Goal: Task Accomplishment & Management: Use online tool/utility

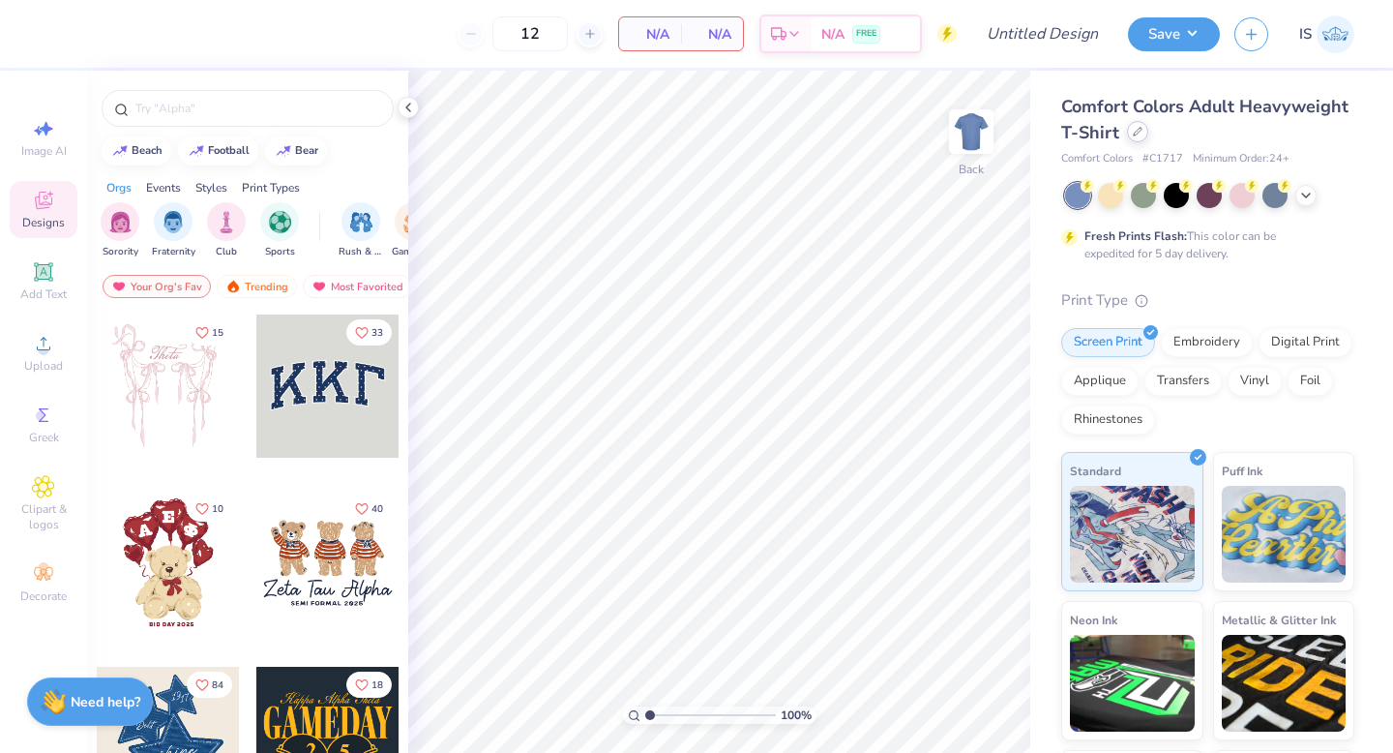
click at [1139, 135] on icon at bounding box center [1138, 132] width 10 height 10
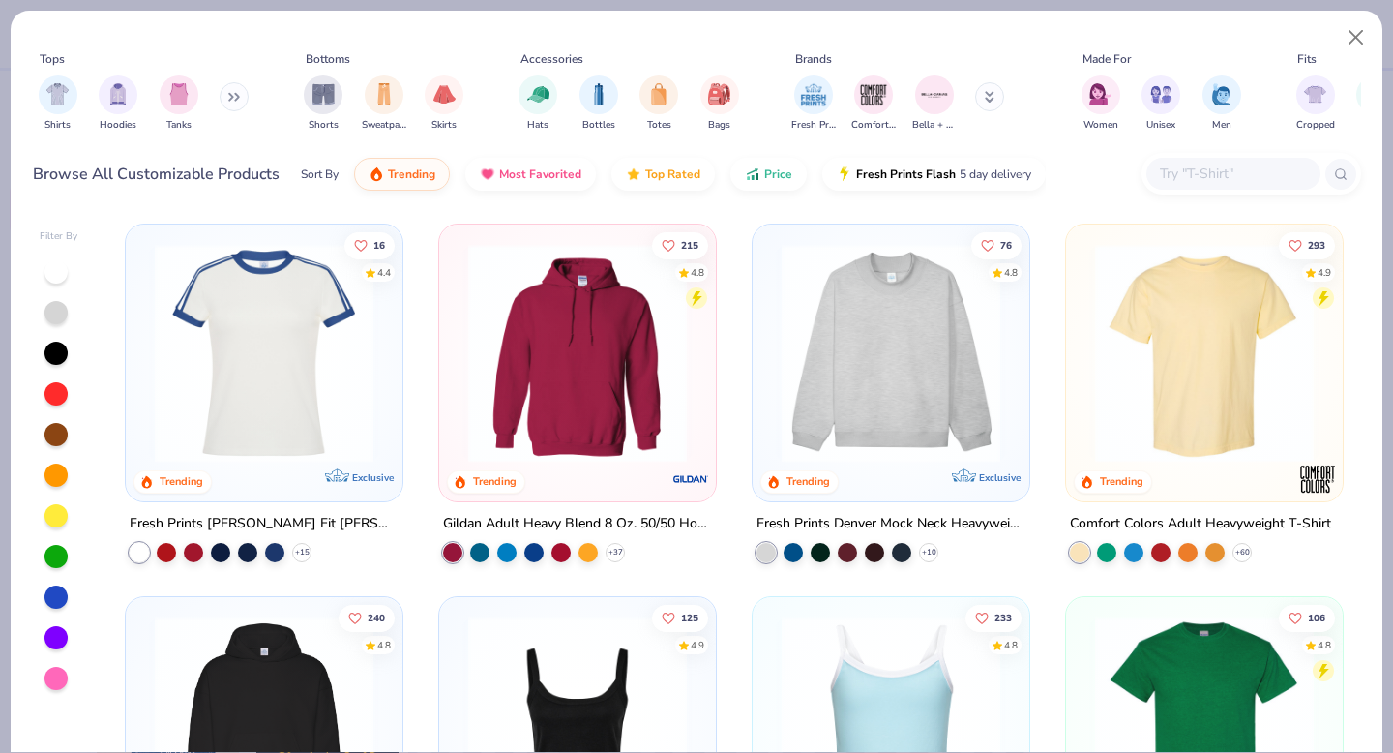
click at [1200, 161] on div at bounding box center [1233, 174] width 174 height 32
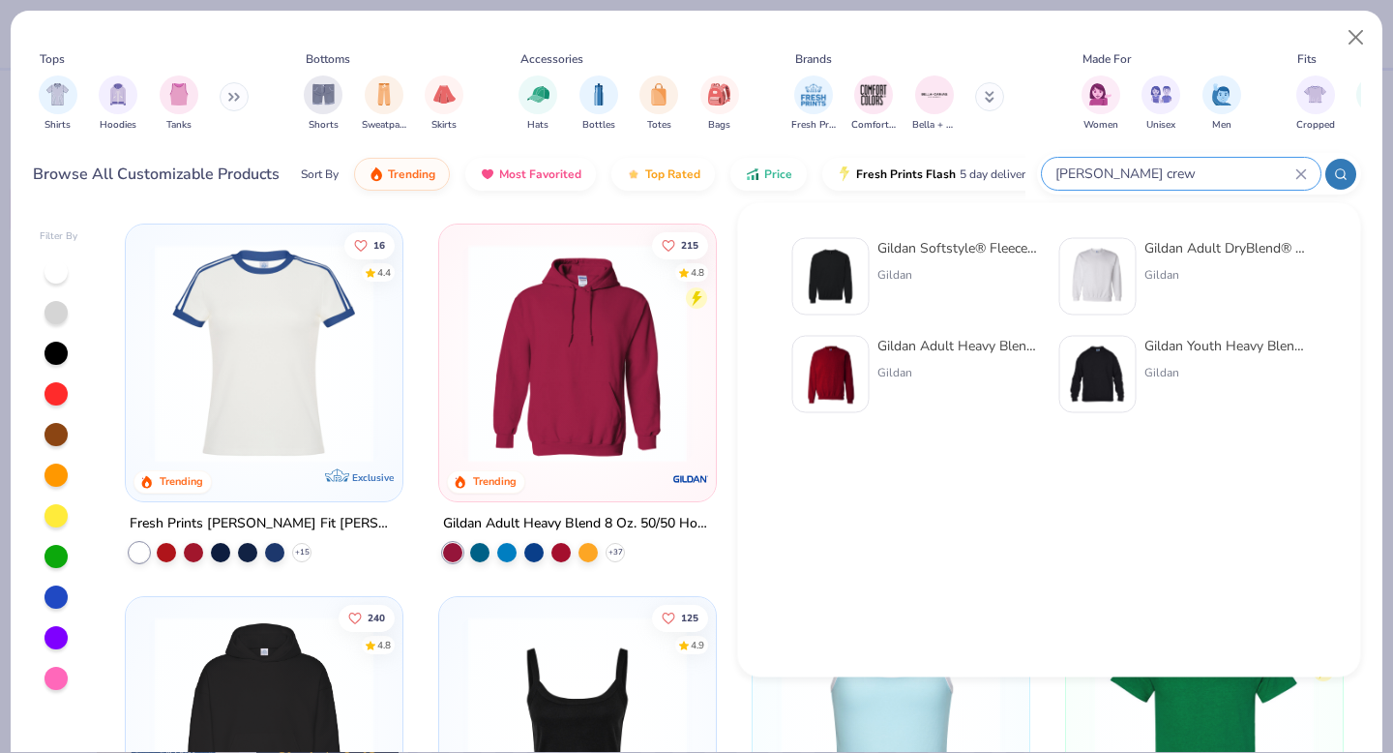
type input "[PERSON_NAME] crew"
click at [1116, 264] on img at bounding box center [1098, 277] width 60 height 60
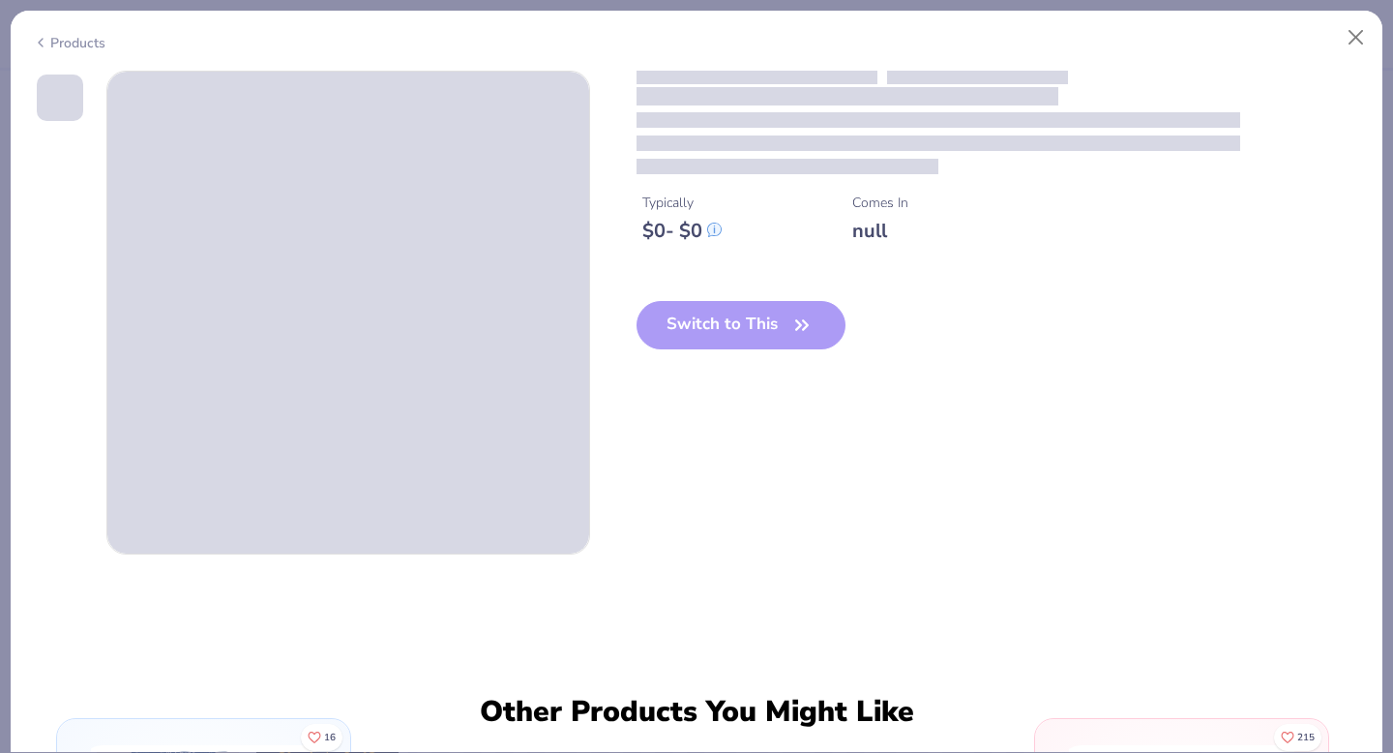
click at [39, 41] on icon at bounding box center [40, 42] width 15 height 23
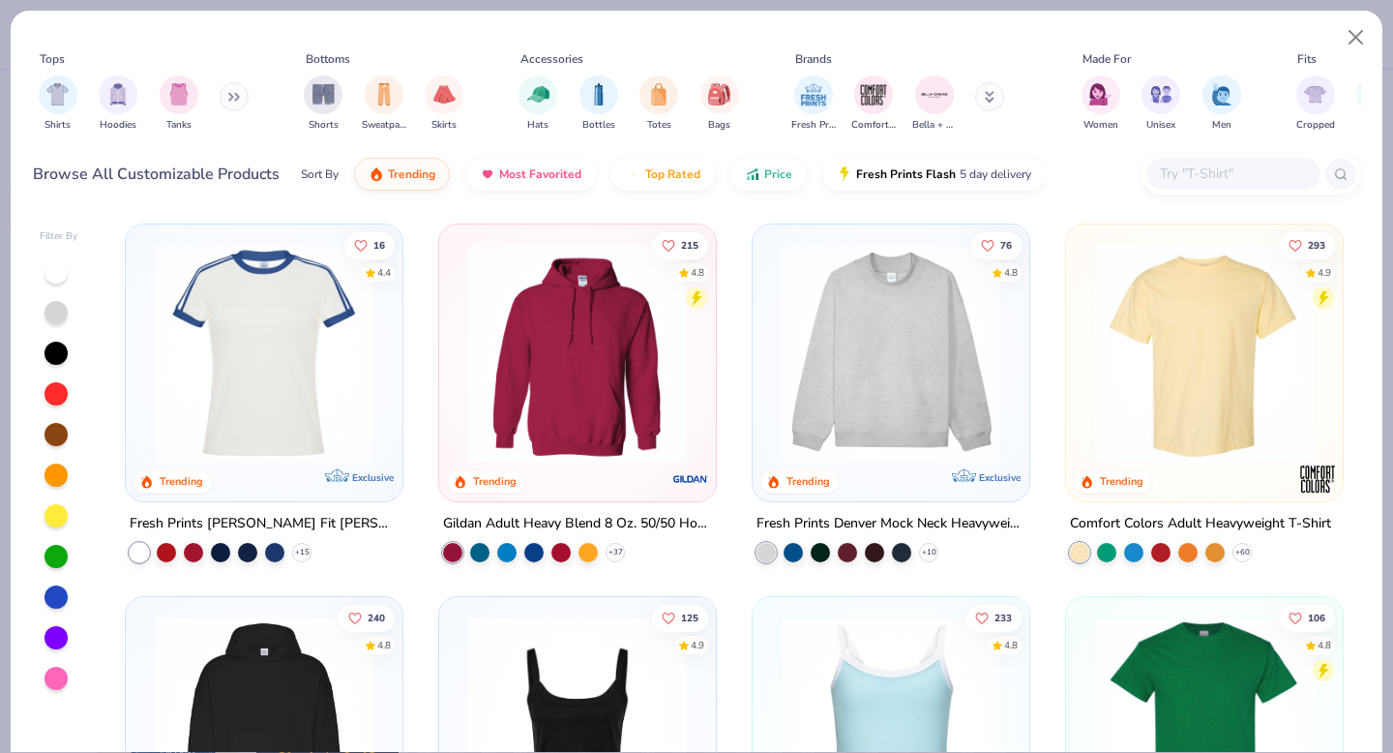
click at [1230, 175] on input "text" at bounding box center [1232, 174] width 149 height 22
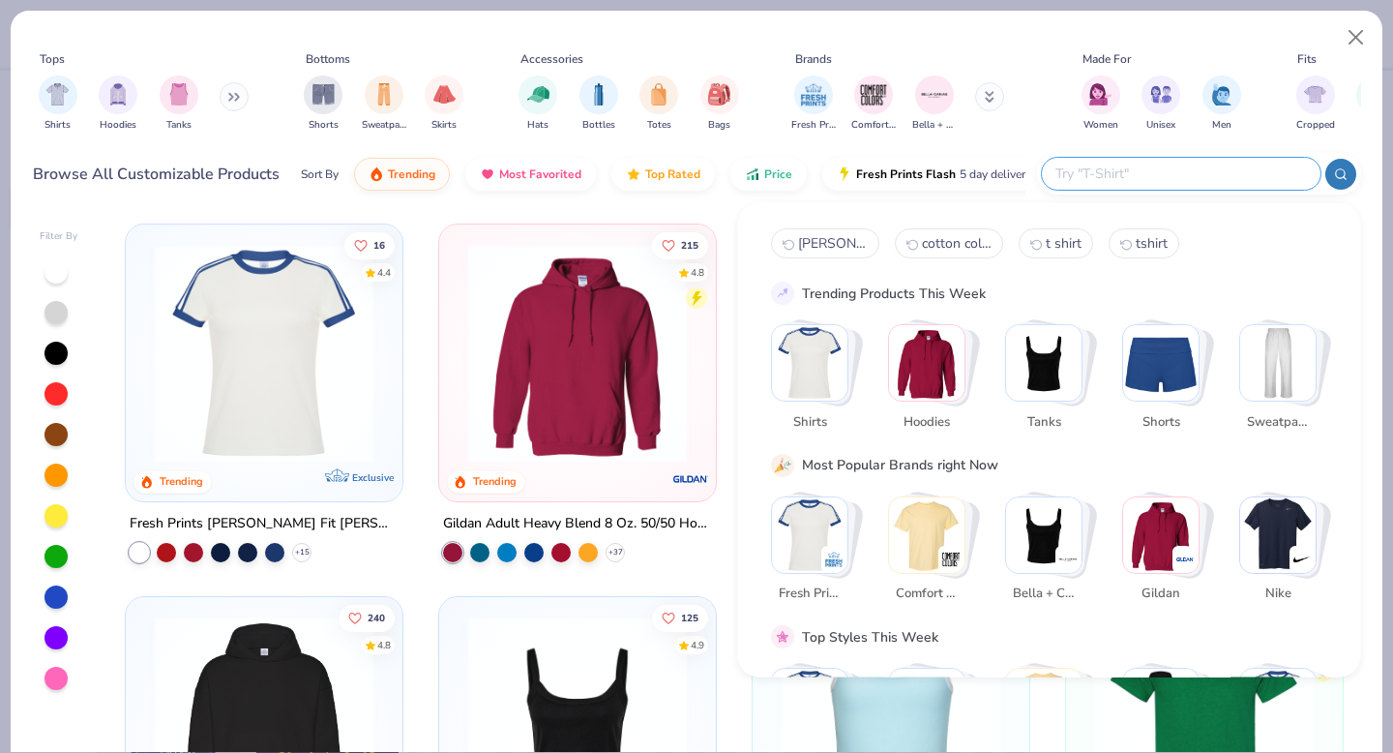
type input "v"
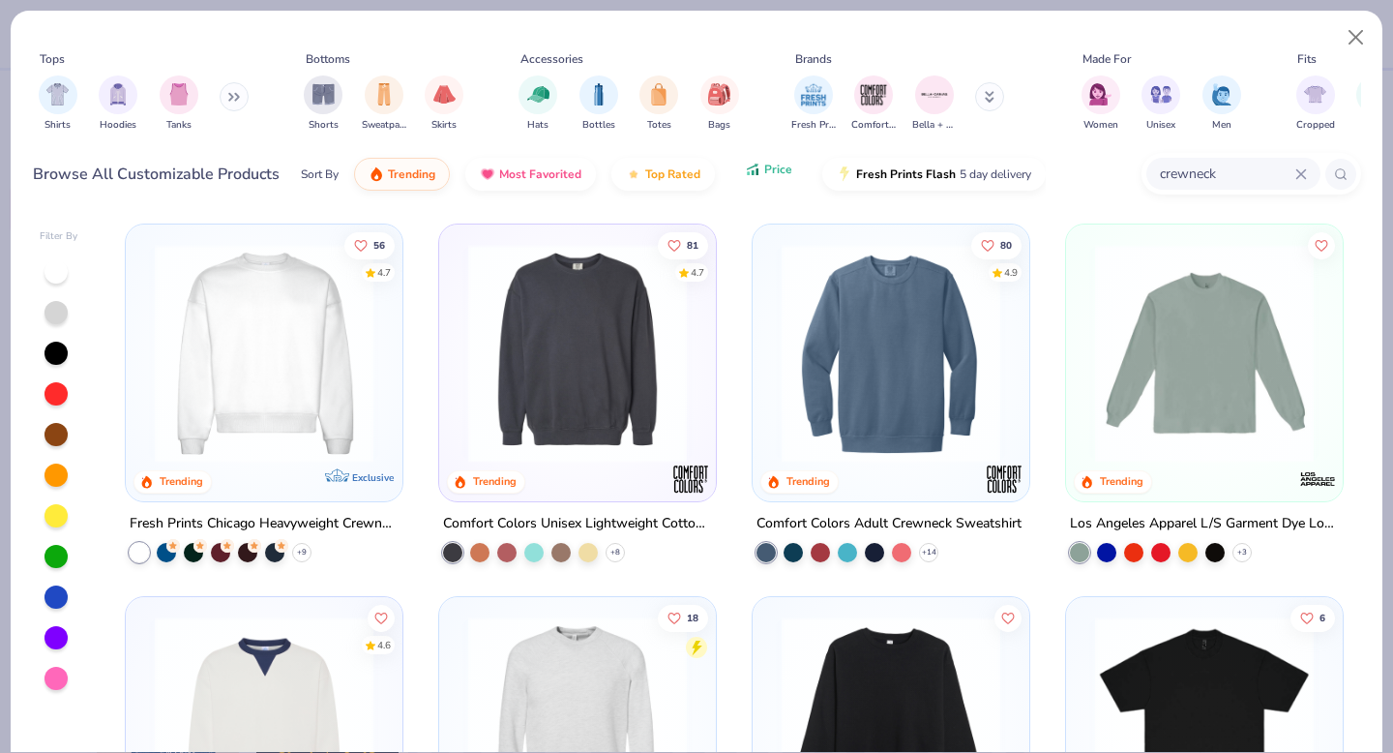
click at [757, 172] on icon "button" at bounding box center [752, 169] width 15 height 17
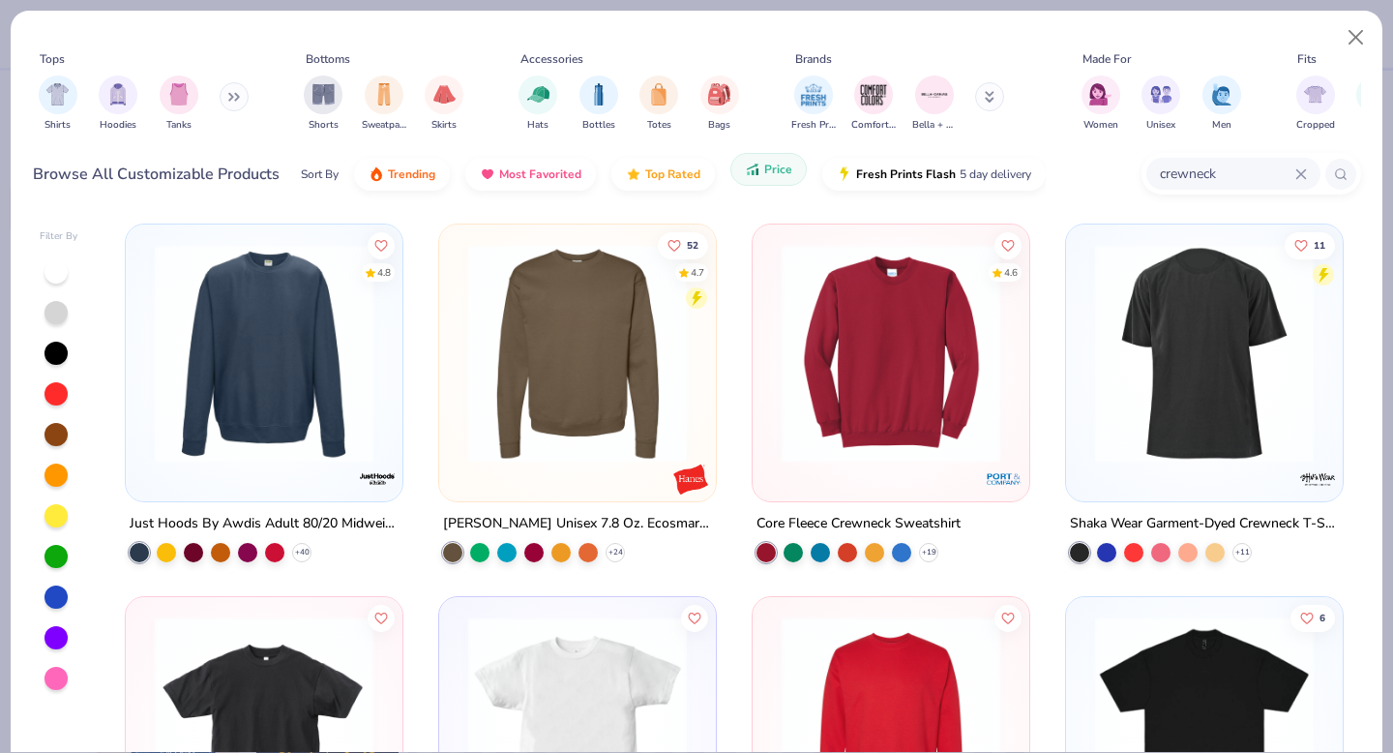
click at [739, 172] on button "Price" at bounding box center [768, 169] width 76 height 33
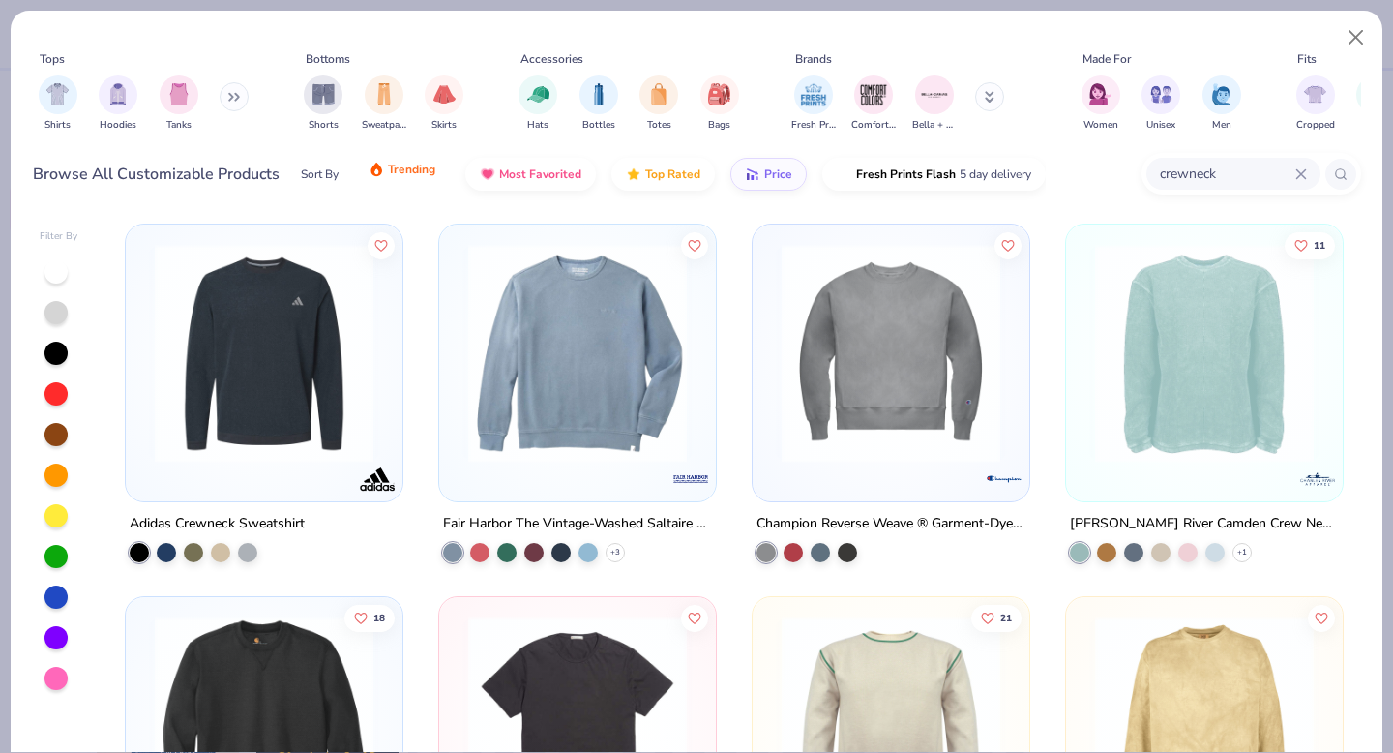
click at [418, 178] on button "Trending" at bounding box center [402, 169] width 96 height 33
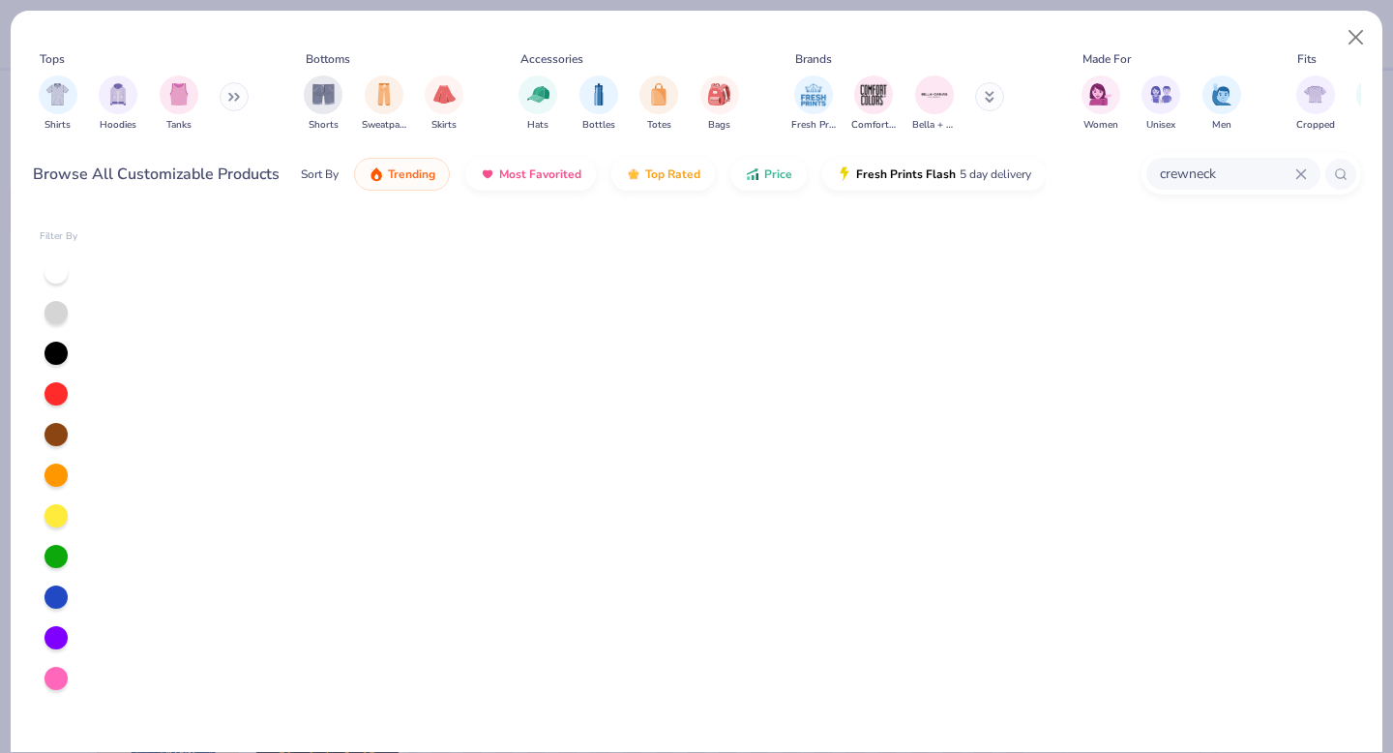
scroll to position [91, 0]
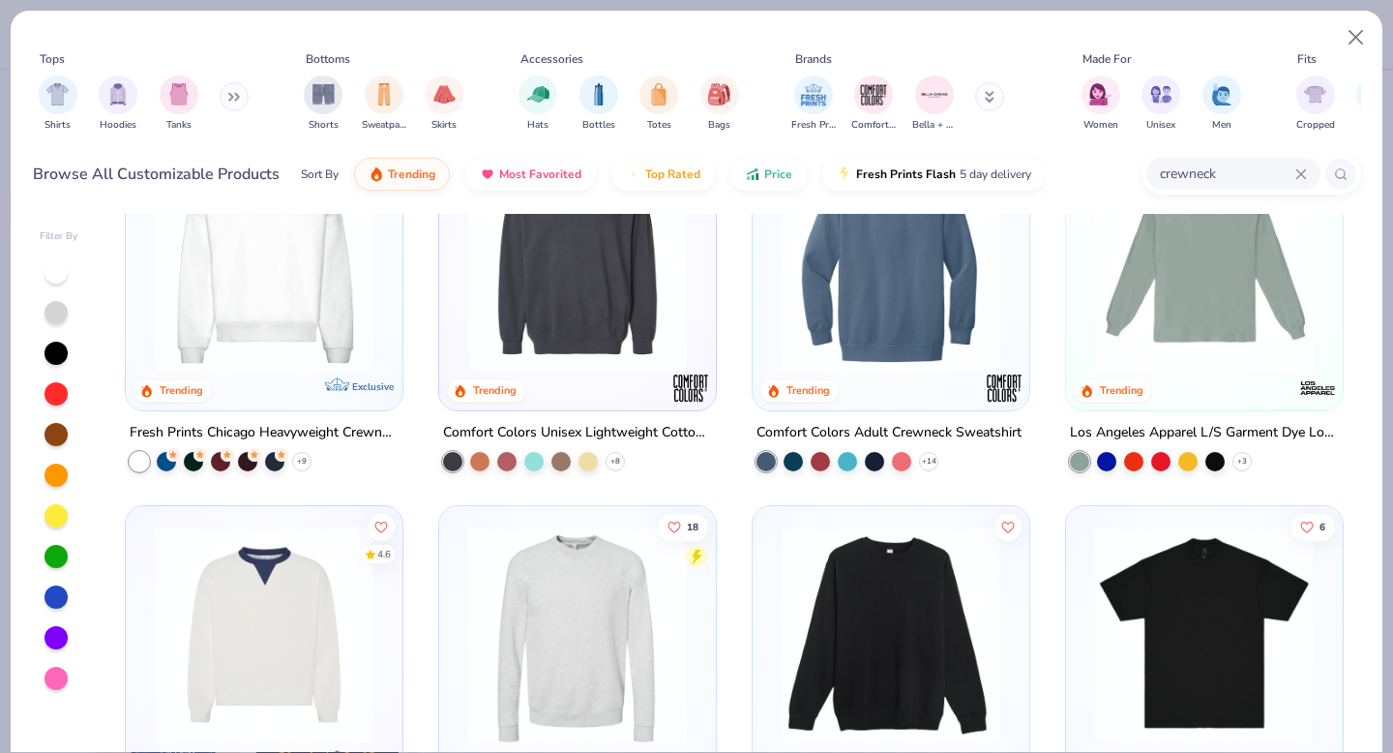
click at [1162, 171] on input "crewneck" at bounding box center [1226, 174] width 137 height 22
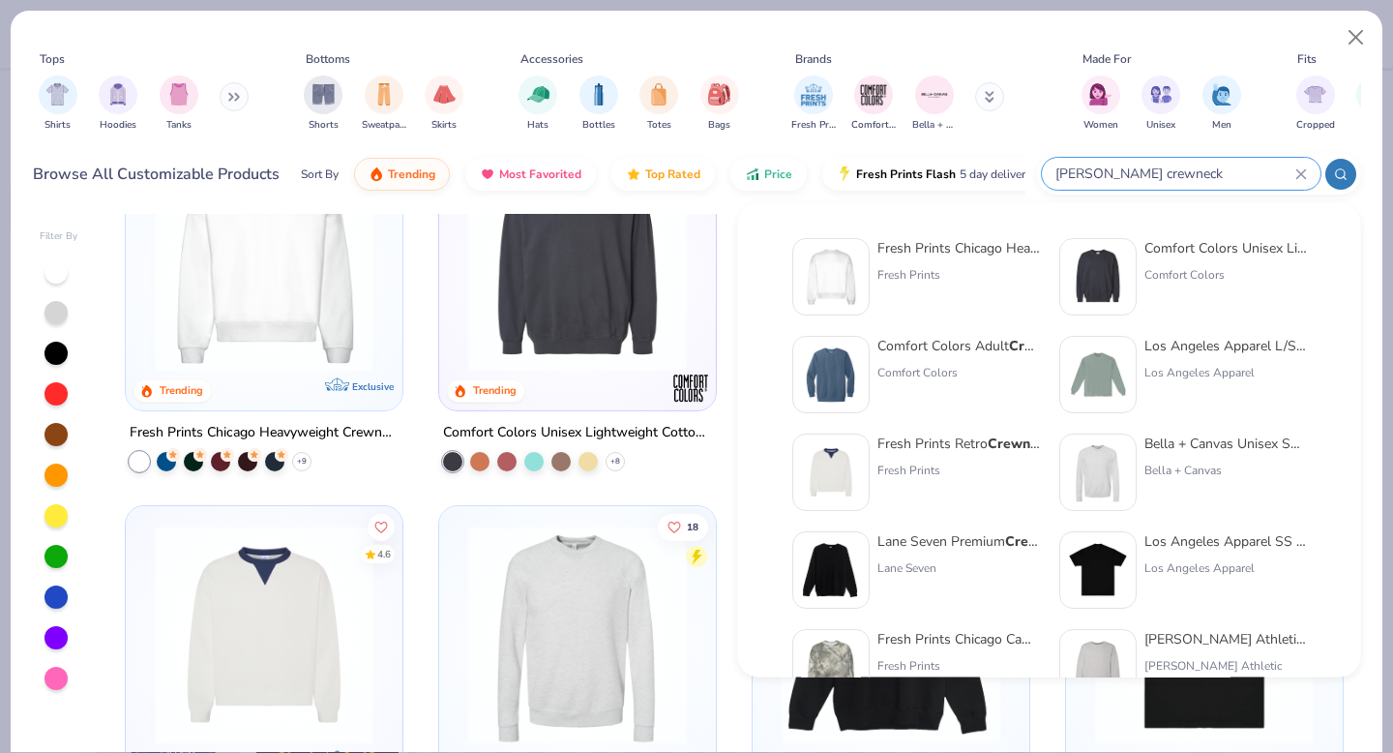
type input "[PERSON_NAME] crewneck"
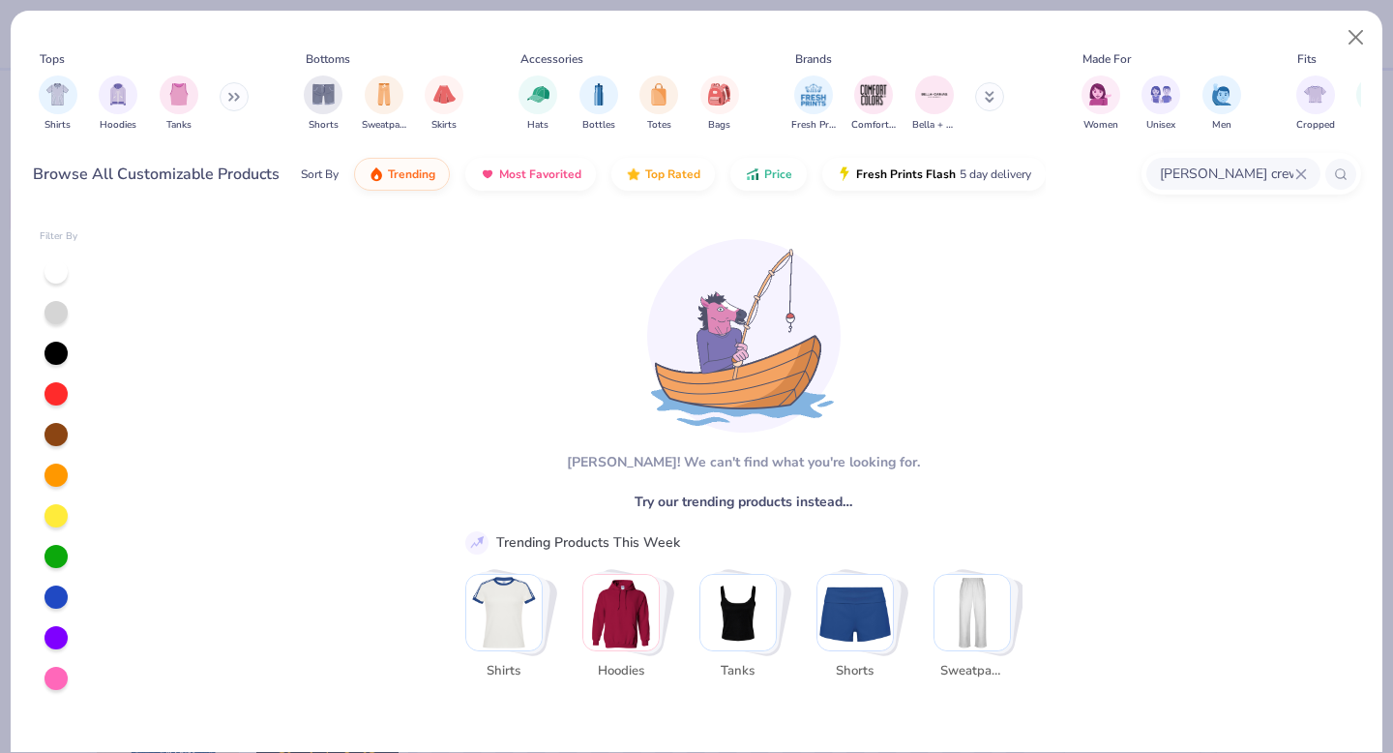
click at [1218, 168] on input "[PERSON_NAME] crewneck" at bounding box center [1226, 174] width 137 height 22
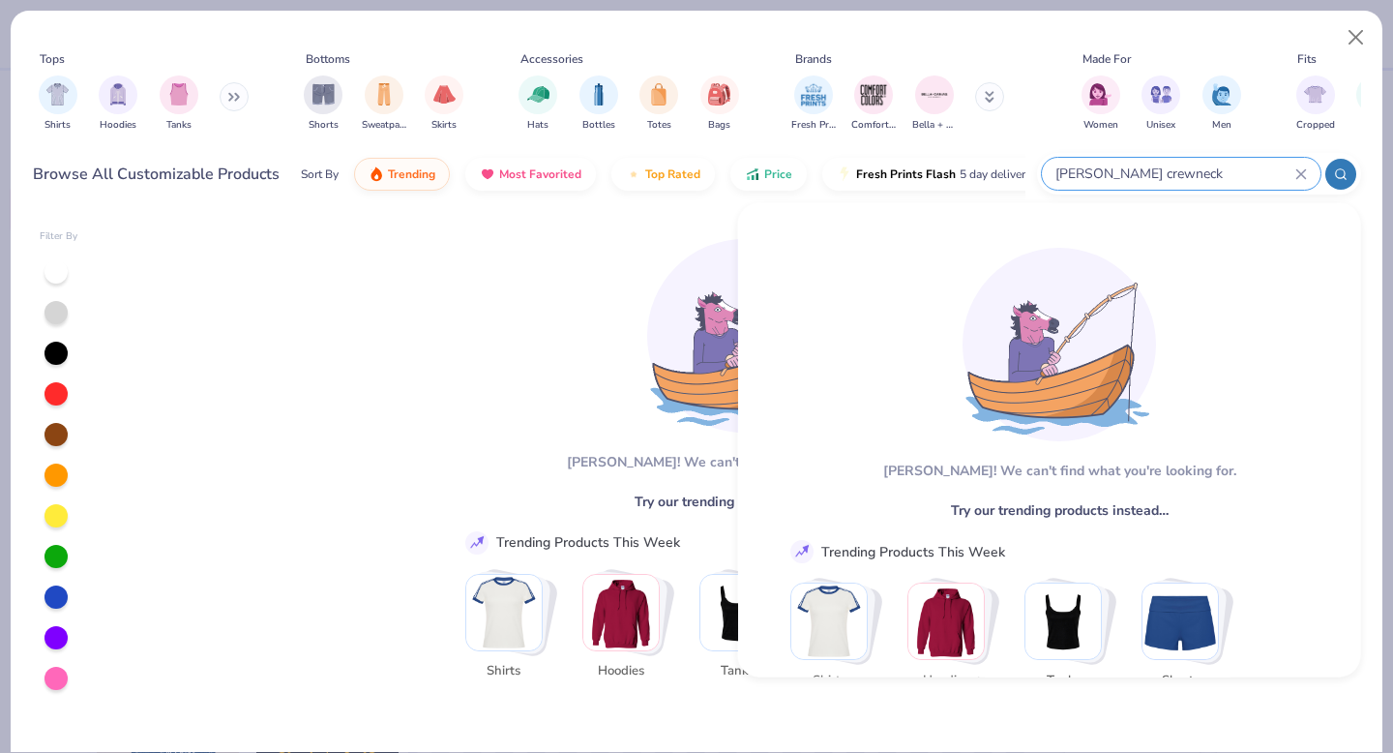
click at [1133, 180] on input "[PERSON_NAME] crewneck" at bounding box center [1175, 174] width 242 height 22
click at [1129, 180] on input "[PERSON_NAME] crewneck" at bounding box center [1175, 174] width 242 height 22
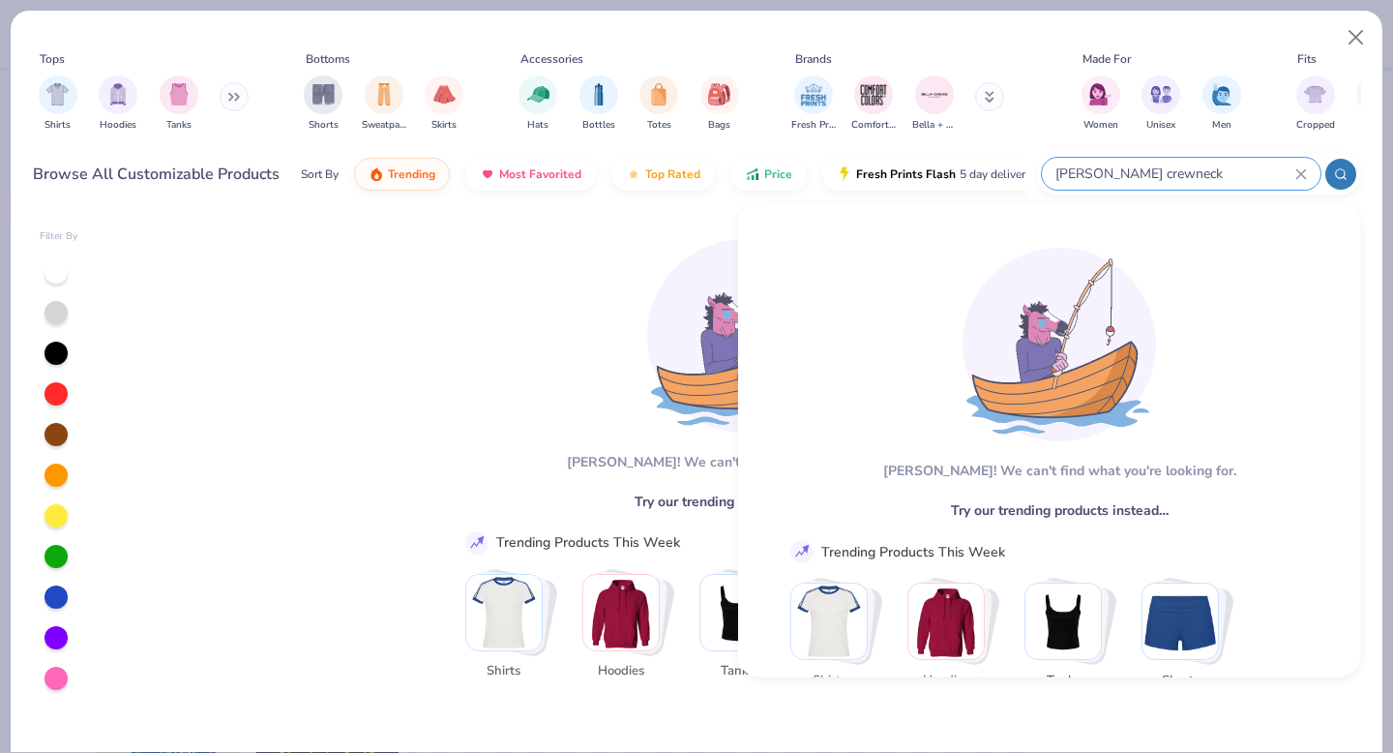
click at [1129, 180] on input "[PERSON_NAME] crewneck" at bounding box center [1175, 174] width 242 height 22
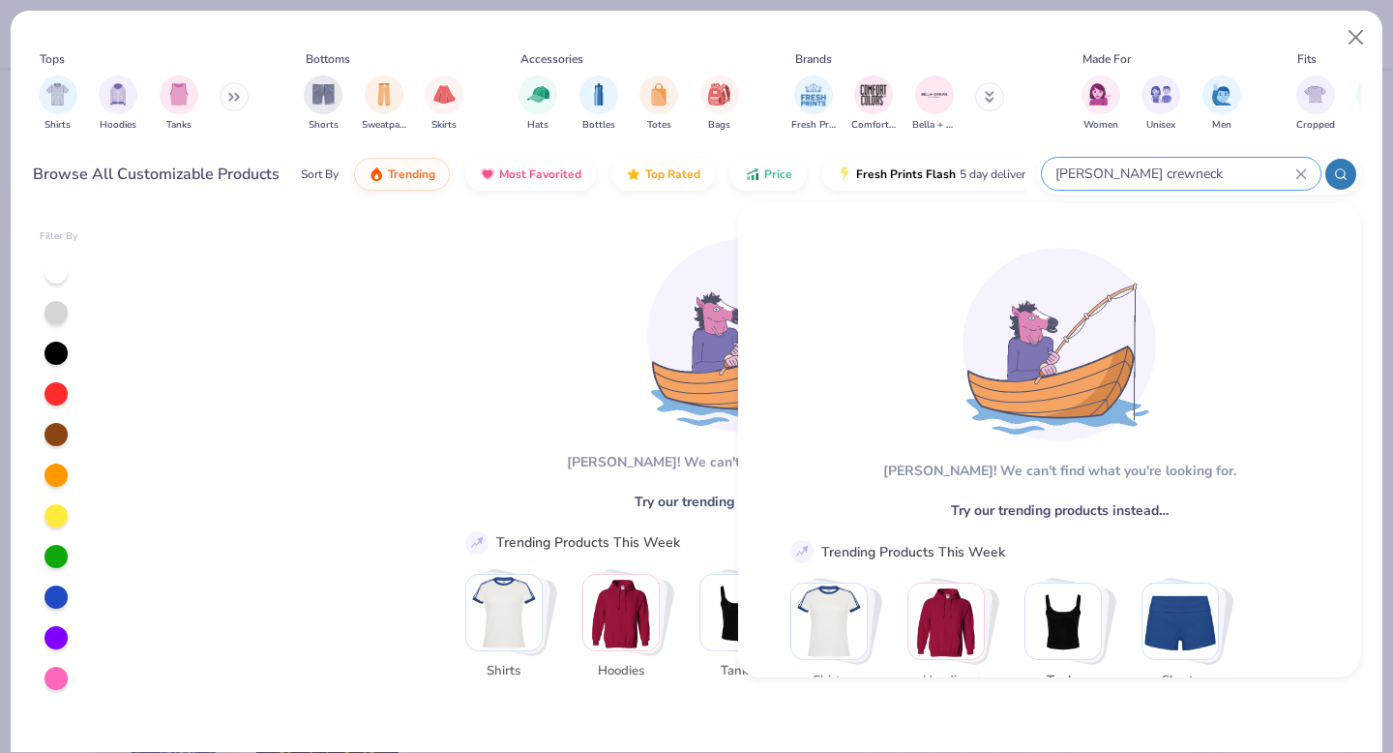
drag, startPoint x: 1165, startPoint y: 173, endPoint x: 1065, endPoint y: 170, distance: 99.7
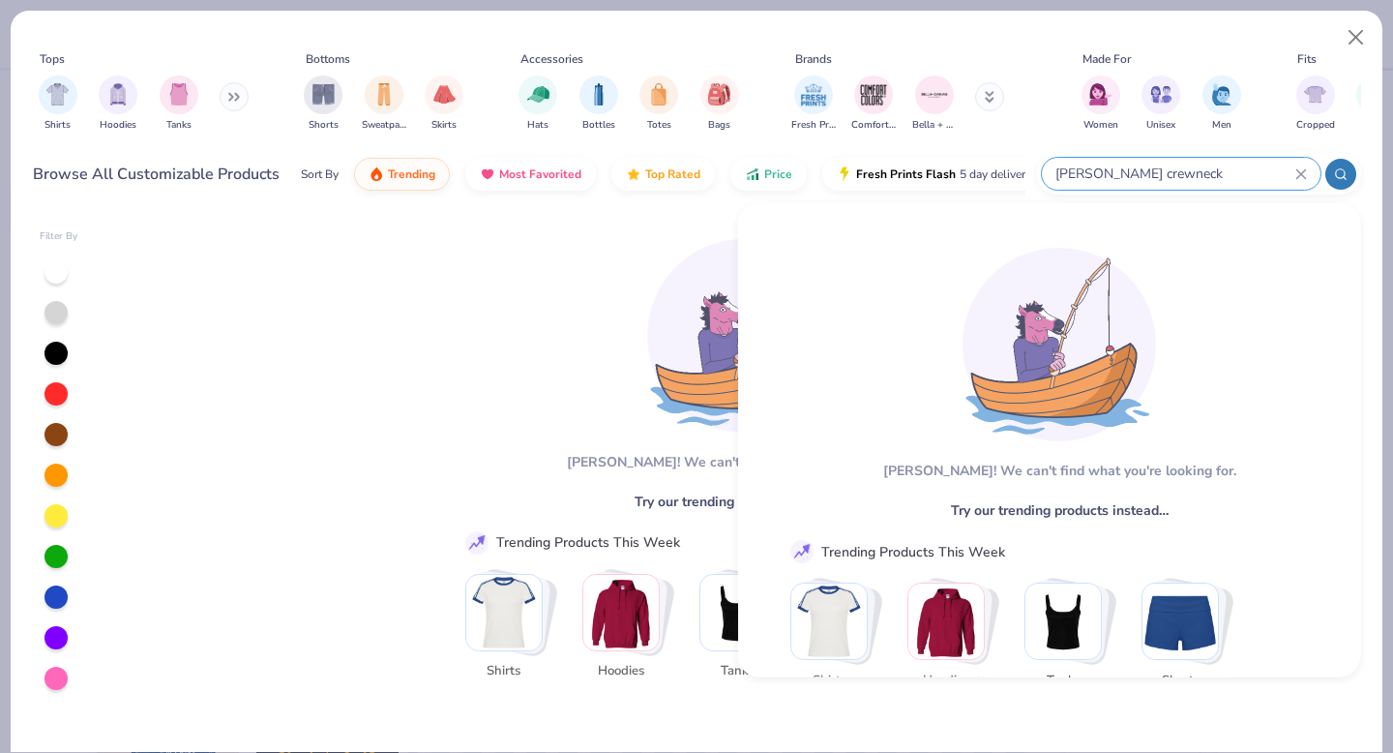
click at [1065, 170] on input "[PERSON_NAME] crewneck" at bounding box center [1175, 174] width 242 height 22
click at [1301, 168] on icon at bounding box center [1301, 174] width 12 height 12
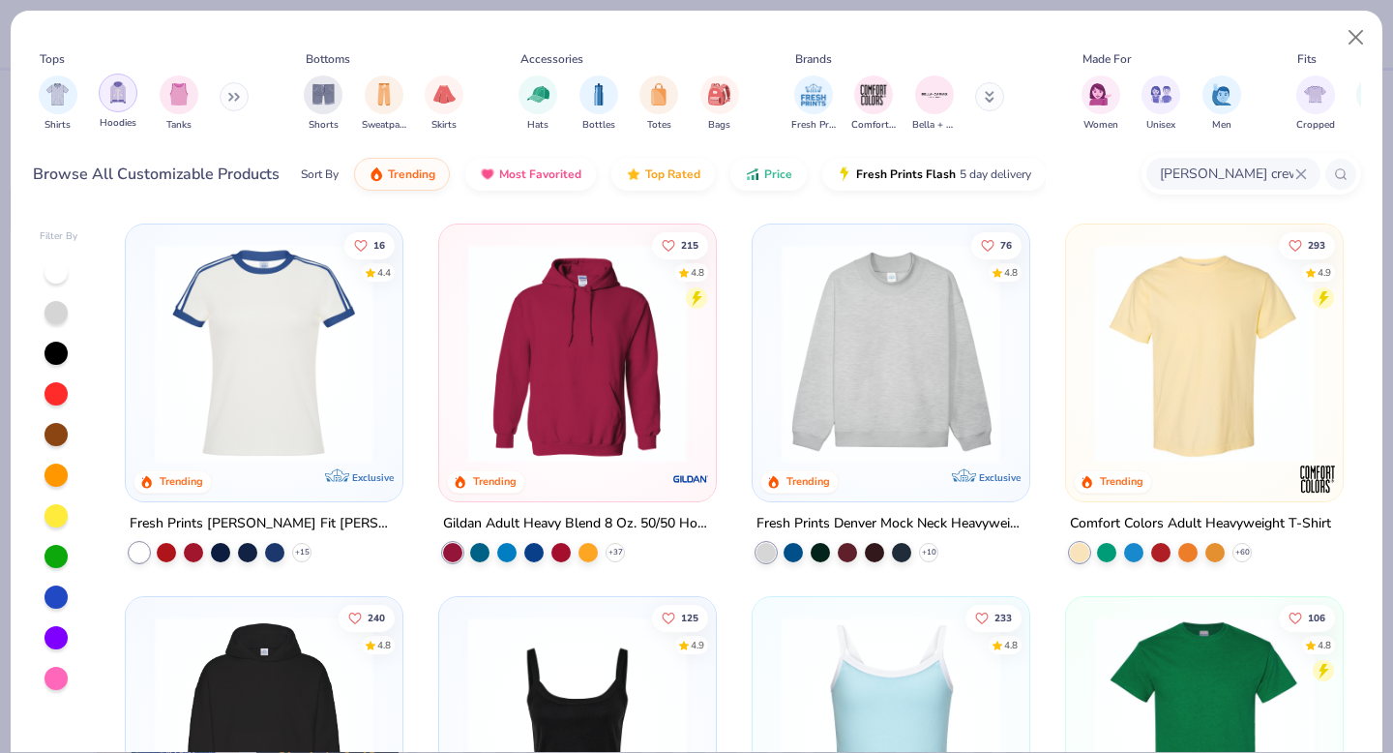
click at [122, 100] on img "filter for Hoodies" at bounding box center [117, 92] width 21 height 22
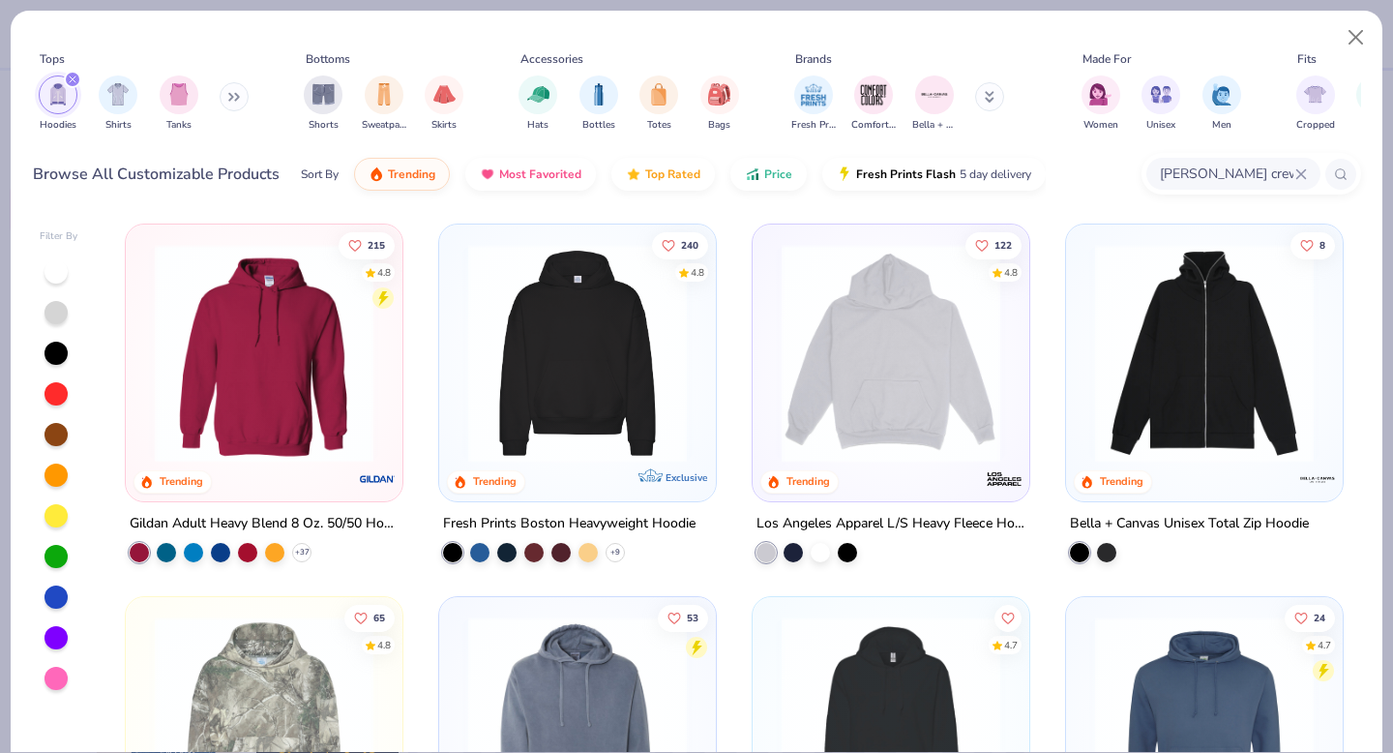
click at [1303, 172] on icon at bounding box center [1301, 174] width 12 height 12
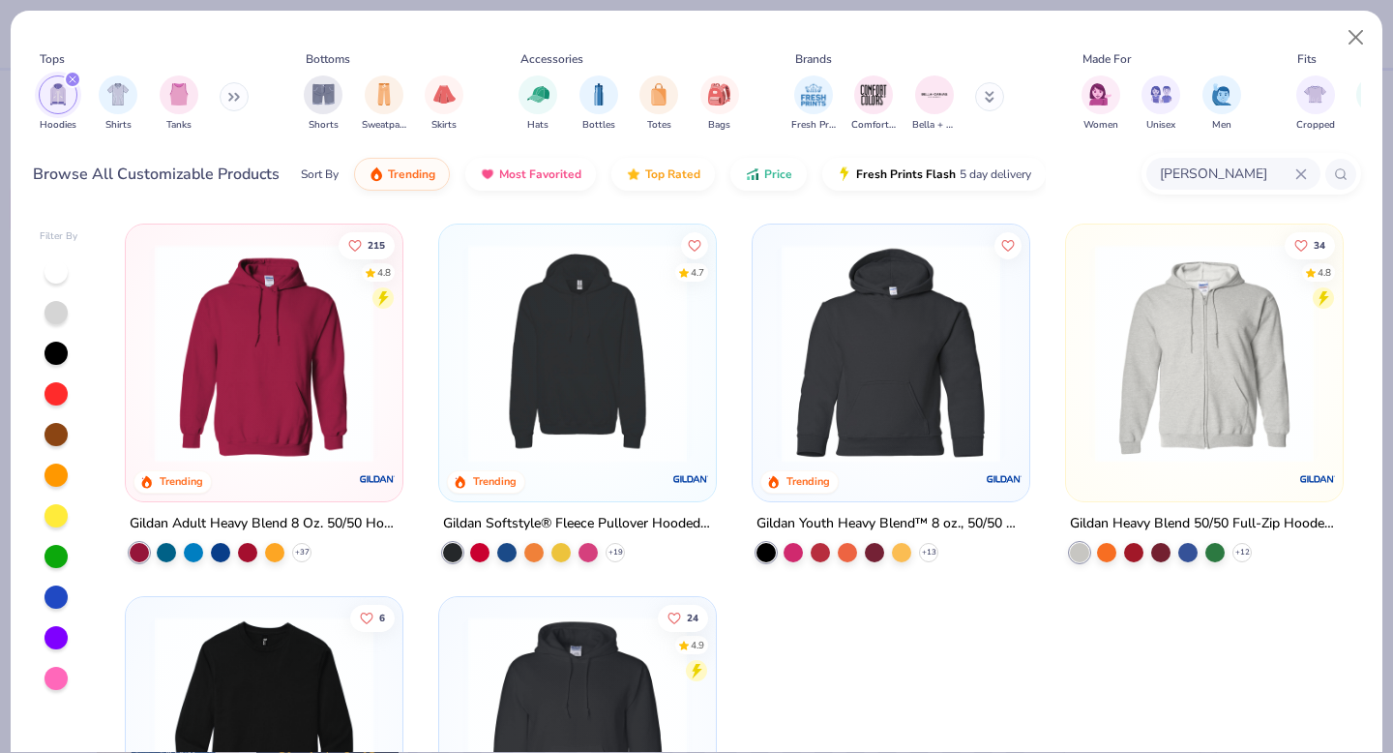
click at [223, 92] on div "Hoodies Shirts Tanks" at bounding box center [144, 104] width 223 height 72
click at [240, 98] on icon at bounding box center [234, 97] width 12 height 10
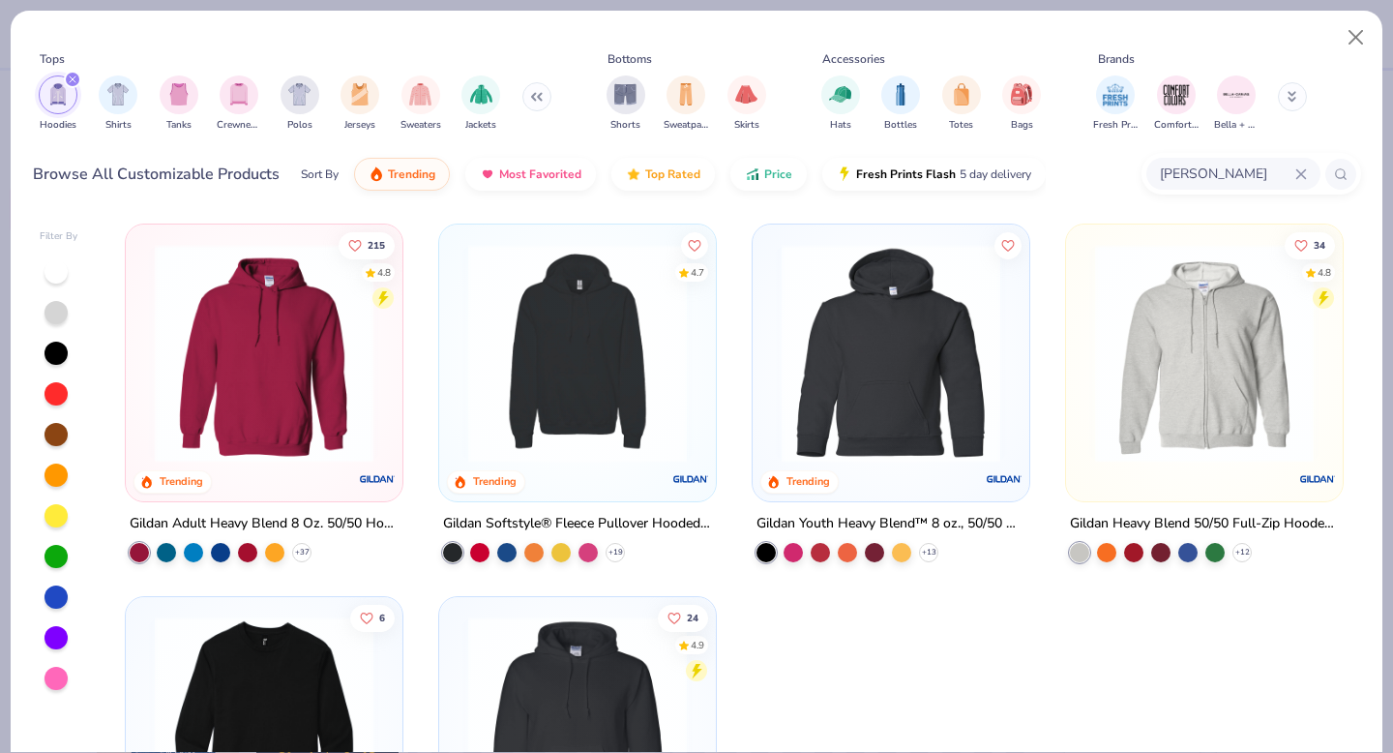
click at [71, 80] on icon "filter for Hoodies" at bounding box center [73, 79] width 6 height 6
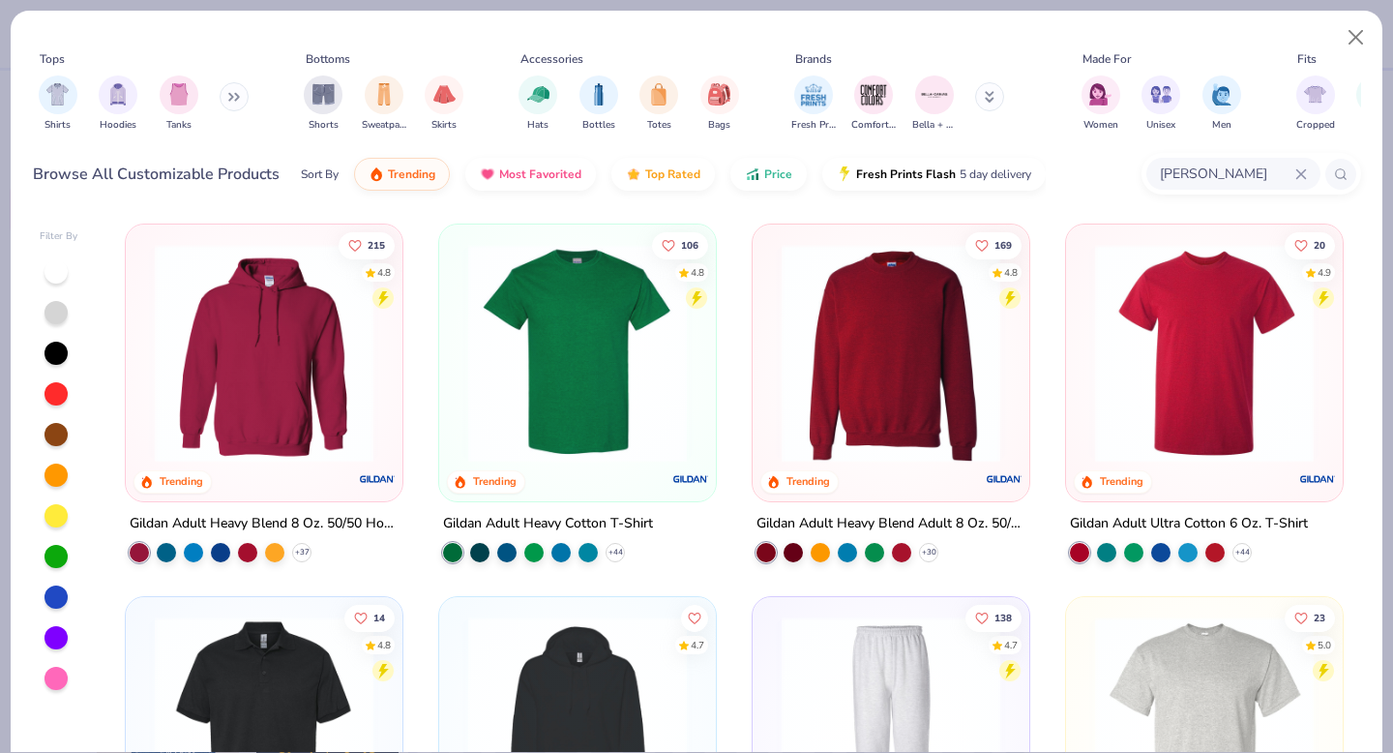
click at [218, 95] on div "Shirts Hoodies Tanks" at bounding box center [144, 104] width 223 height 72
click at [236, 94] on icon at bounding box center [234, 97] width 12 height 10
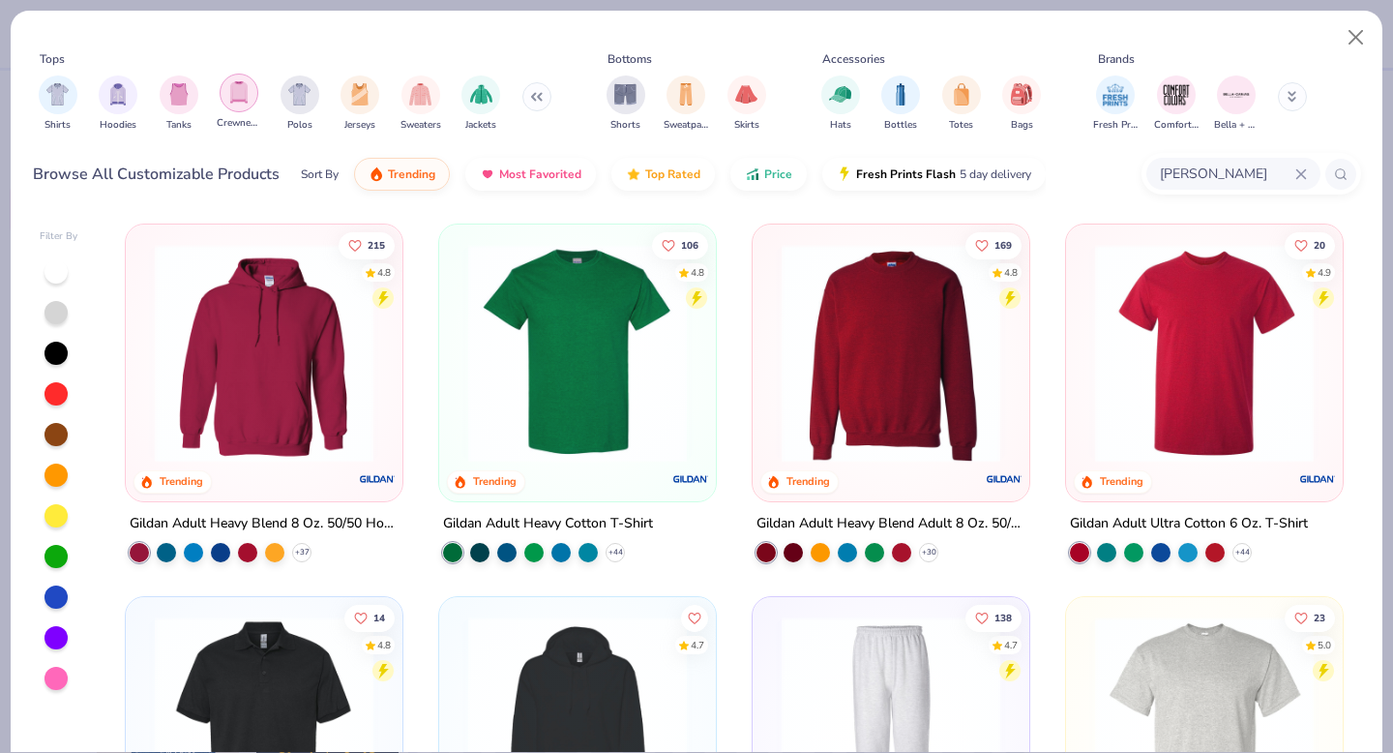
click at [239, 90] on img "filter for Crewnecks" at bounding box center [238, 92] width 21 height 22
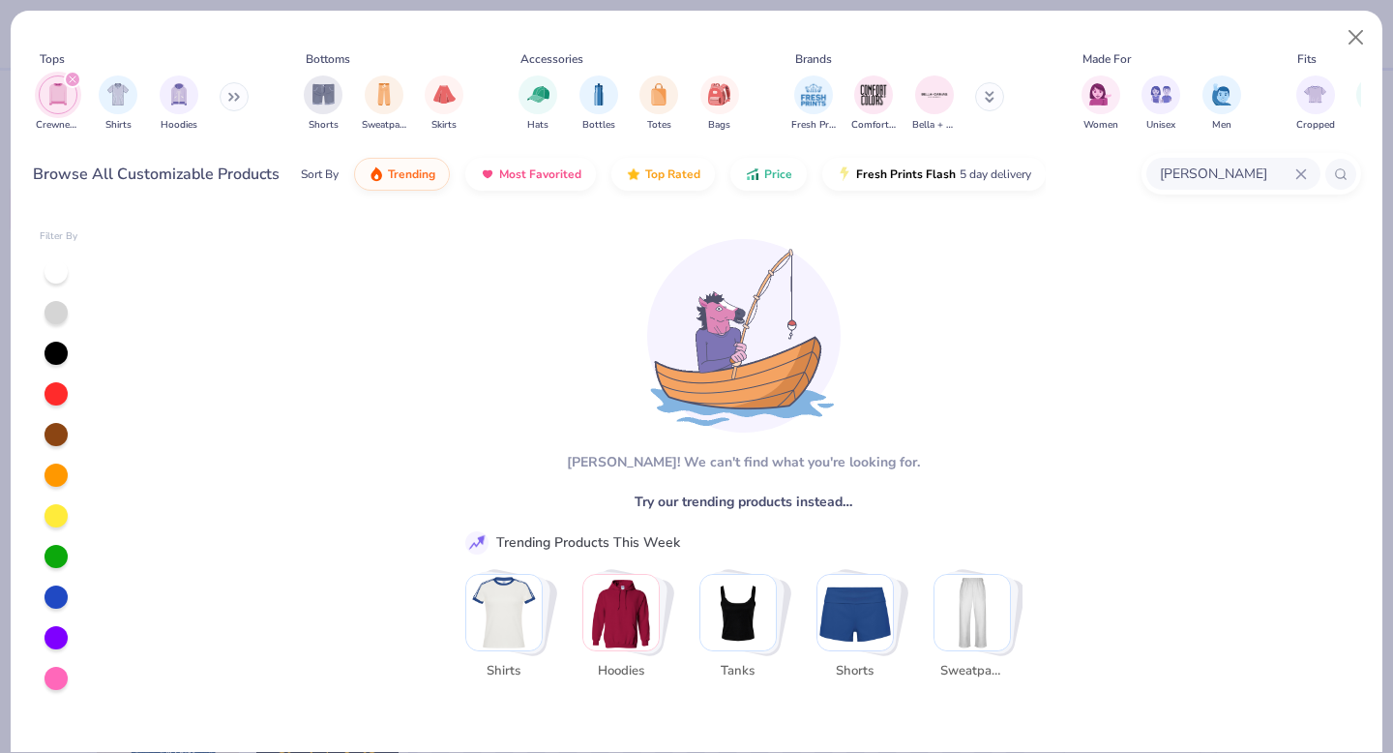
click at [1190, 174] on input "[PERSON_NAME]" at bounding box center [1226, 174] width 137 height 22
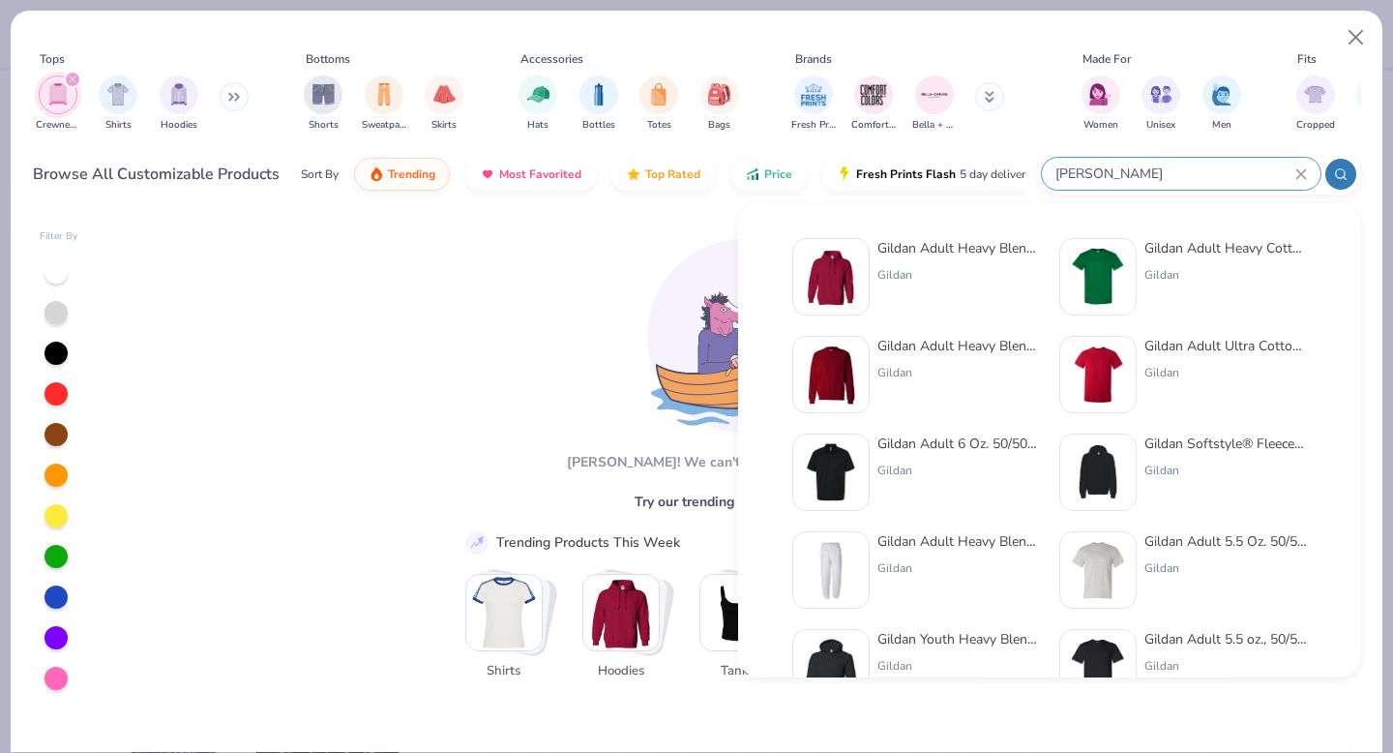
click at [1304, 174] on icon at bounding box center [1301, 174] width 12 height 12
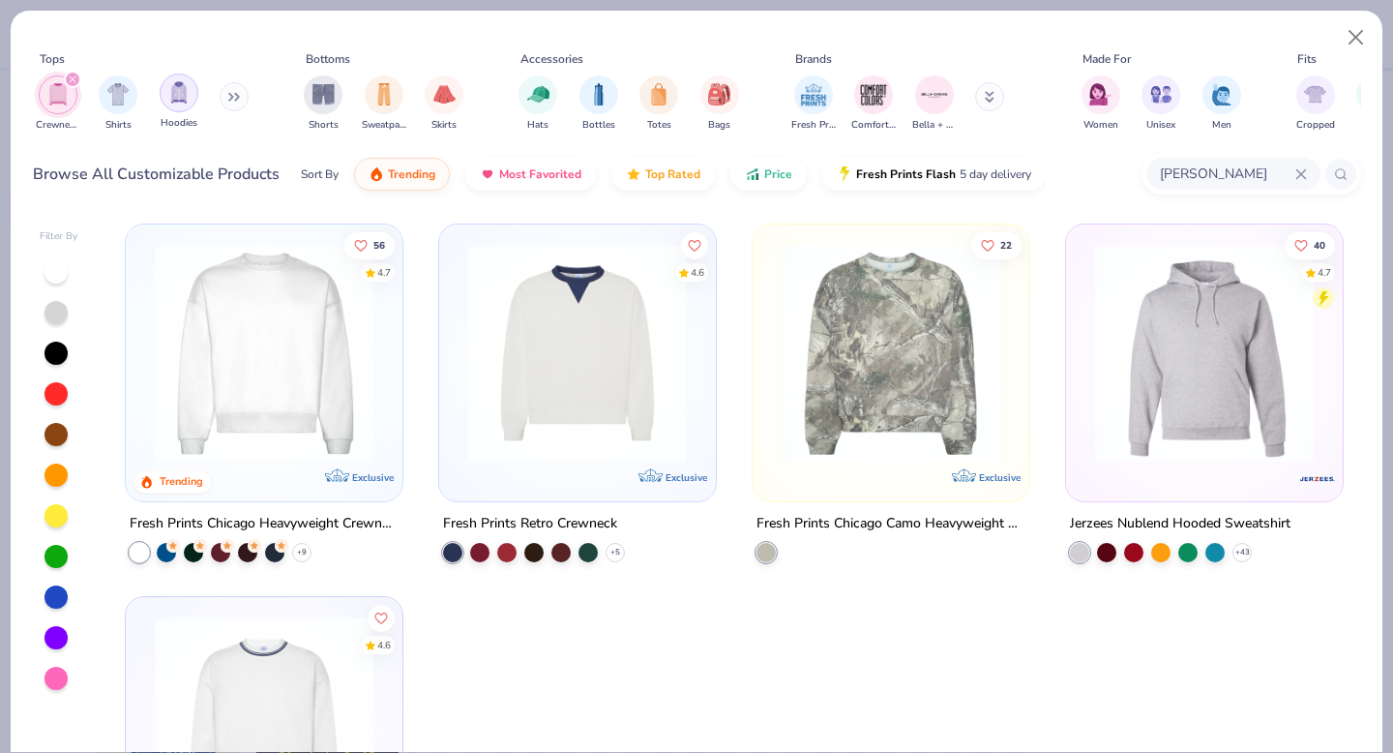
click at [174, 104] on div "filter for Hoodies" at bounding box center [179, 93] width 39 height 39
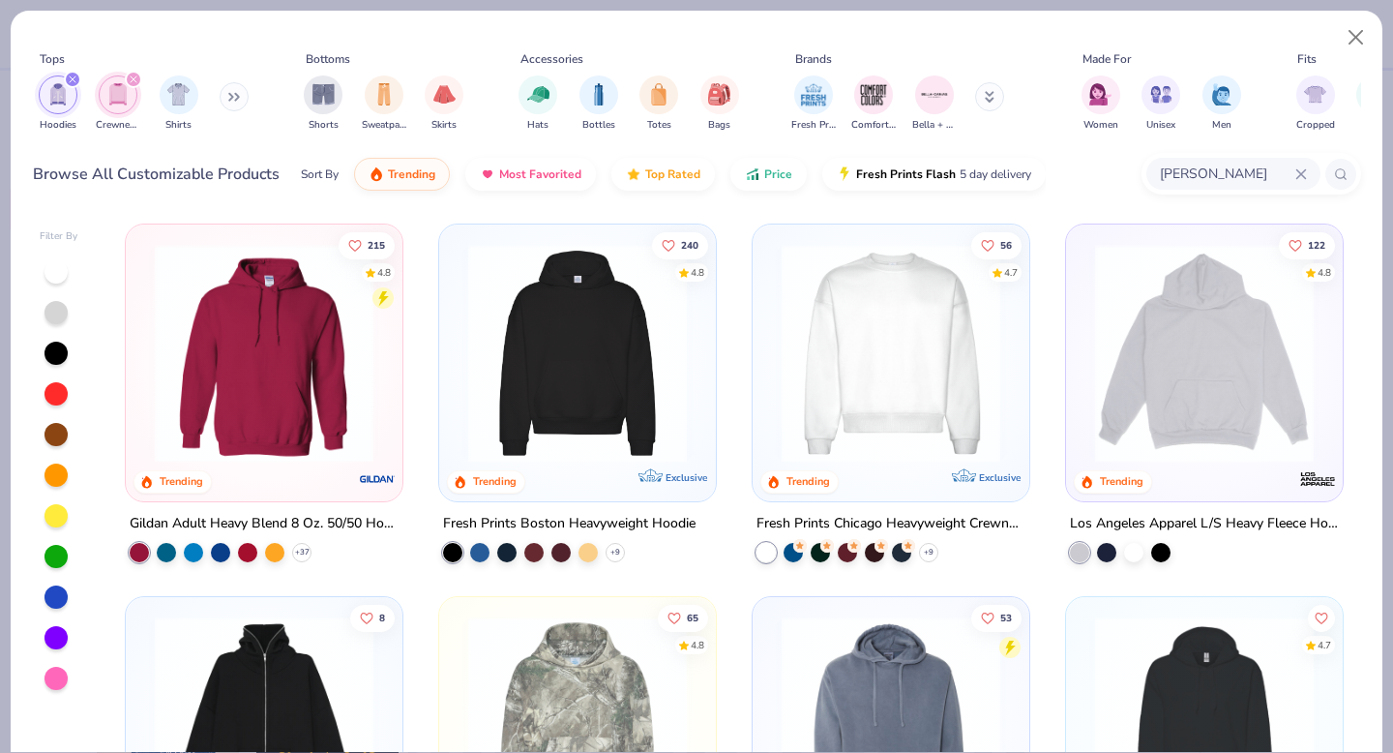
scroll to position [56, 0]
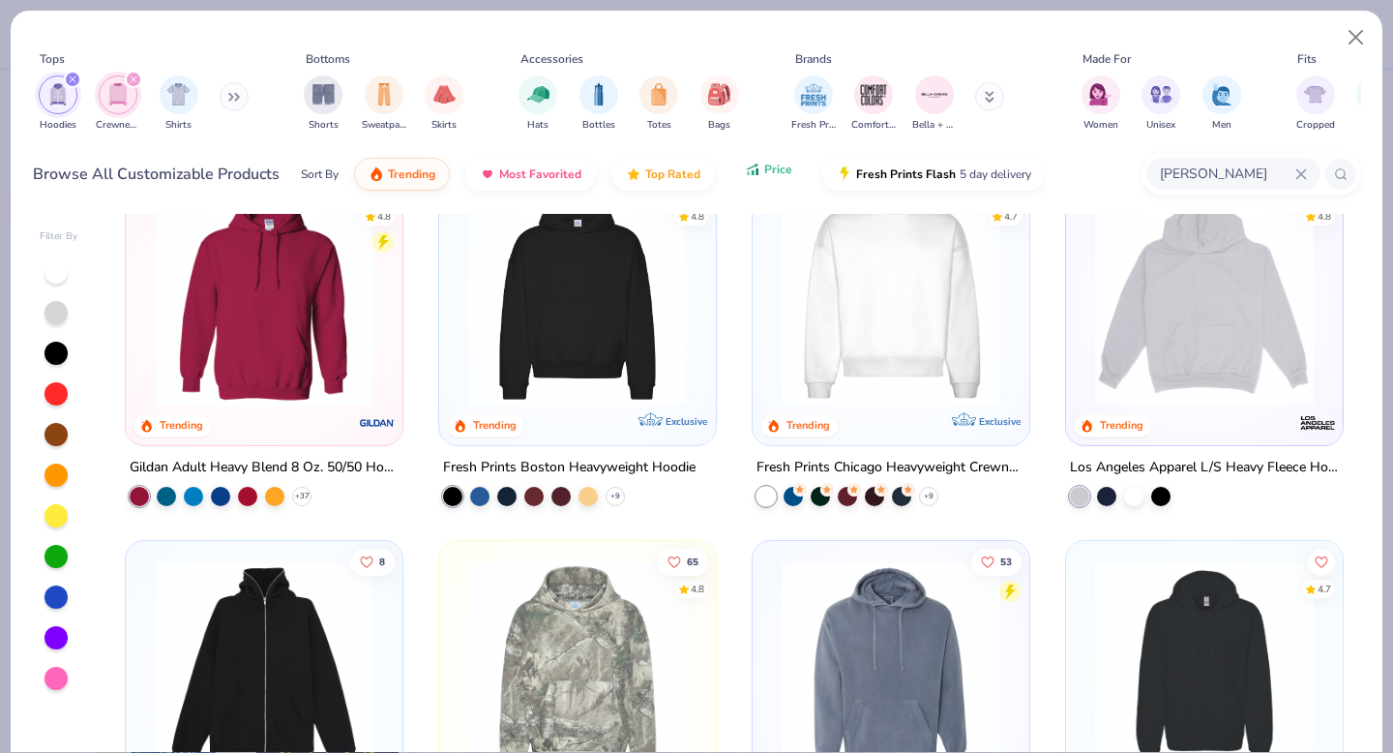
click at [773, 175] on span "Price" at bounding box center [778, 169] width 28 height 15
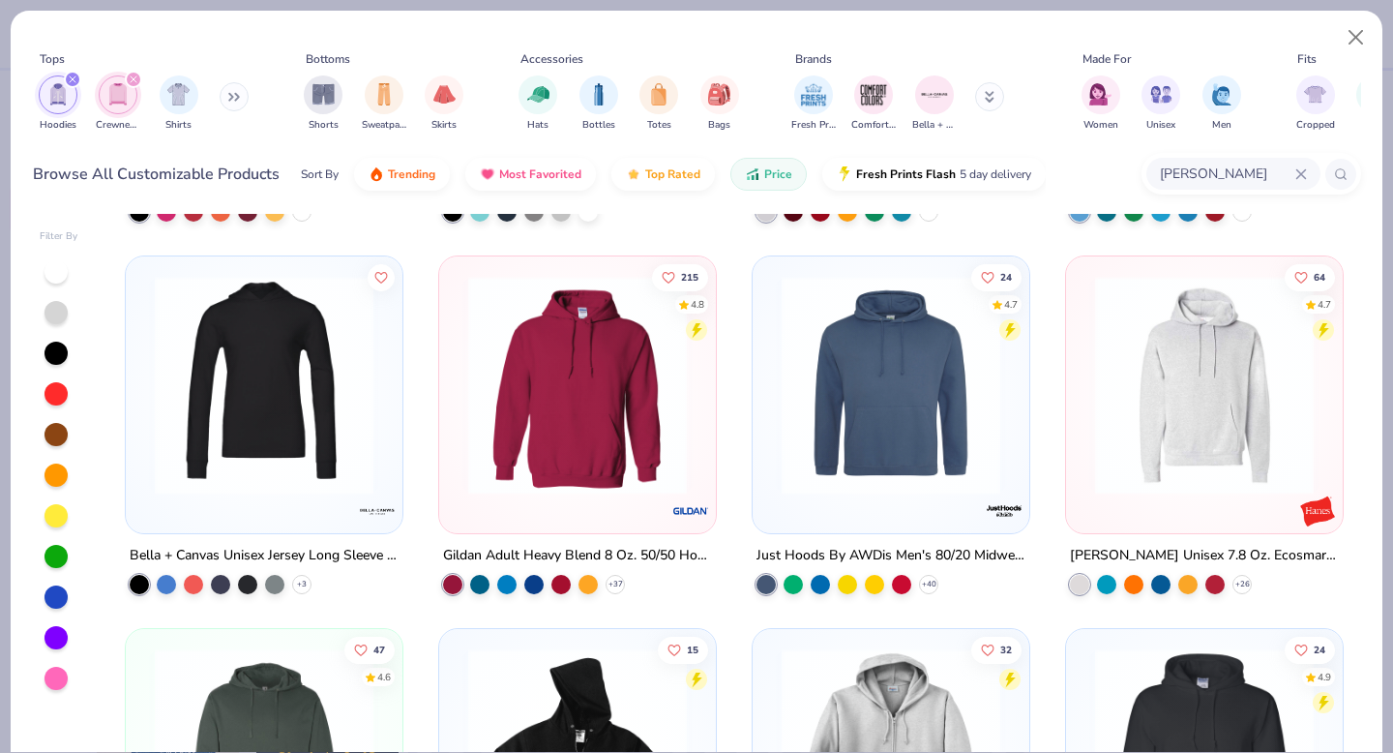
scroll to position [0, 0]
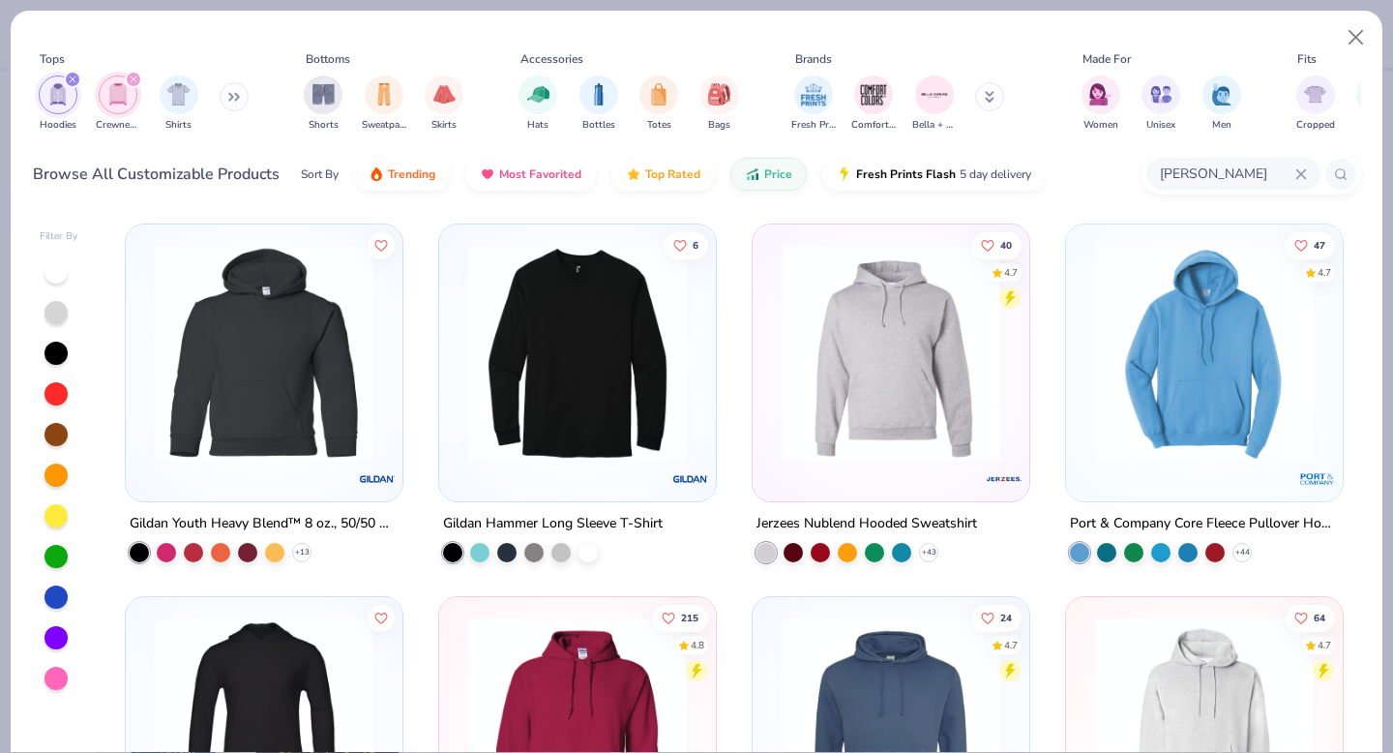
click at [74, 79] on icon "filter for Hoodies" at bounding box center [73, 79] width 8 height 8
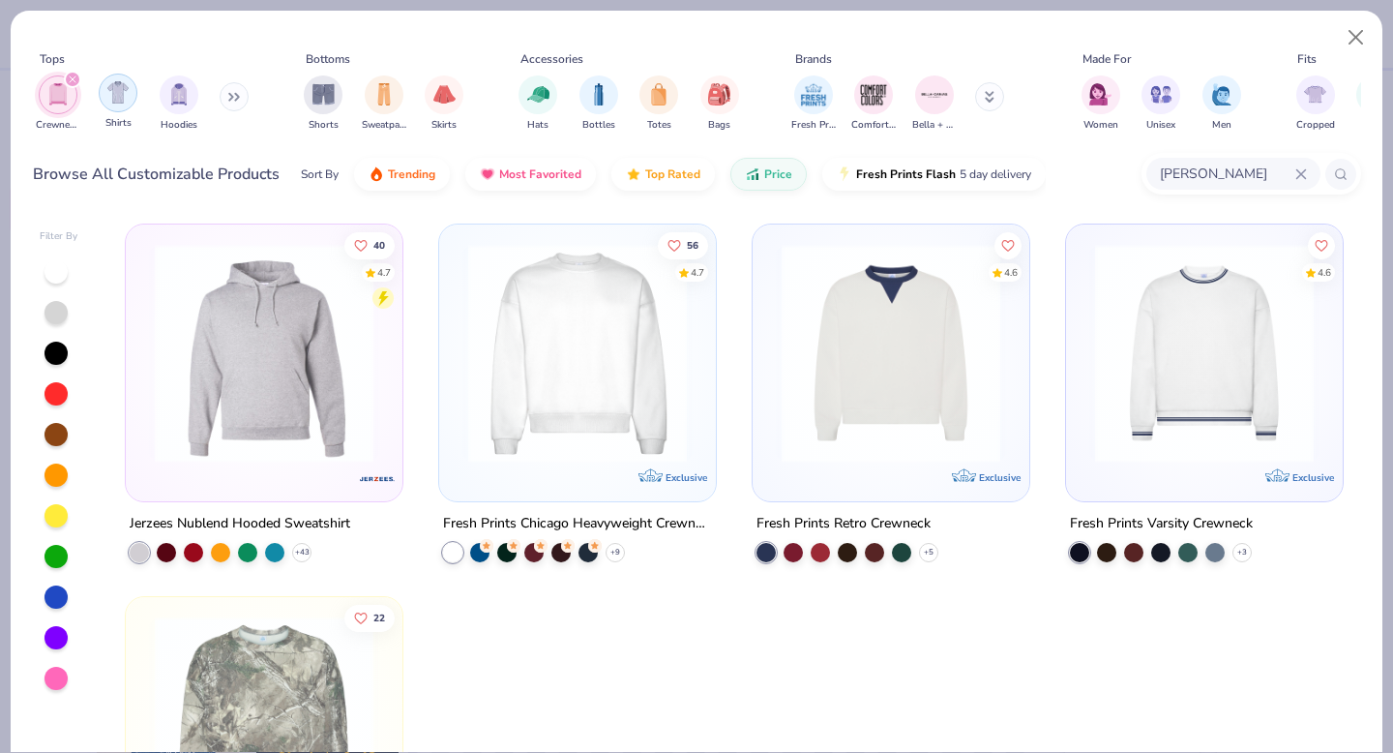
click at [119, 92] on img "filter for Shirts" at bounding box center [118, 92] width 22 height 22
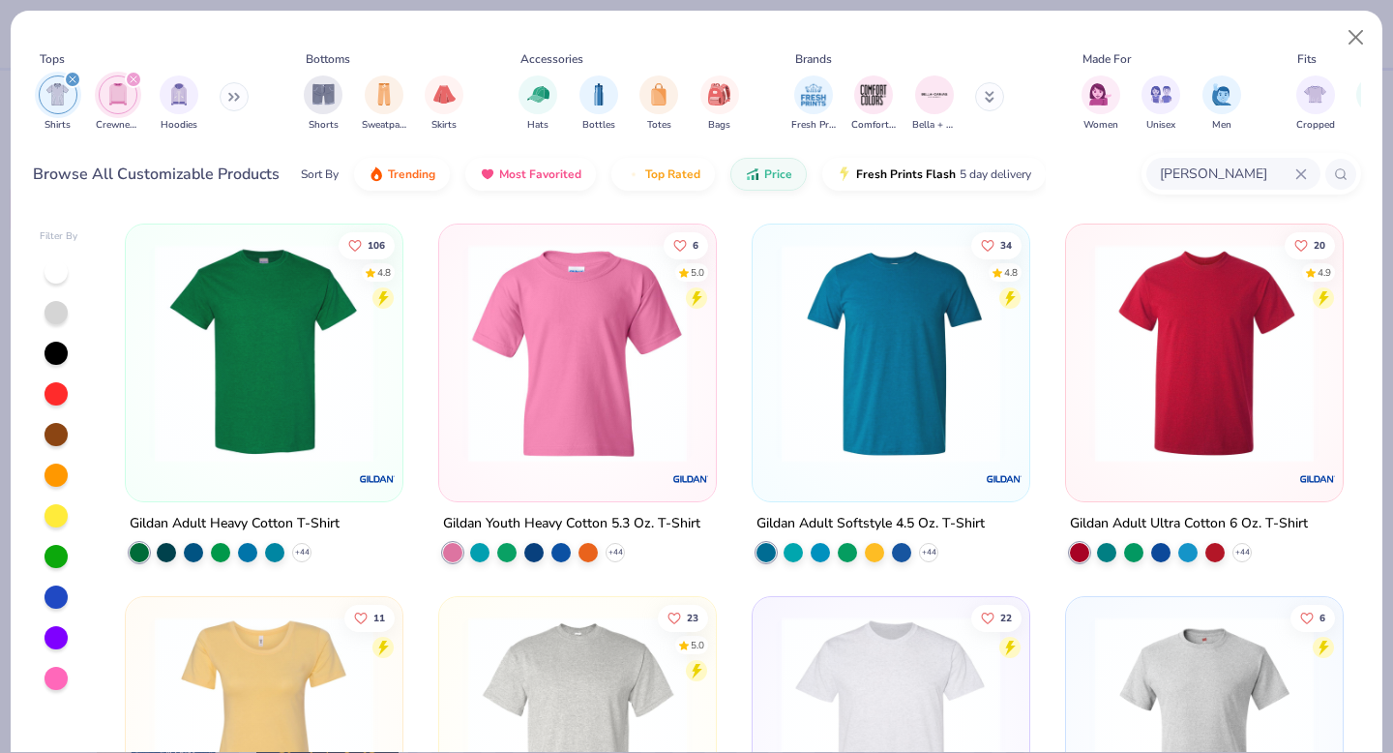
click at [119, 92] on img "filter for Crewnecks" at bounding box center [117, 94] width 21 height 22
click at [222, 97] on button at bounding box center [234, 96] width 29 height 29
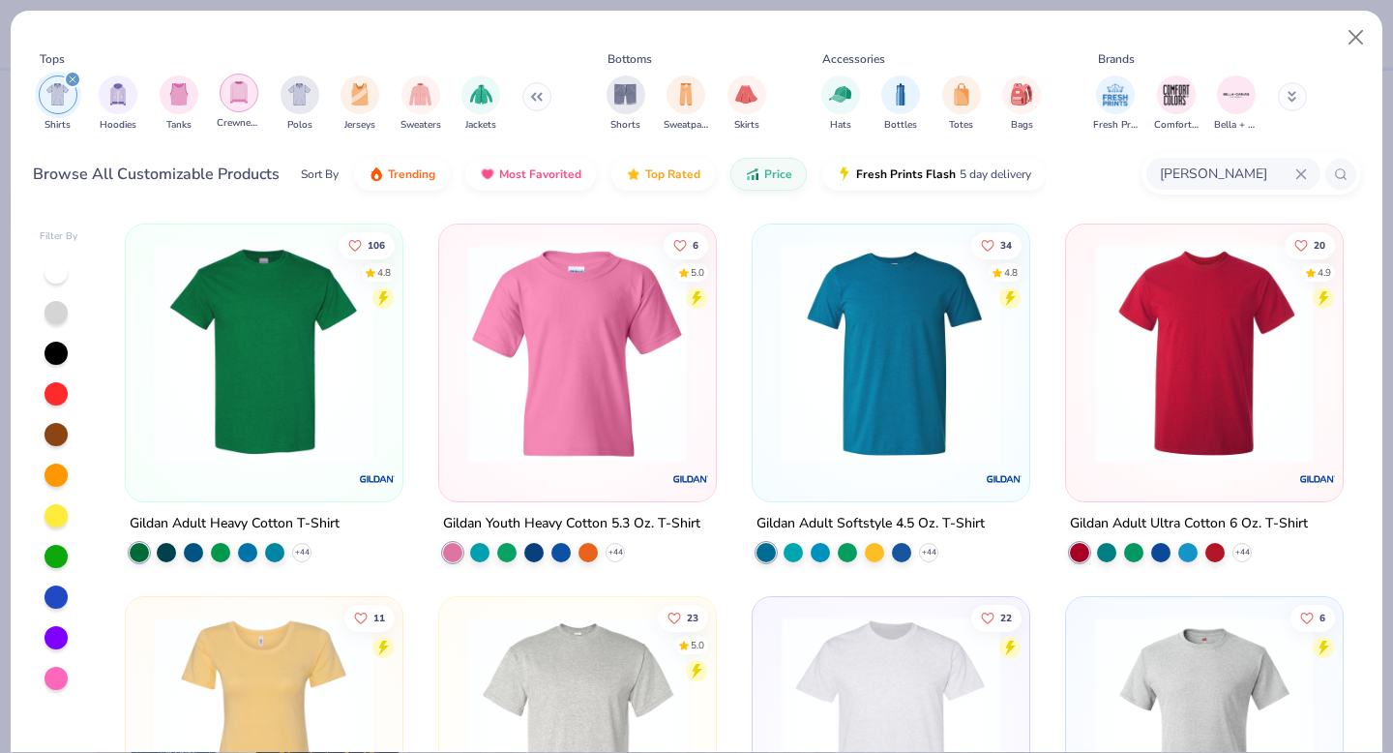
click at [242, 104] on div "filter for Crewnecks" at bounding box center [239, 93] width 39 height 39
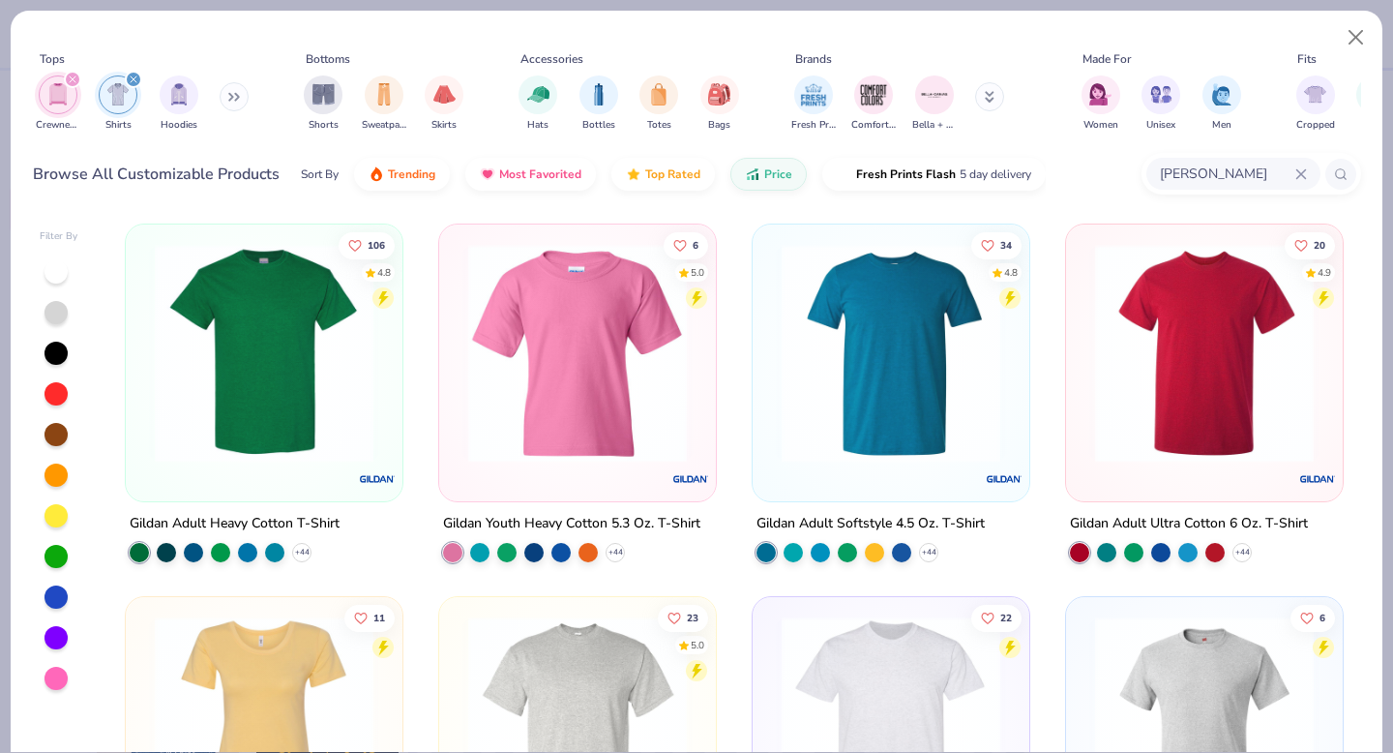
click at [131, 76] on icon "filter for Shirts" at bounding box center [134, 79] width 8 height 8
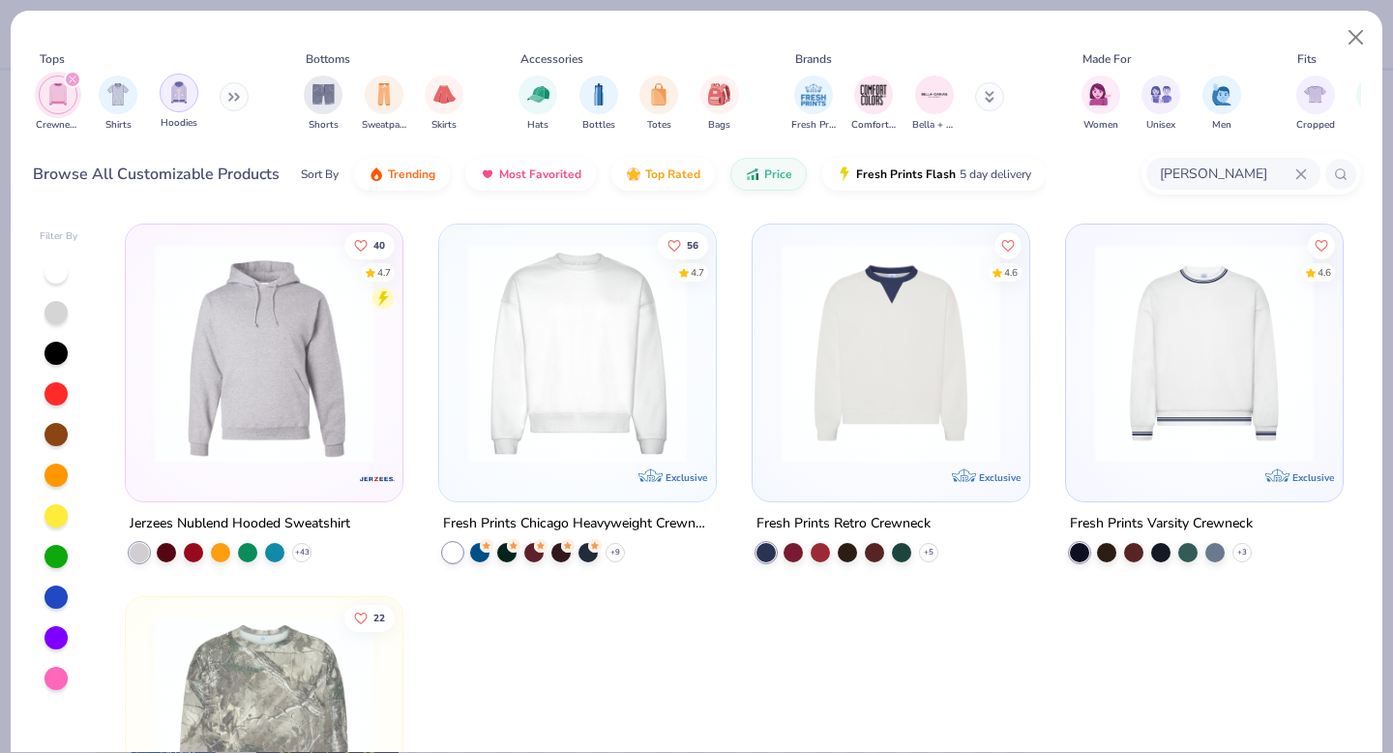
click at [175, 92] on img "filter for Hoodies" at bounding box center [178, 92] width 21 height 22
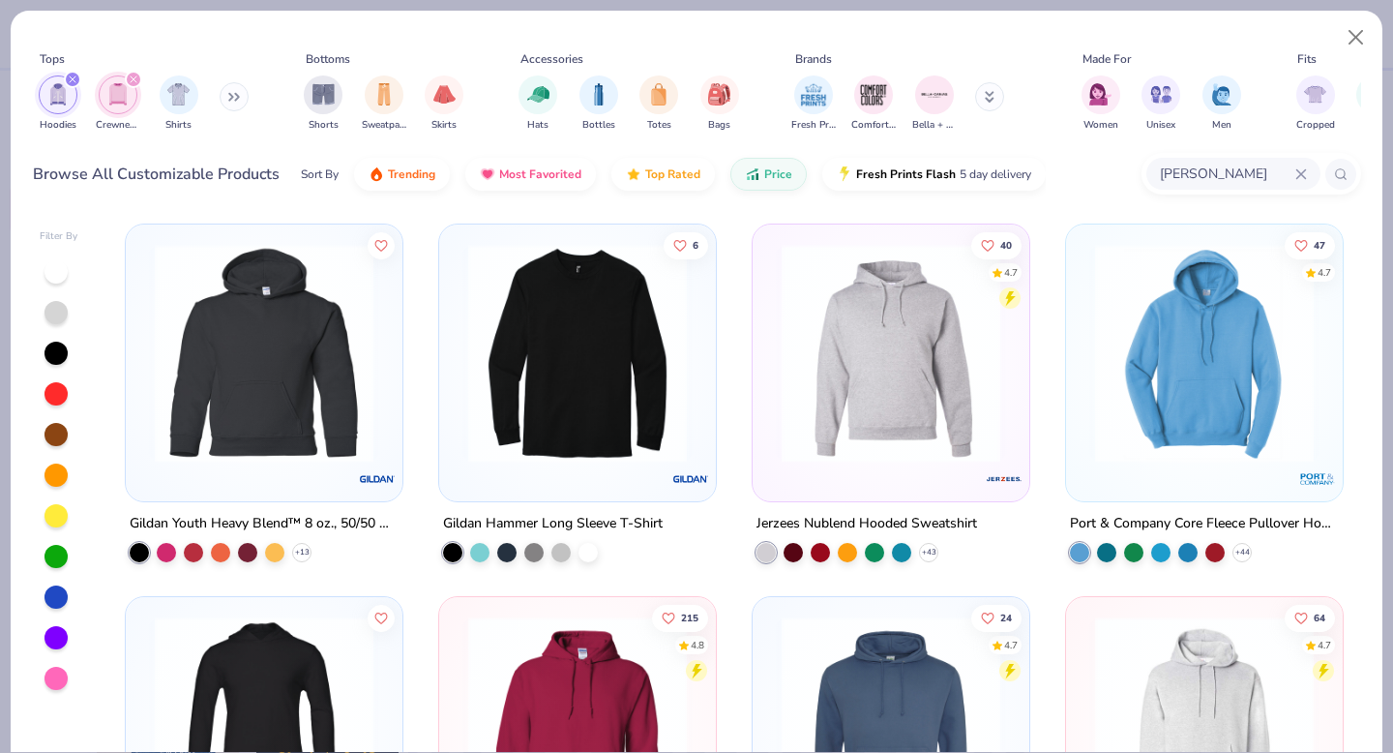
click at [1180, 172] on input "[PERSON_NAME]" at bounding box center [1226, 174] width 137 height 22
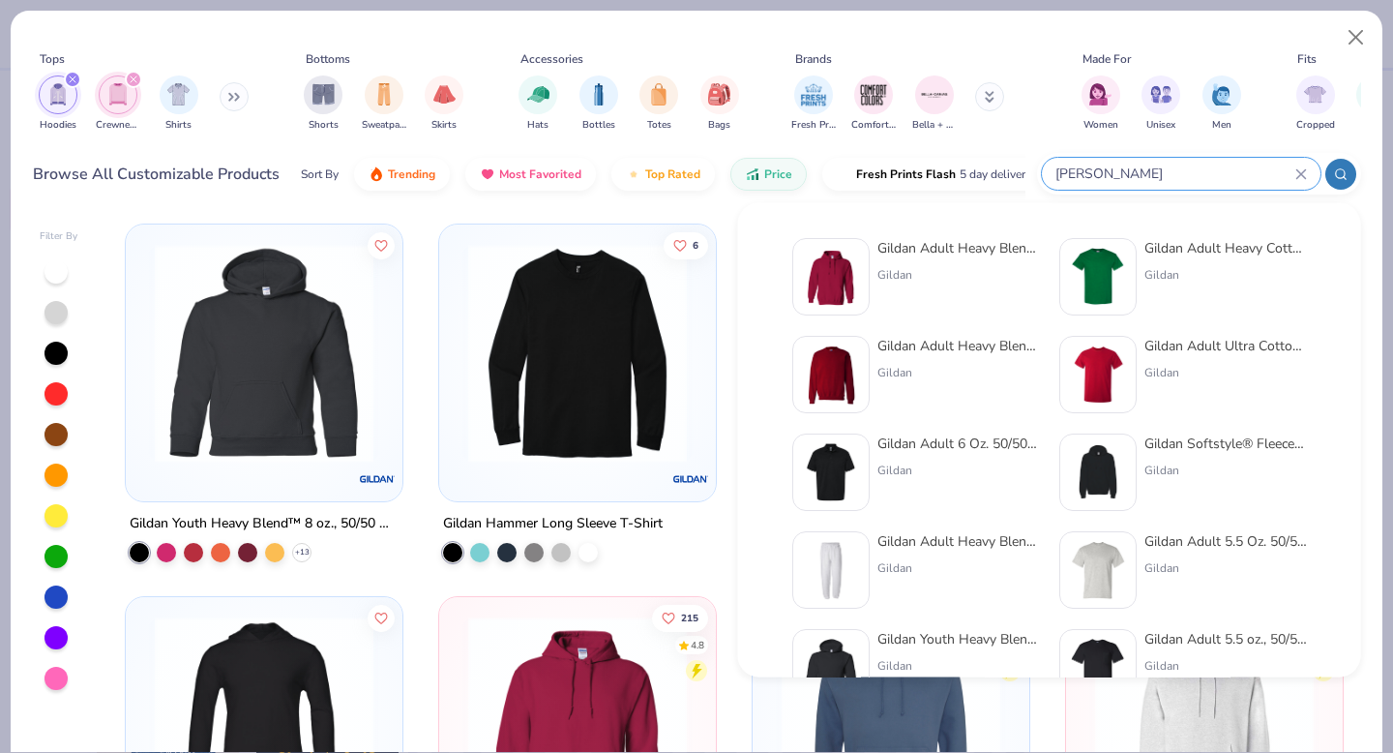
click at [1180, 172] on input "[PERSON_NAME]" at bounding box center [1175, 174] width 242 height 22
click at [1162, 166] on input "[PERSON_NAME]" at bounding box center [1175, 174] width 242 height 22
click at [1300, 174] on icon at bounding box center [1300, 173] width 9 height 9
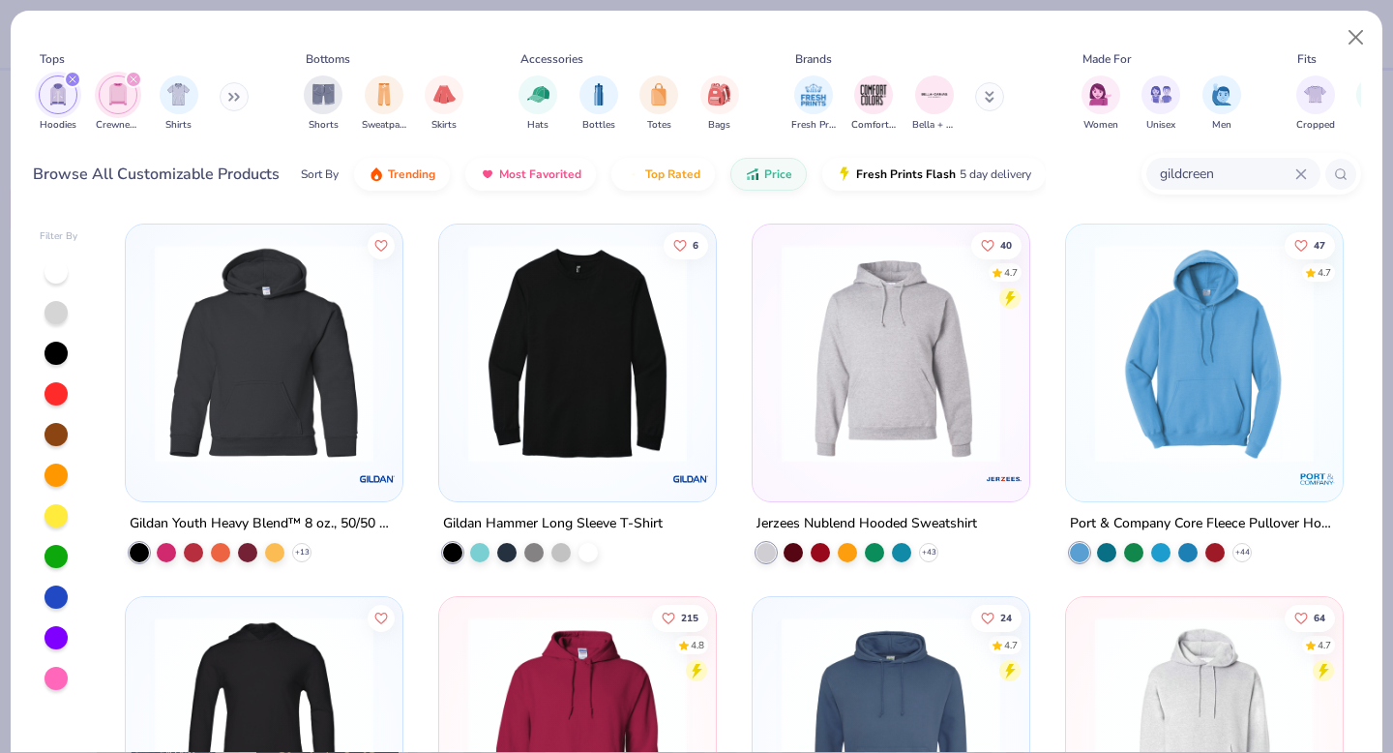
type input "gildcrewen"
type input "crew"
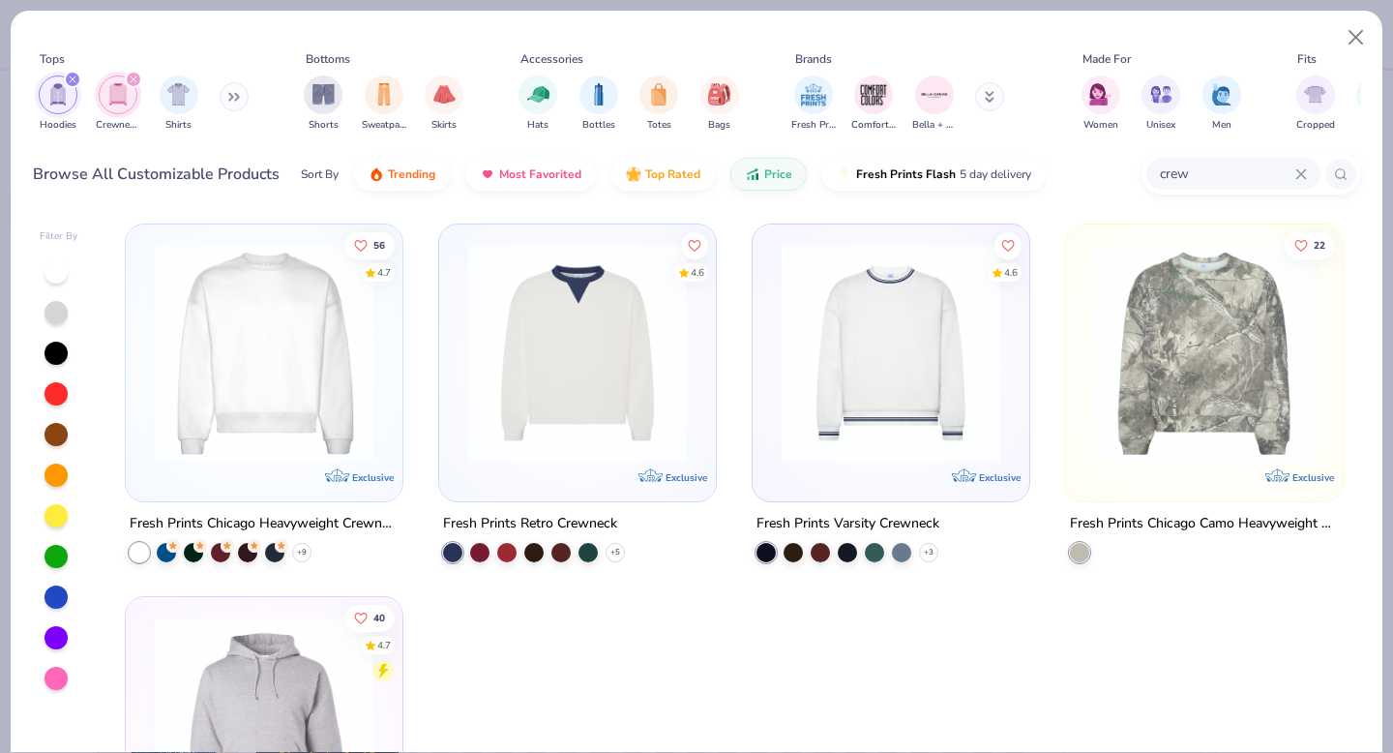
click at [1297, 176] on icon at bounding box center [1300, 173] width 9 height 9
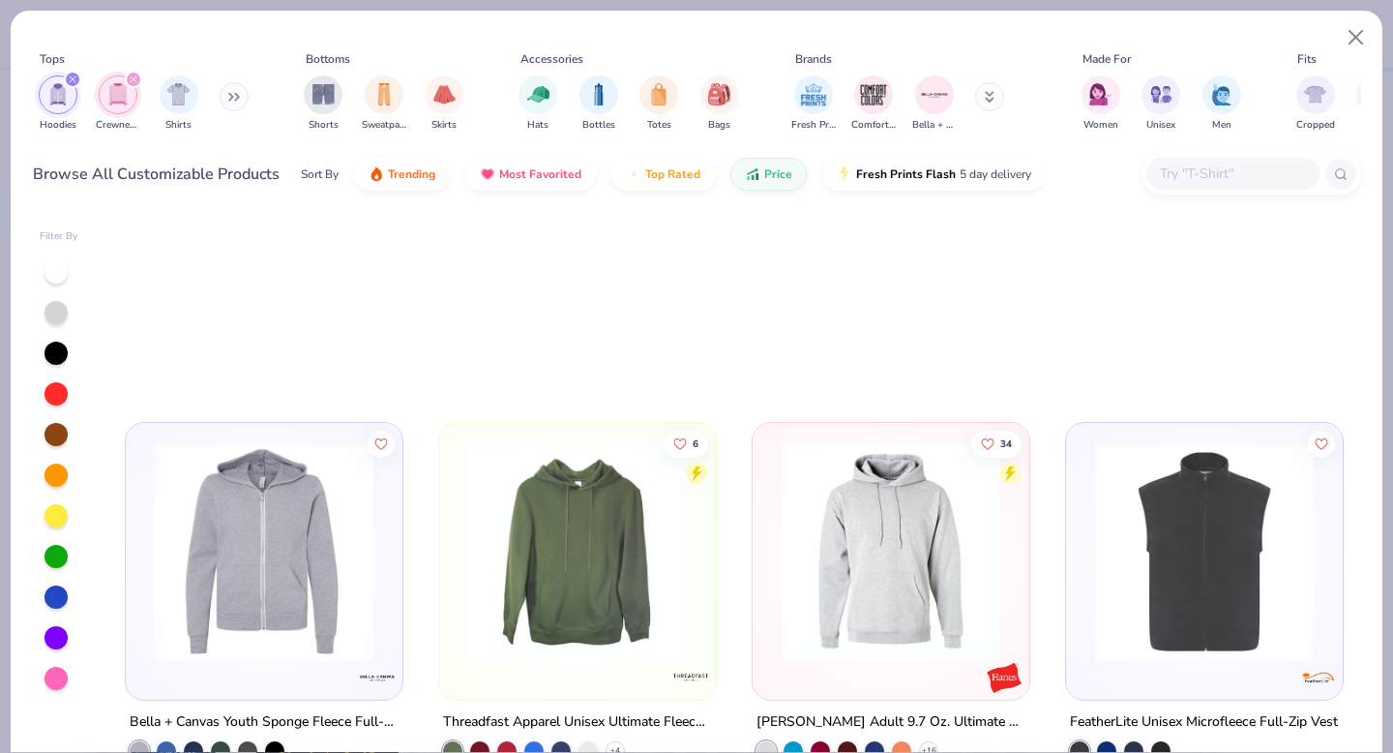
scroll to position [814, 0]
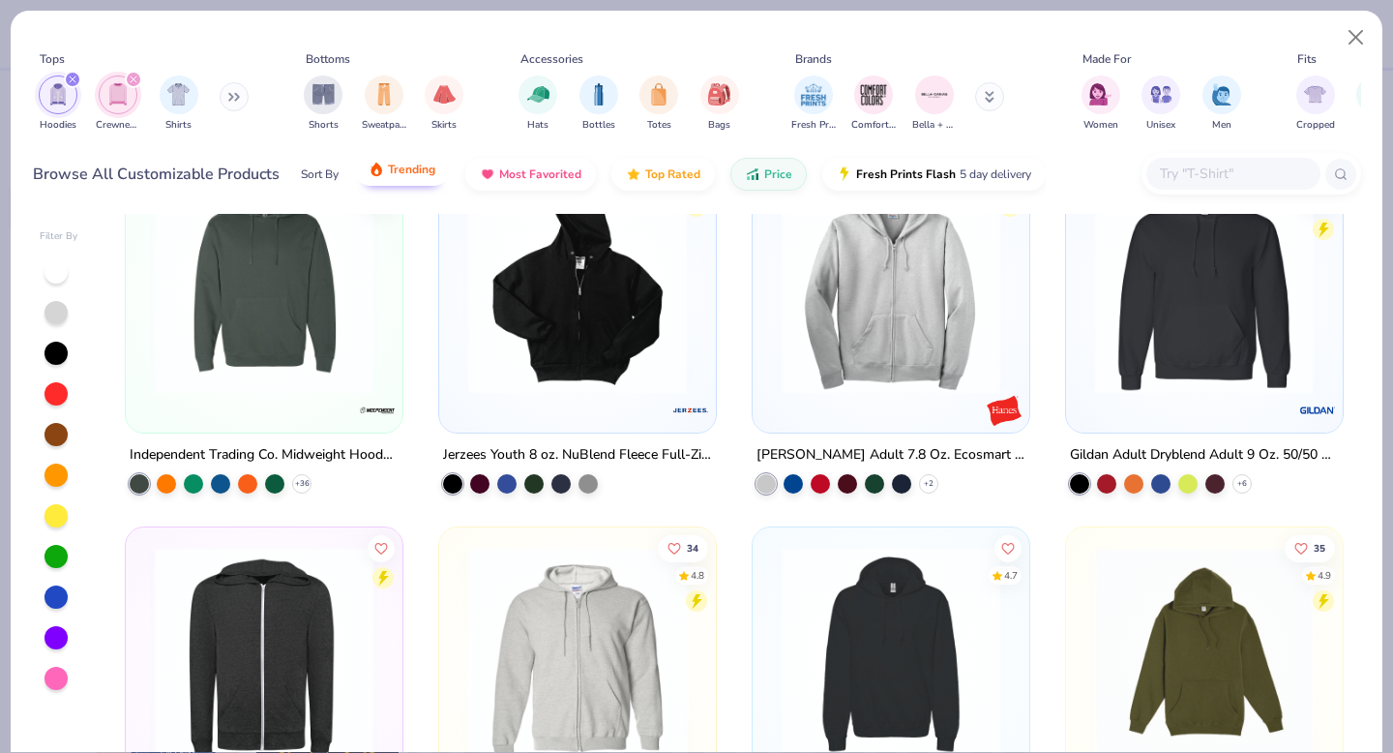
click at [391, 188] on div "Sort By Trending Most Favorited Top Rated Price Fresh Prints Flash 5 day delive…" at bounding box center [673, 174] width 745 height 54
click at [393, 176] on button "Trending" at bounding box center [402, 169] width 96 height 33
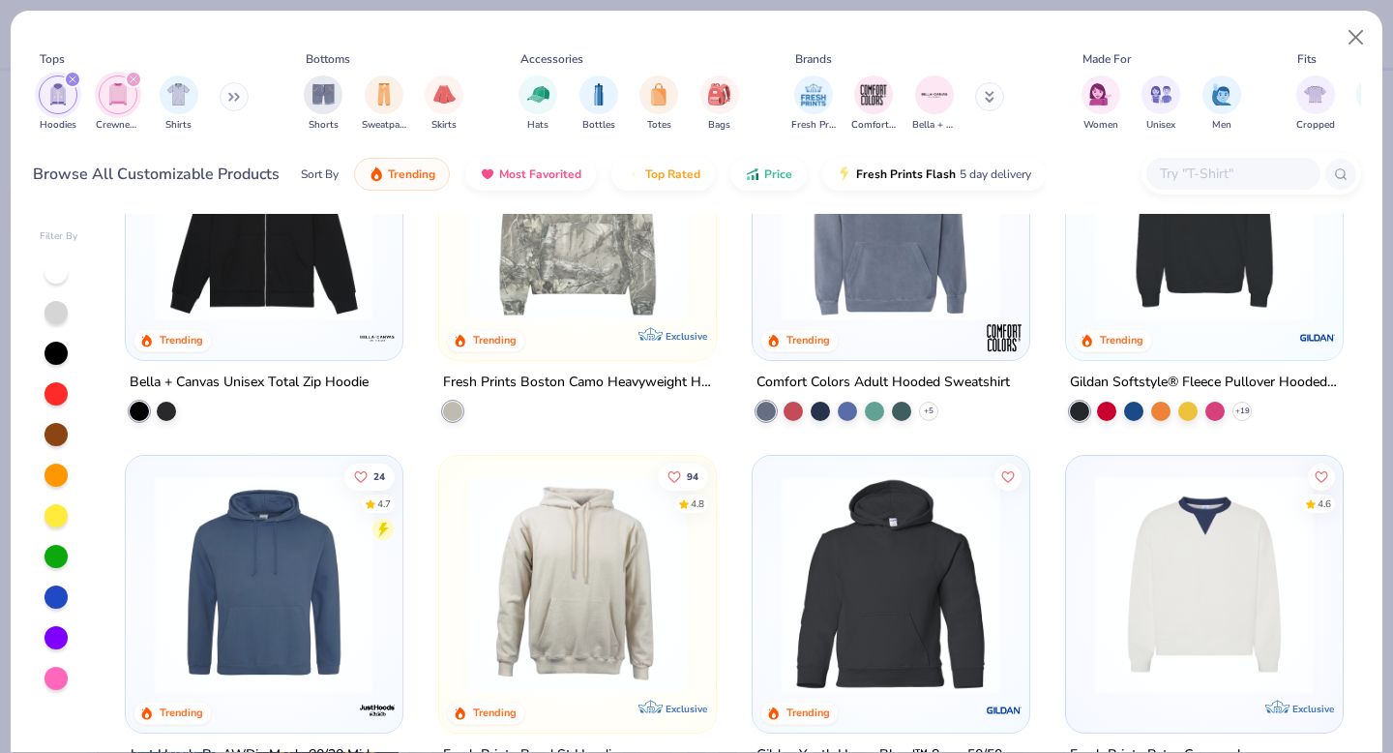
scroll to position [0, 0]
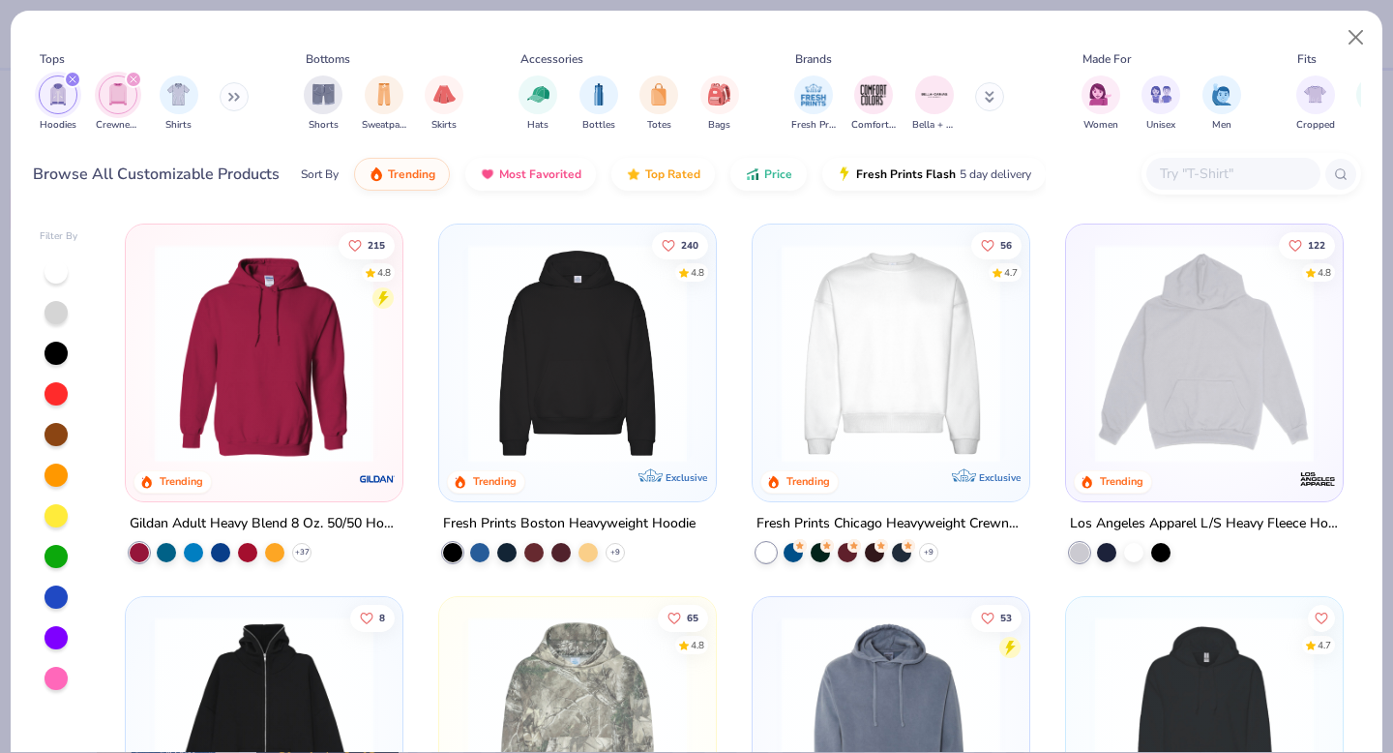
click at [873, 355] on img at bounding box center [891, 353] width 238 height 219
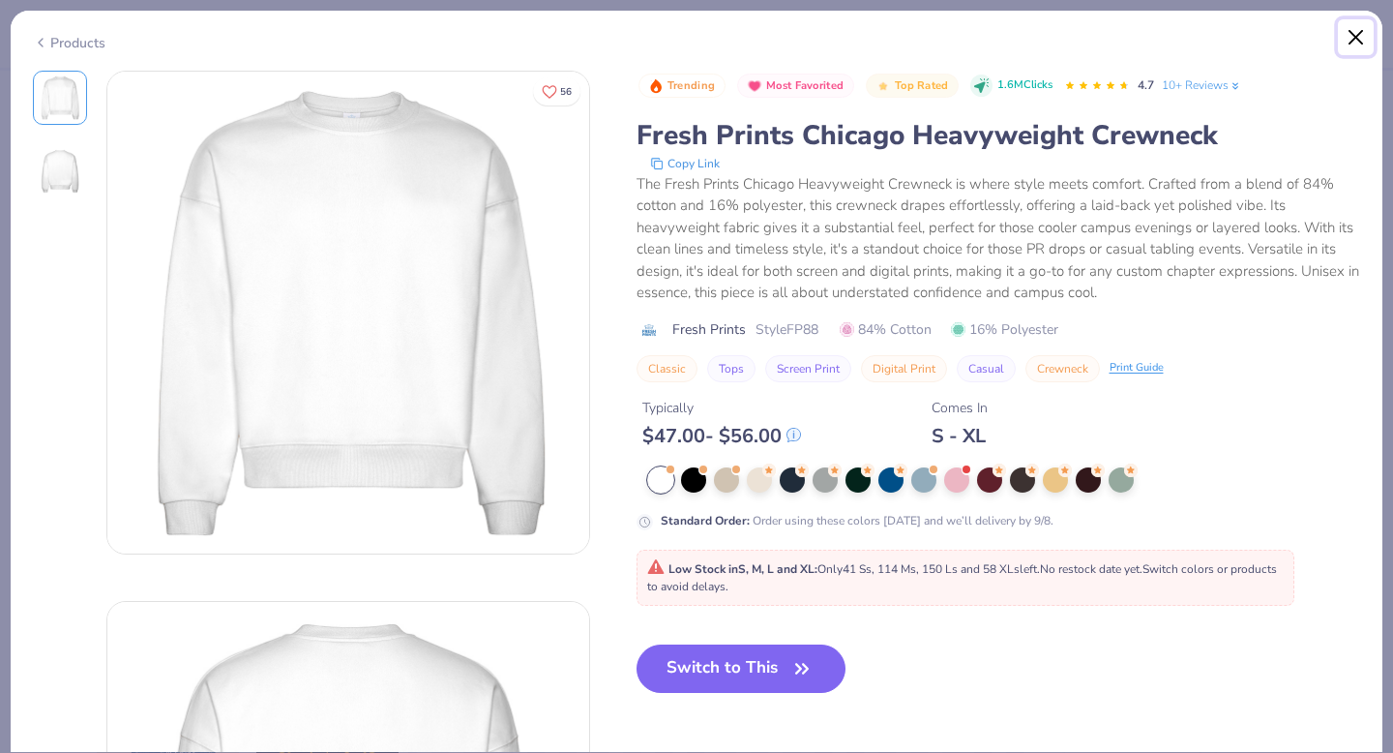
click at [1363, 26] on button "Close" at bounding box center [1356, 37] width 37 height 37
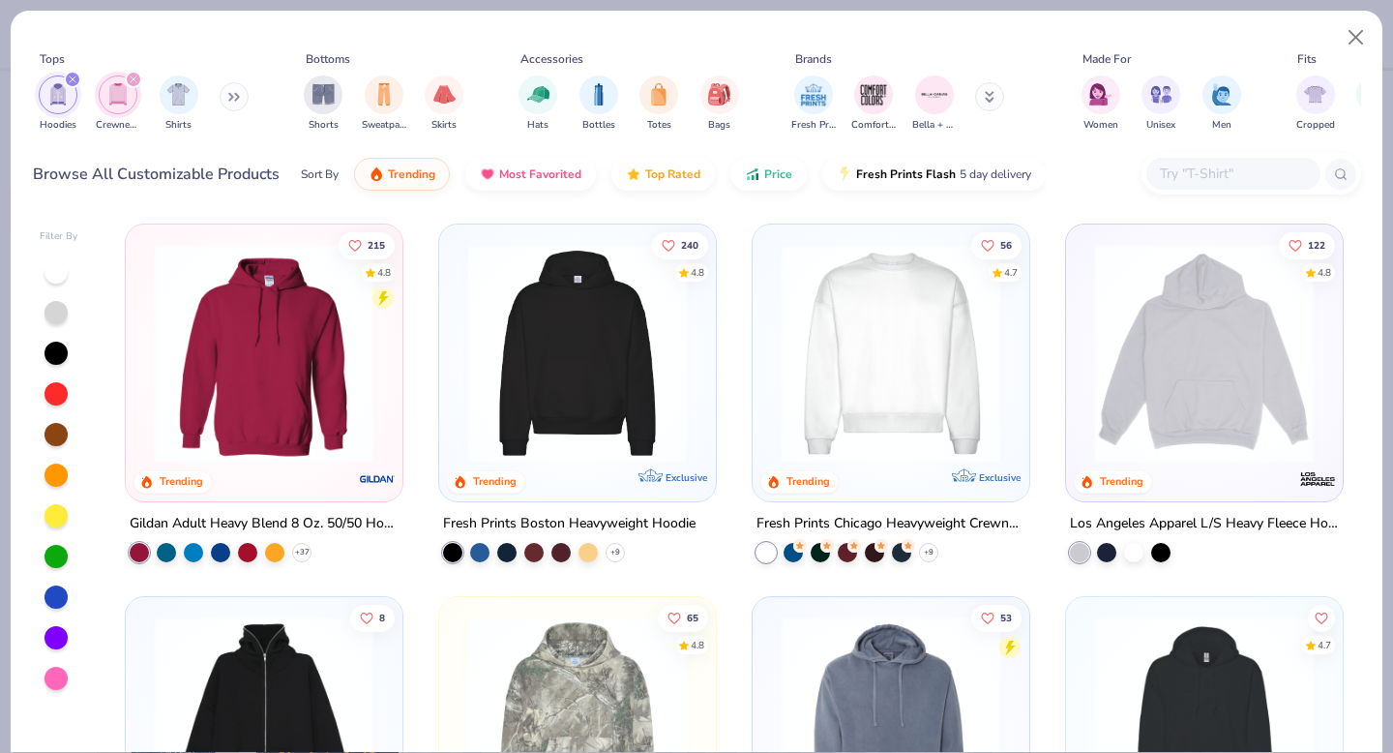
click at [1192, 162] on div at bounding box center [1233, 174] width 174 height 32
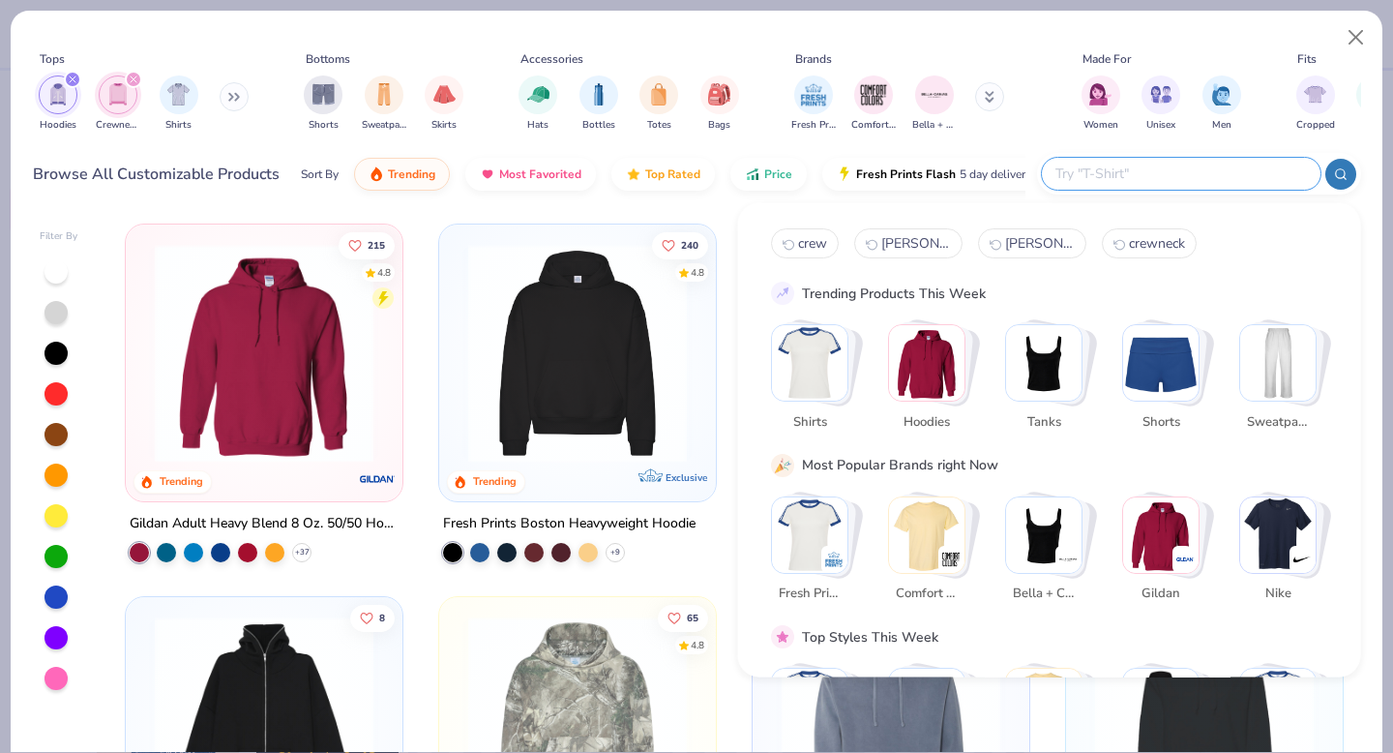
paste input "P1607"
type input "P1607"
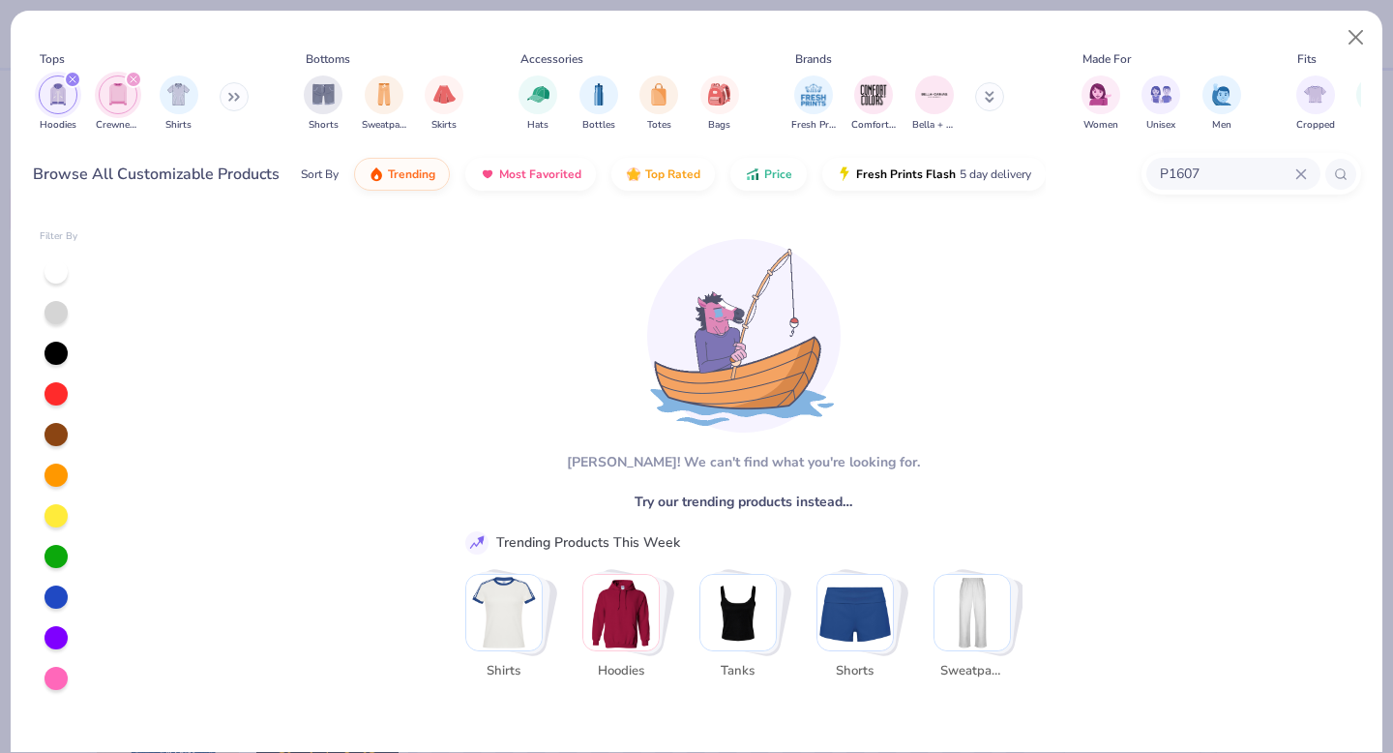
click at [72, 80] on icon "filter for Hoodies" at bounding box center [73, 79] width 6 height 6
click at [74, 79] on icon "filter for Crewnecks" at bounding box center [73, 79] width 8 height 8
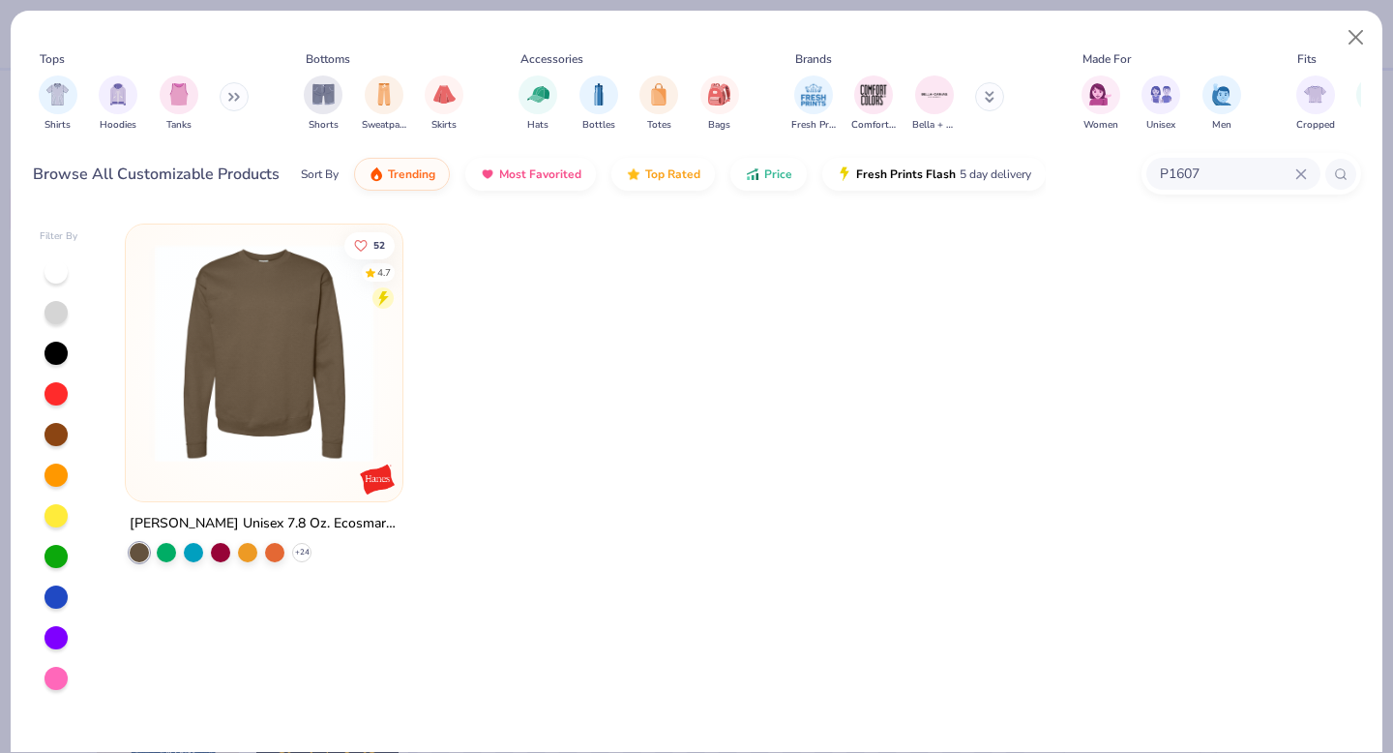
click at [264, 292] on img at bounding box center [264, 353] width 238 height 219
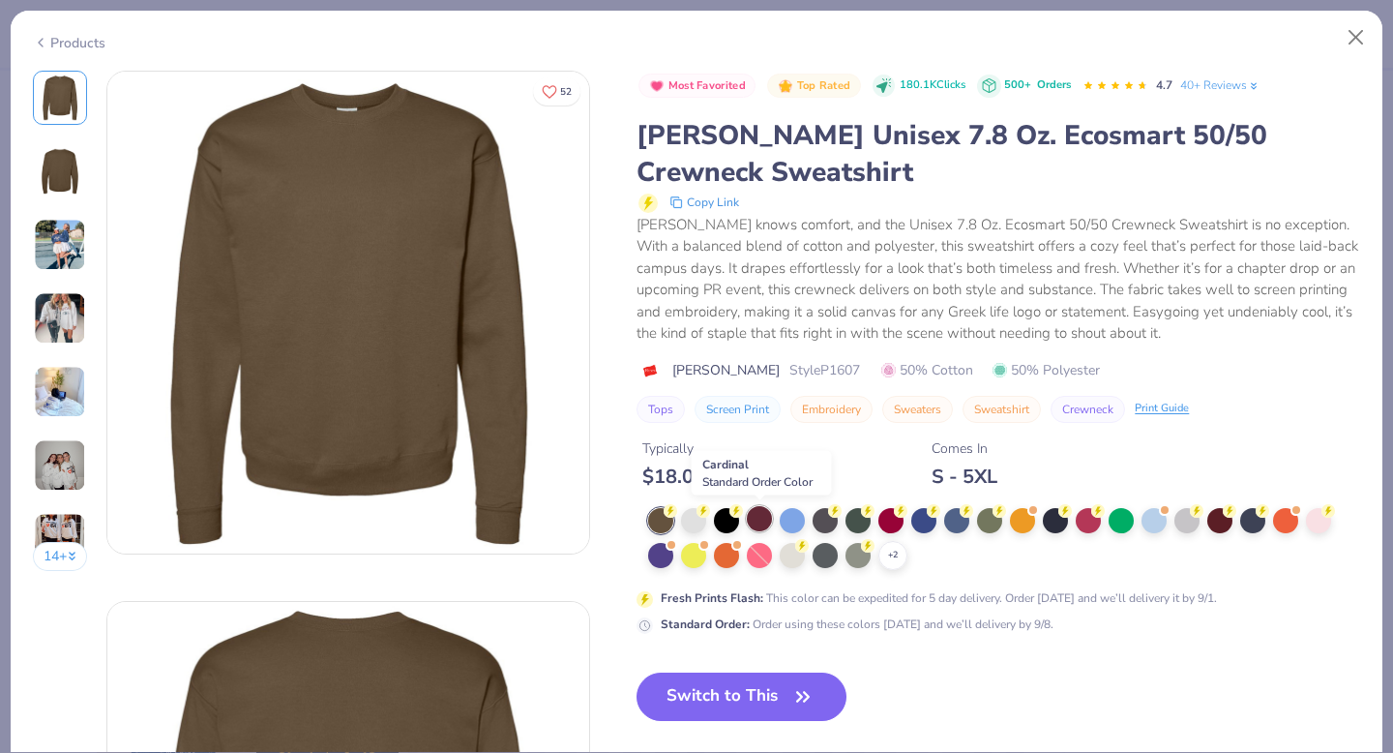
click at [768, 519] on div at bounding box center [759, 518] width 25 height 25
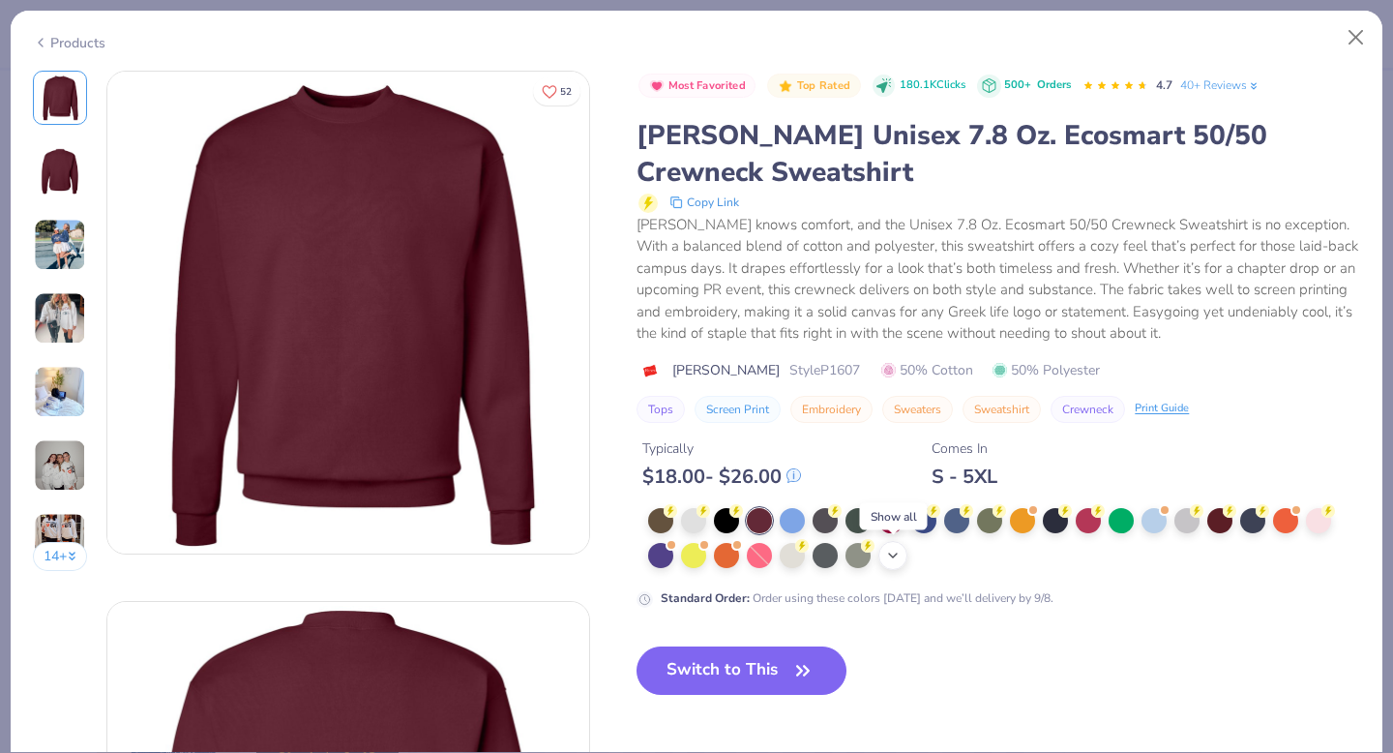
click at [900, 562] on icon at bounding box center [892, 555] width 15 height 15
click at [930, 558] on div at bounding box center [923, 553] width 25 height 25
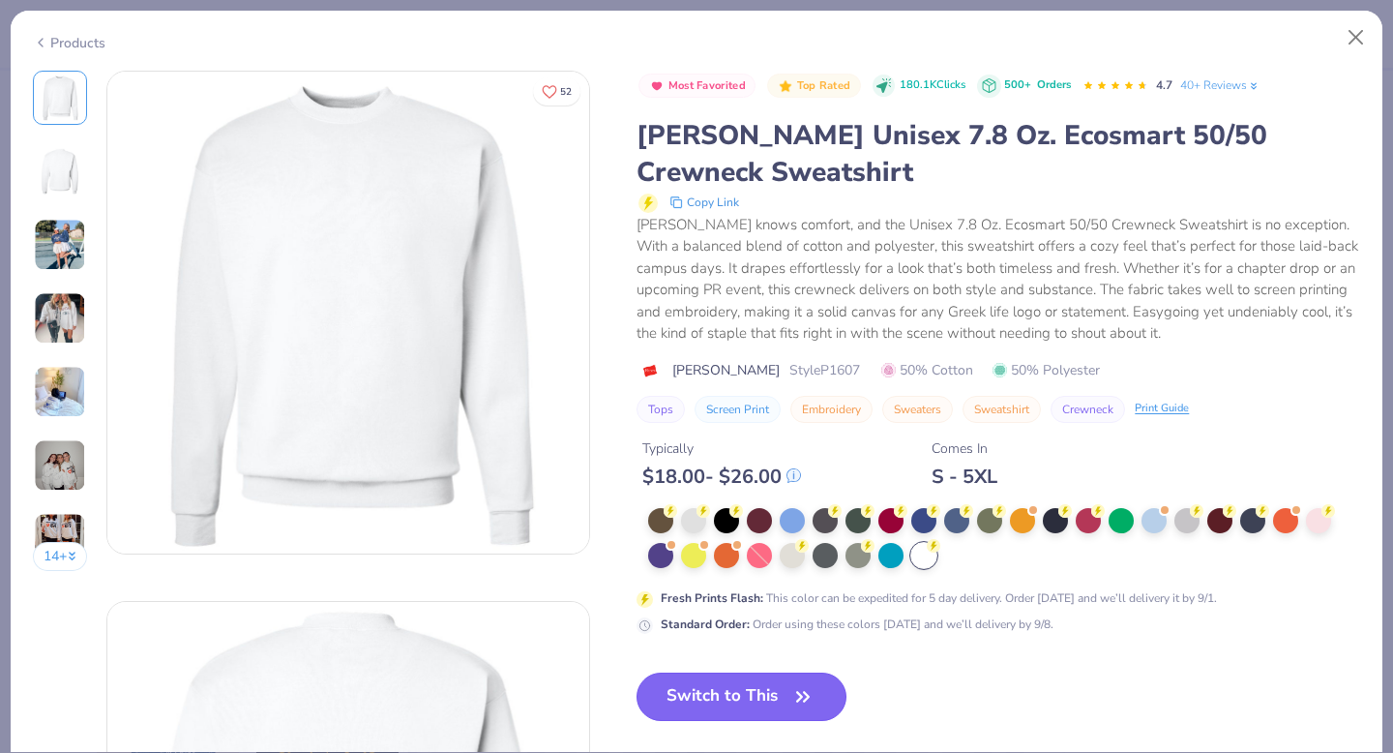
click at [728, 704] on button "Switch to This" at bounding box center [742, 696] width 210 height 48
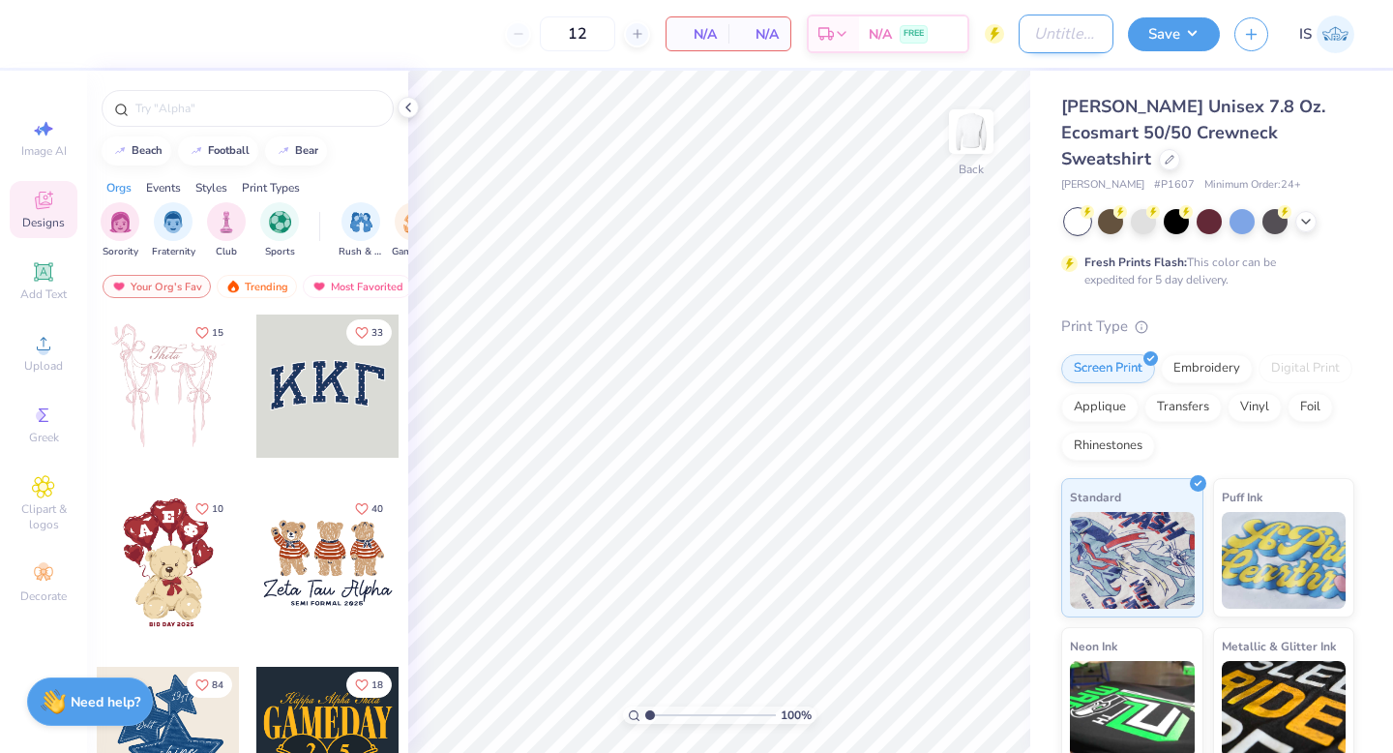
click at [1019, 30] on input "Design Title" at bounding box center [1066, 34] width 95 height 39
type input "SDT Homecoming 2025"
click at [1190, 43] on button "Save" at bounding box center [1174, 32] width 92 height 34
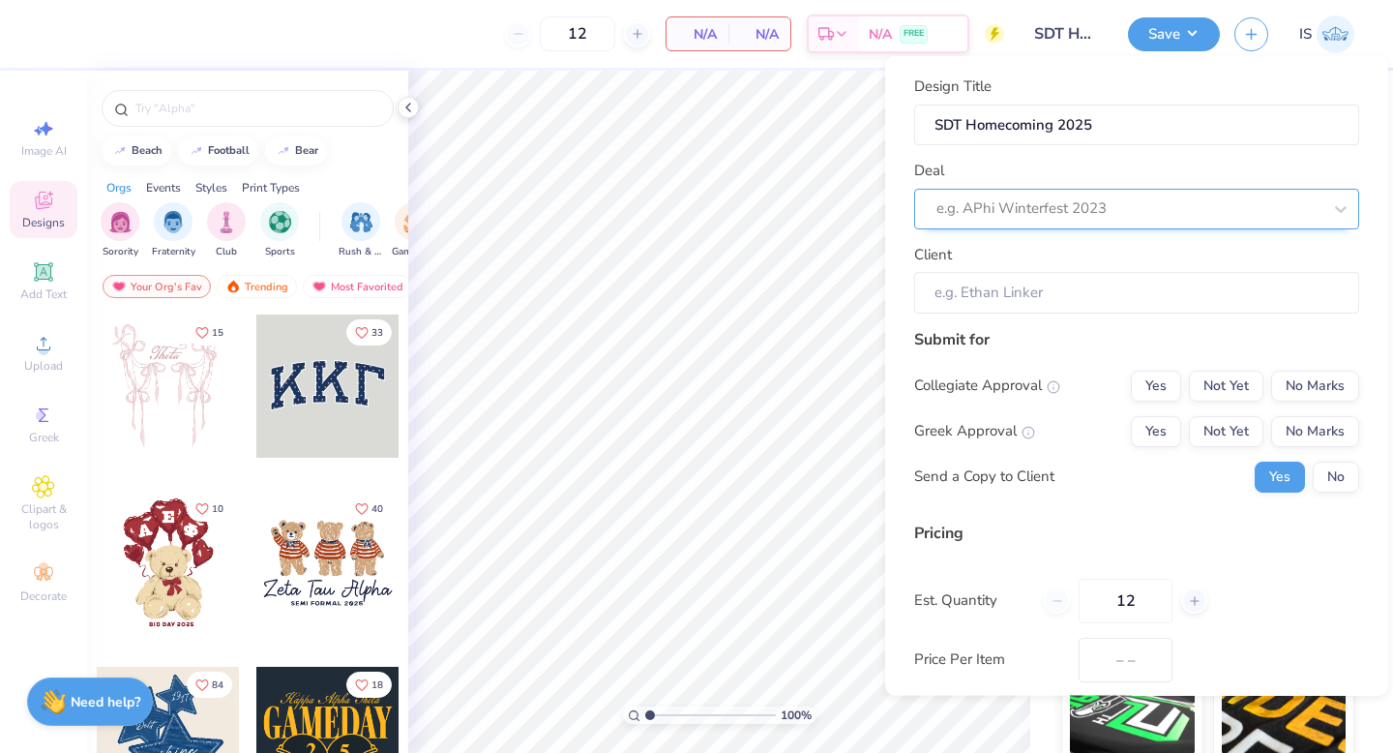
click at [1015, 200] on div at bounding box center [1129, 208] width 385 height 26
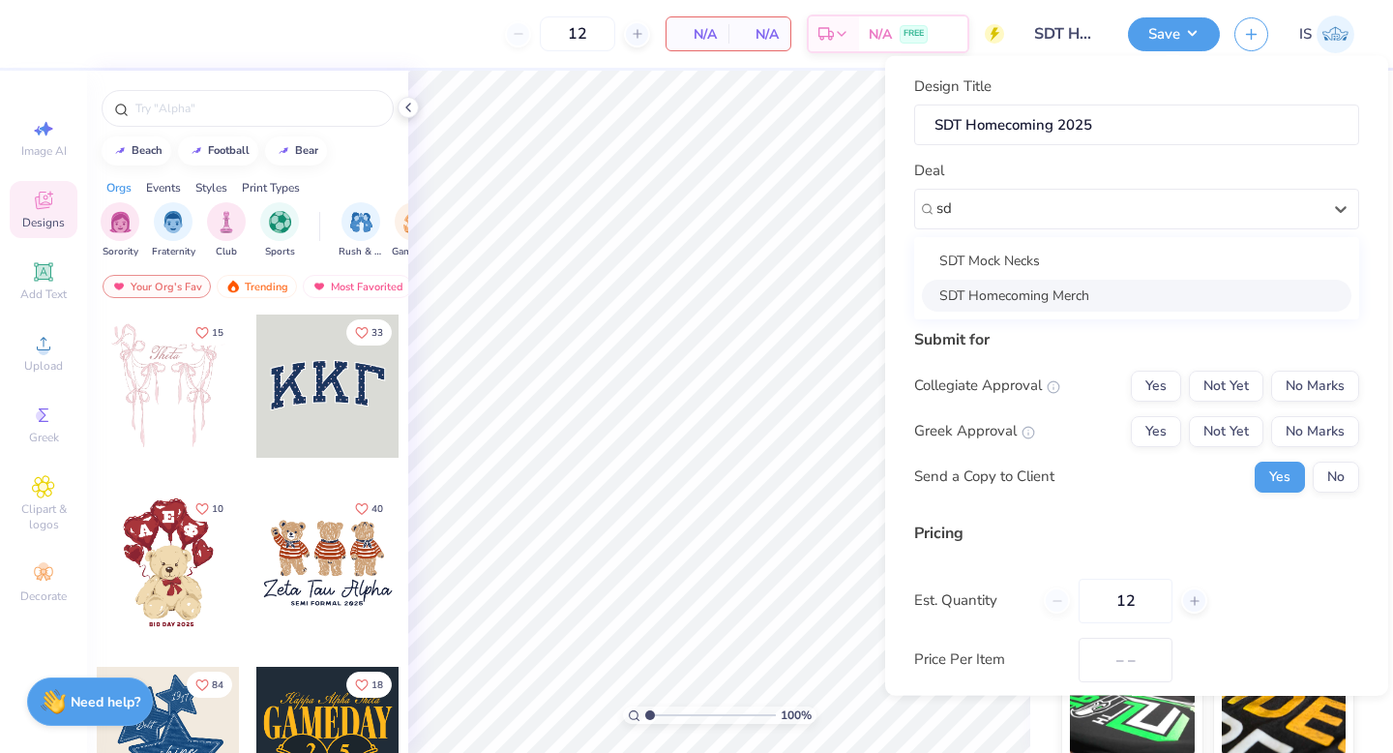
click at [967, 285] on div "SDT Homecoming Merch" at bounding box center [1137, 295] width 430 height 32
type input "sd"
type input "[PERSON_NAME]"
click at [1247, 390] on button "Not Yet" at bounding box center [1226, 385] width 74 height 31
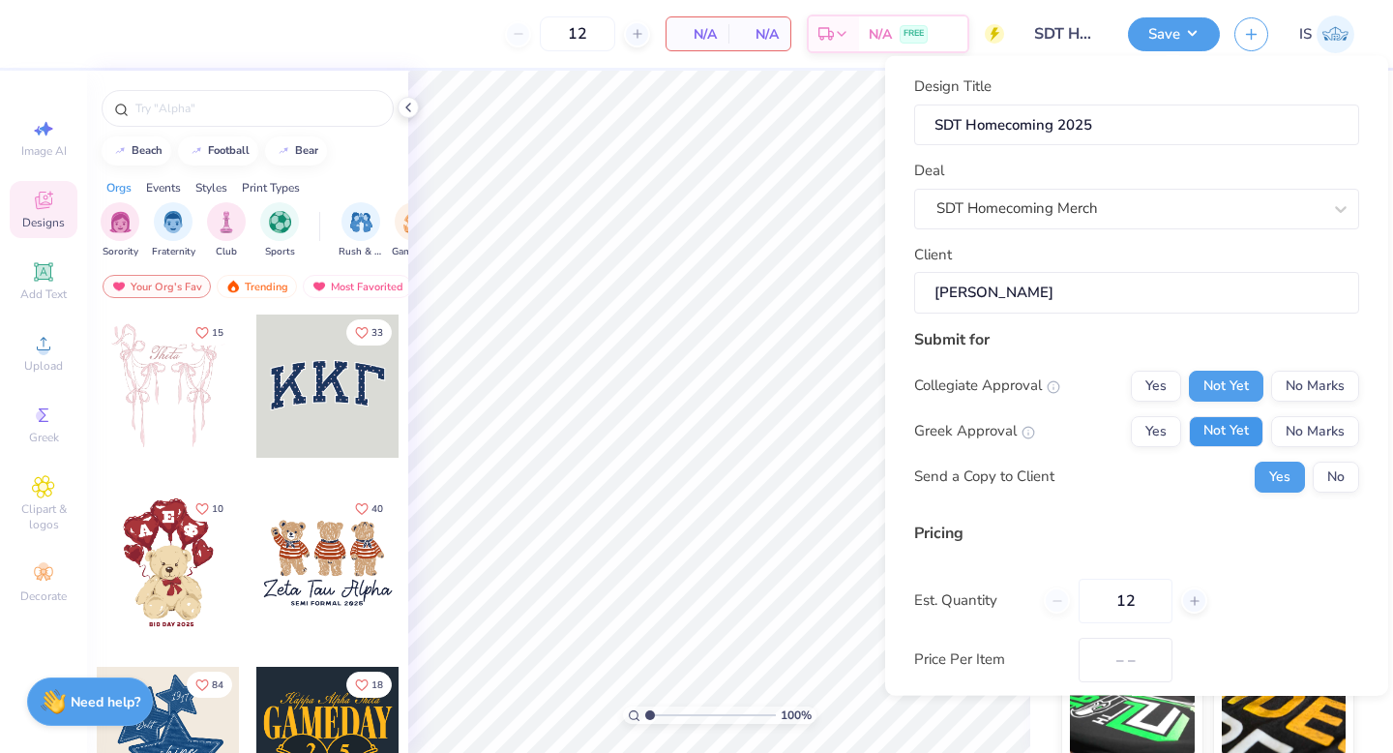
click at [1240, 432] on button "Not Yet" at bounding box center [1226, 430] width 74 height 31
click at [1335, 470] on button "No" at bounding box center [1336, 476] width 46 height 31
click at [1140, 601] on input "12" at bounding box center [1126, 600] width 94 height 45
type input "1"
type input "130"
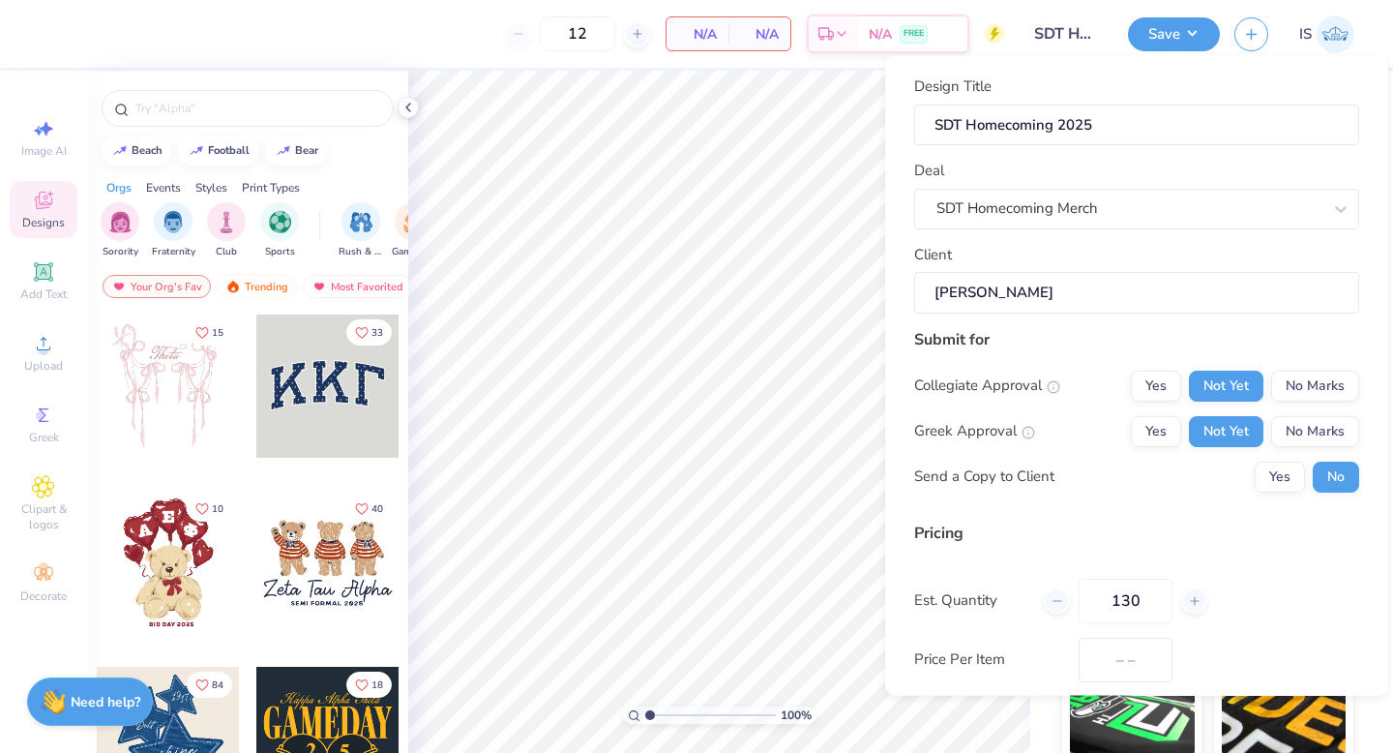
type input "130"
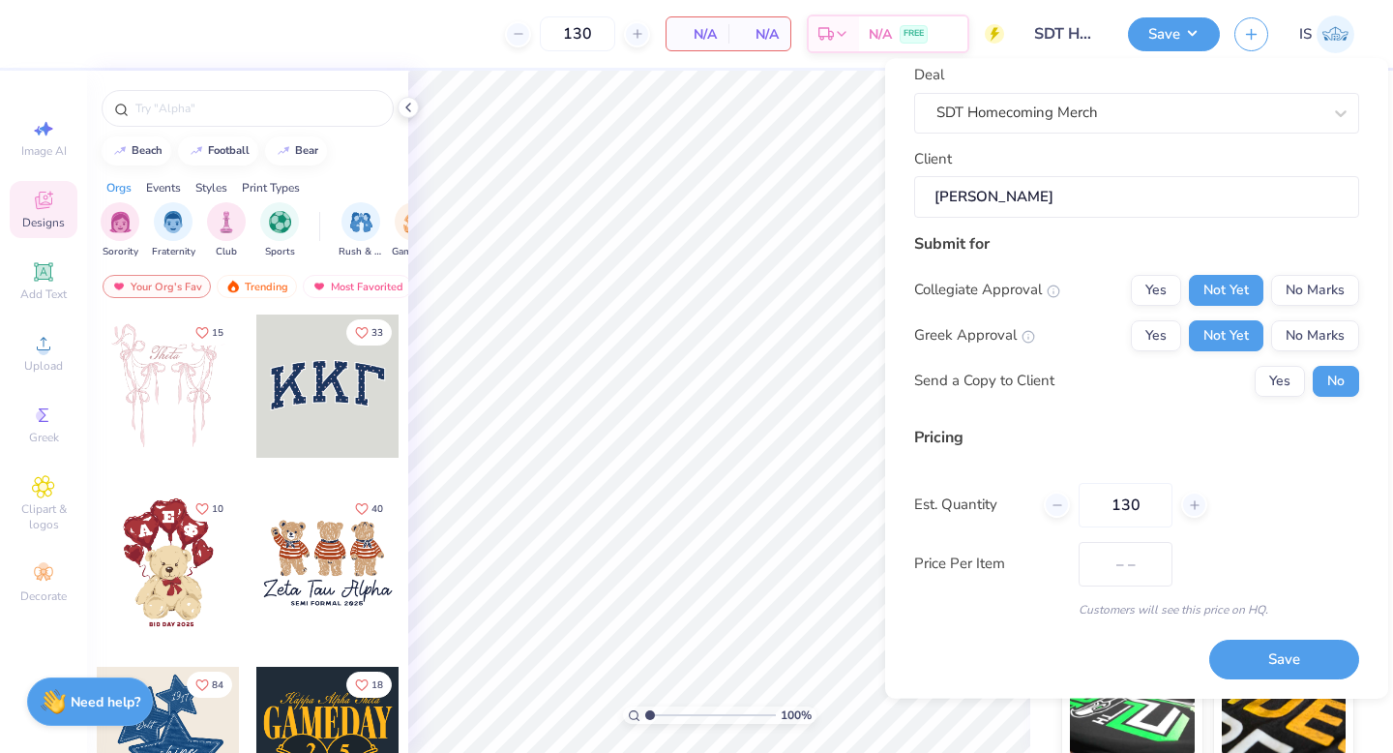
type input "130"
click at [1249, 590] on div "Pricing Est. Quantity 130 Price Per Item – – Customers will see this price on H…" at bounding box center [1136, 522] width 445 height 193
click at [1278, 650] on button "Save" at bounding box center [1284, 660] width 150 height 40
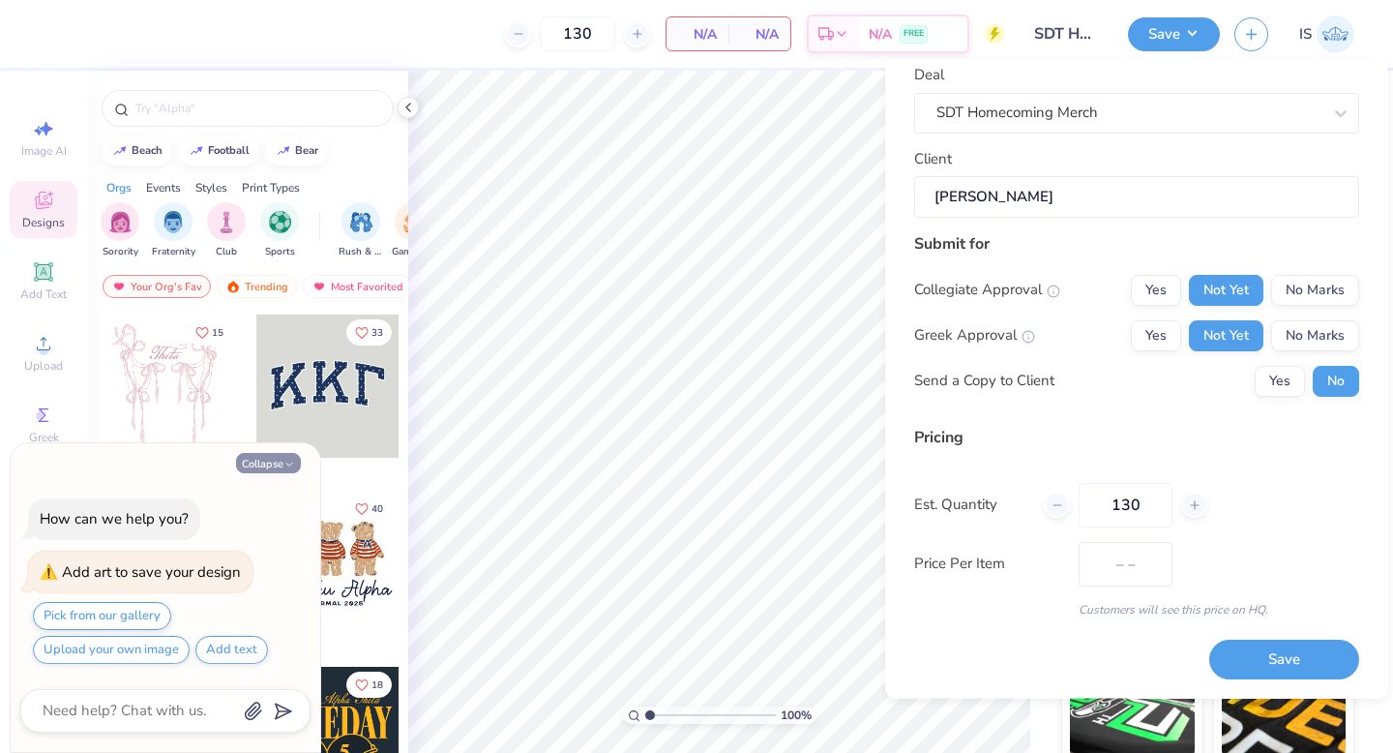
click at [260, 461] on button "Collapse" at bounding box center [268, 463] width 65 height 20
type textarea "x"
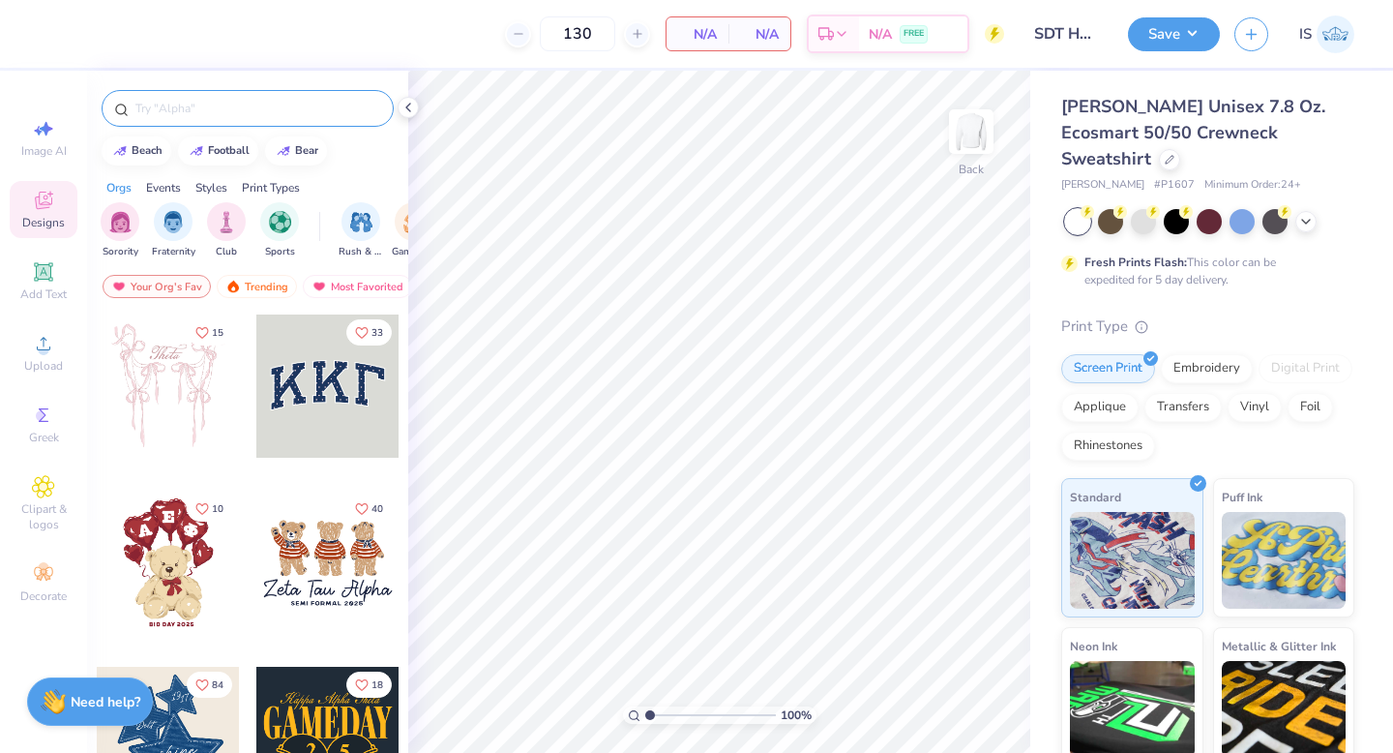
click at [224, 109] on input "text" at bounding box center [258, 108] width 248 height 19
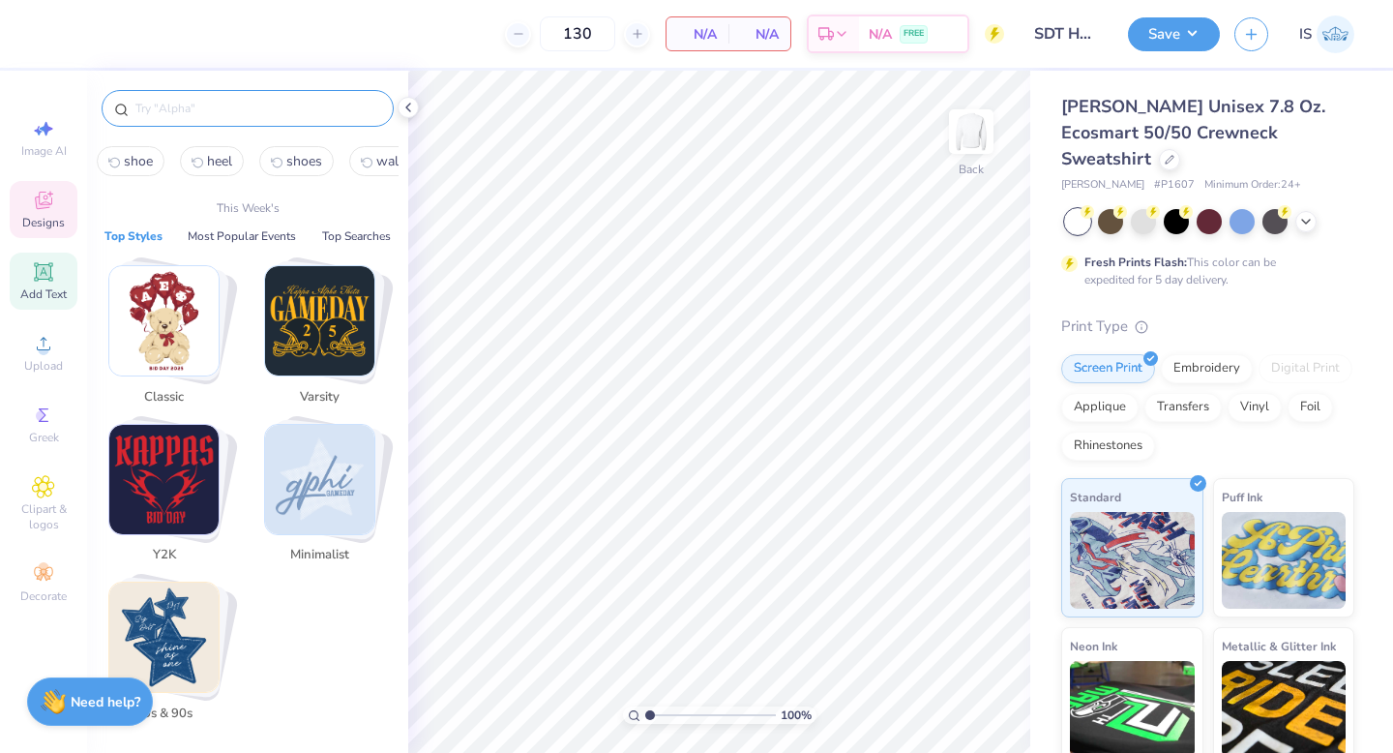
click at [45, 277] on icon at bounding box center [43, 271] width 15 height 15
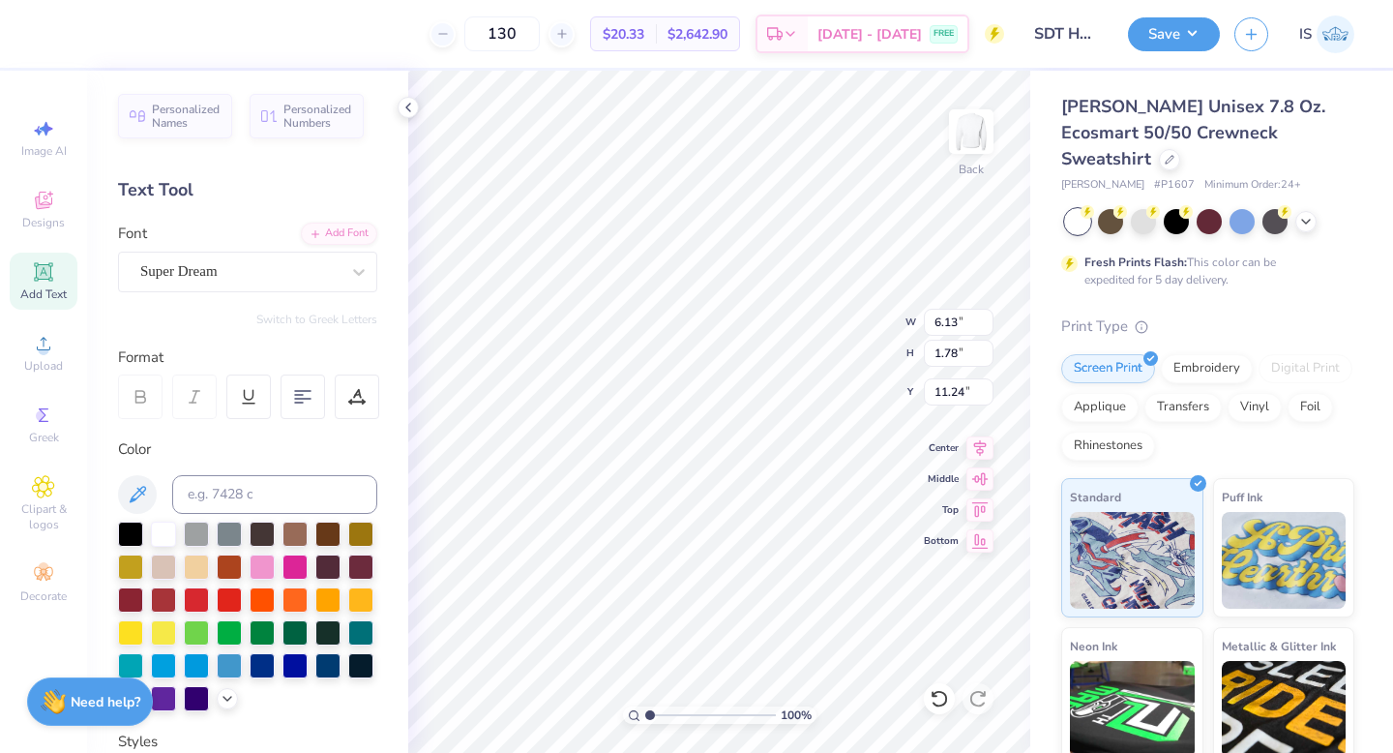
type textarea "SDT"
click at [242, 249] on div "Font Super Dream" at bounding box center [247, 258] width 259 height 70
click at [242, 278] on div "Super Dream" at bounding box center [239, 271] width 203 height 30
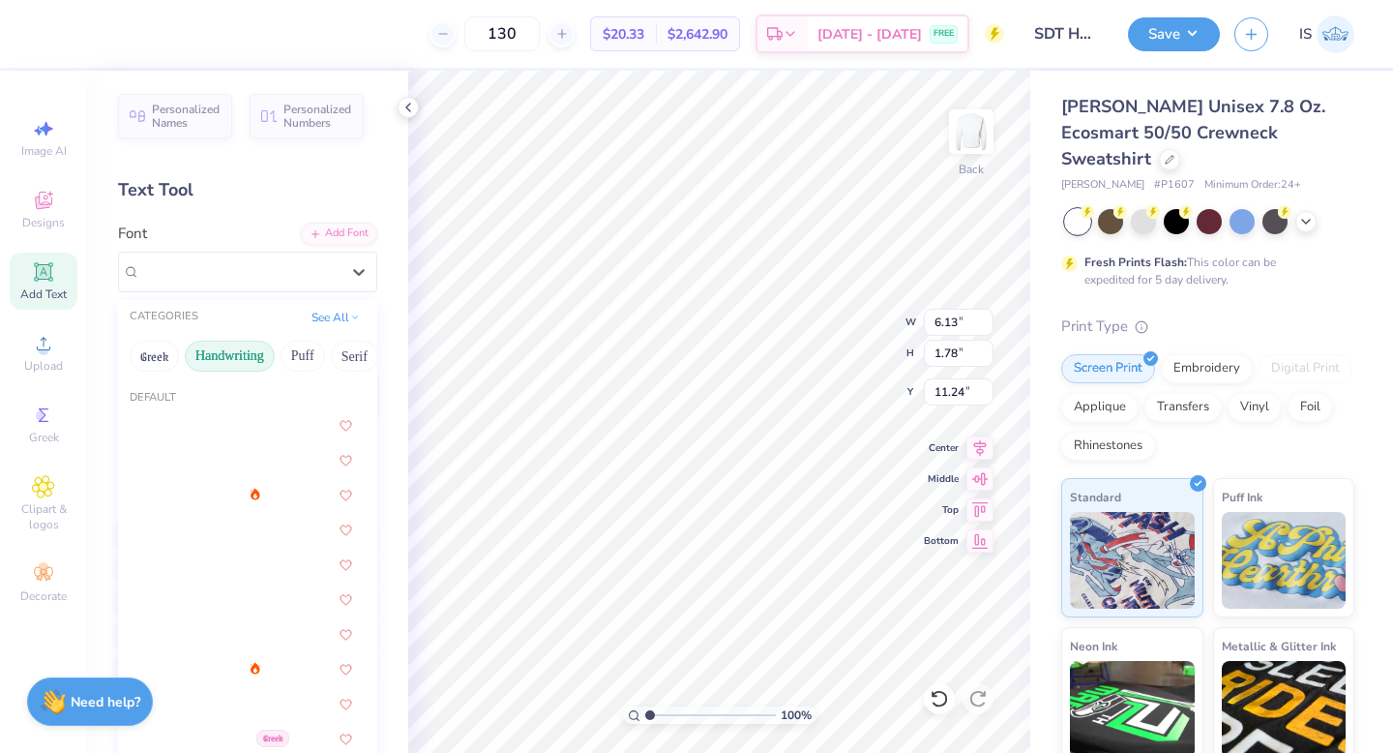
click at [230, 353] on button "Handwriting" at bounding box center [230, 356] width 90 height 31
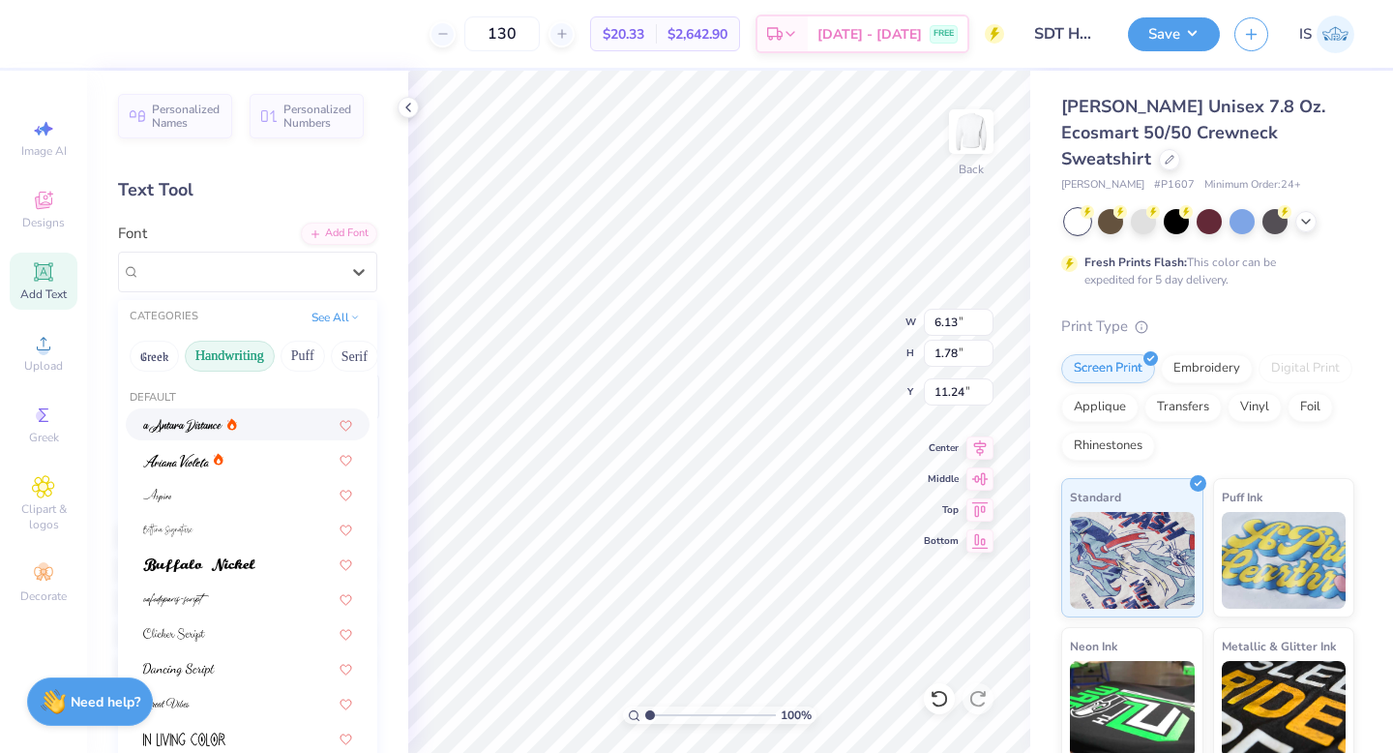
click at [185, 434] on div at bounding box center [248, 424] width 244 height 32
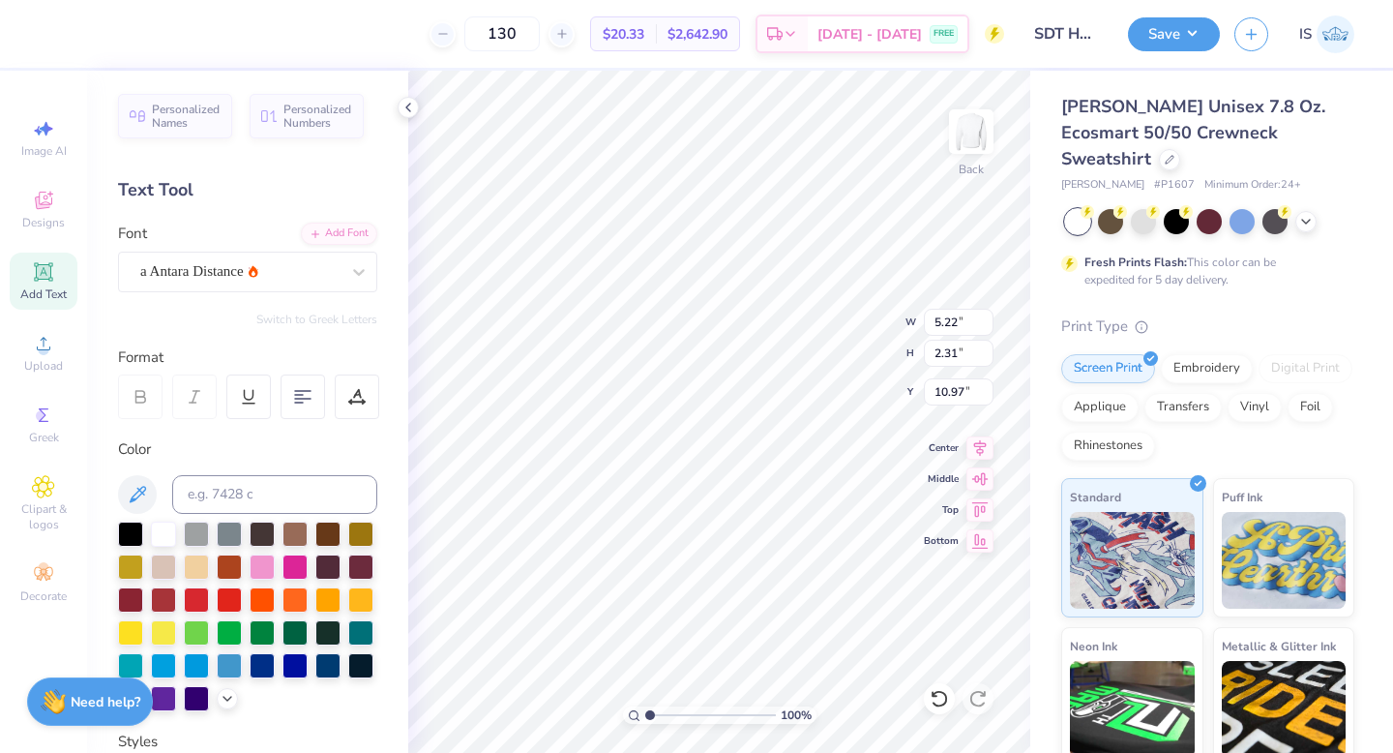
type input "3.69"
click at [231, 563] on div at bounding box center [229, 564] width 25 height 25
type input "3.45"
type input "1.53"
click at [285, 273] on div "a Antara Distance" at bounding box center [239, 271] width 203 height 30
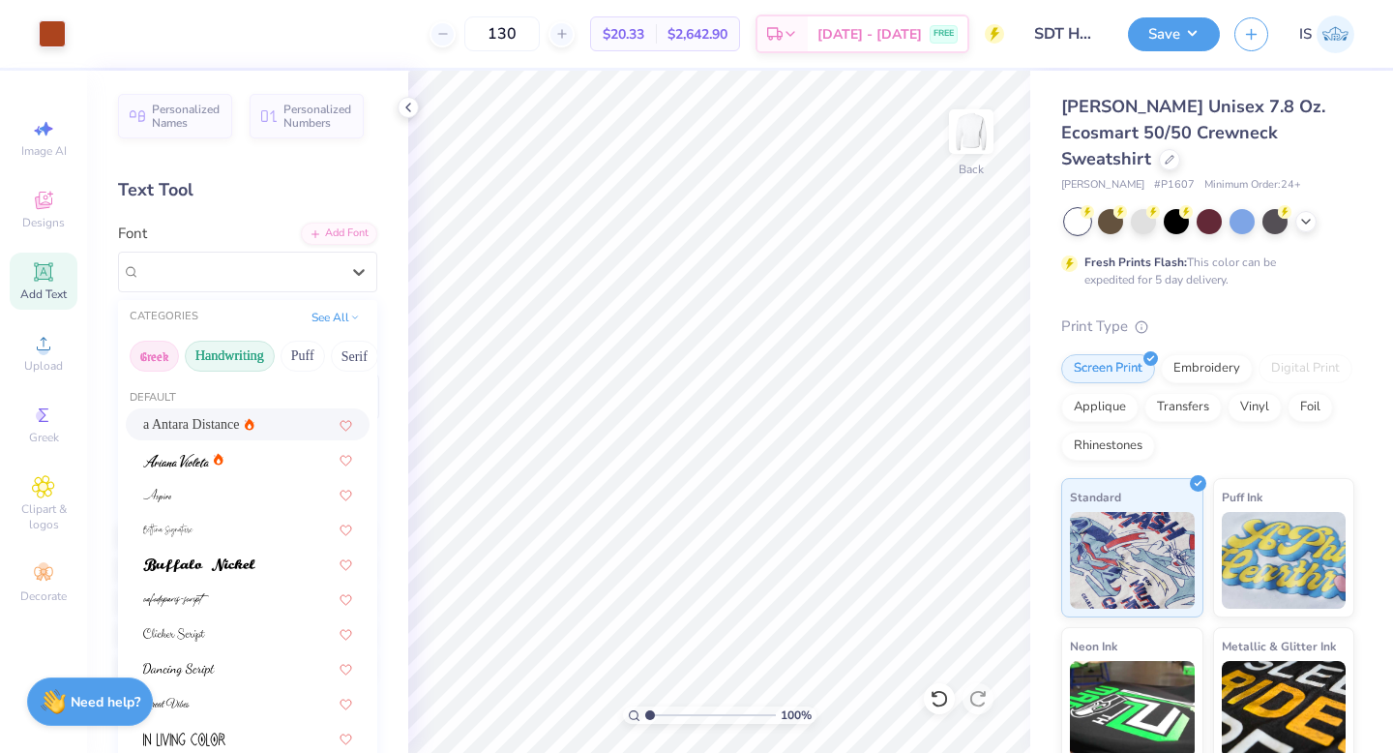
click at [163, 352] on button "Greek" at bounding box center [154, 356] width 49 height 31
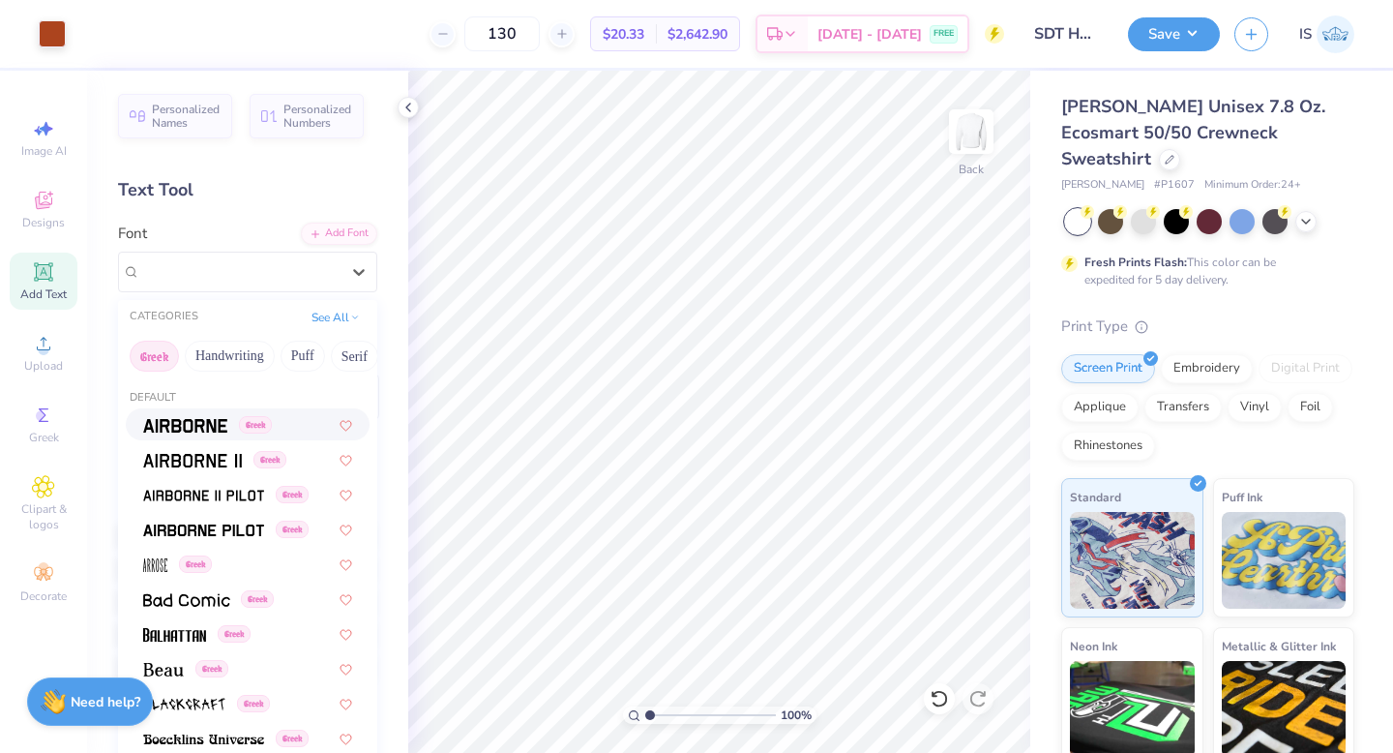
click at [189, 434] on div "Greek" at bounding box center [248, 424] width 244 height 32
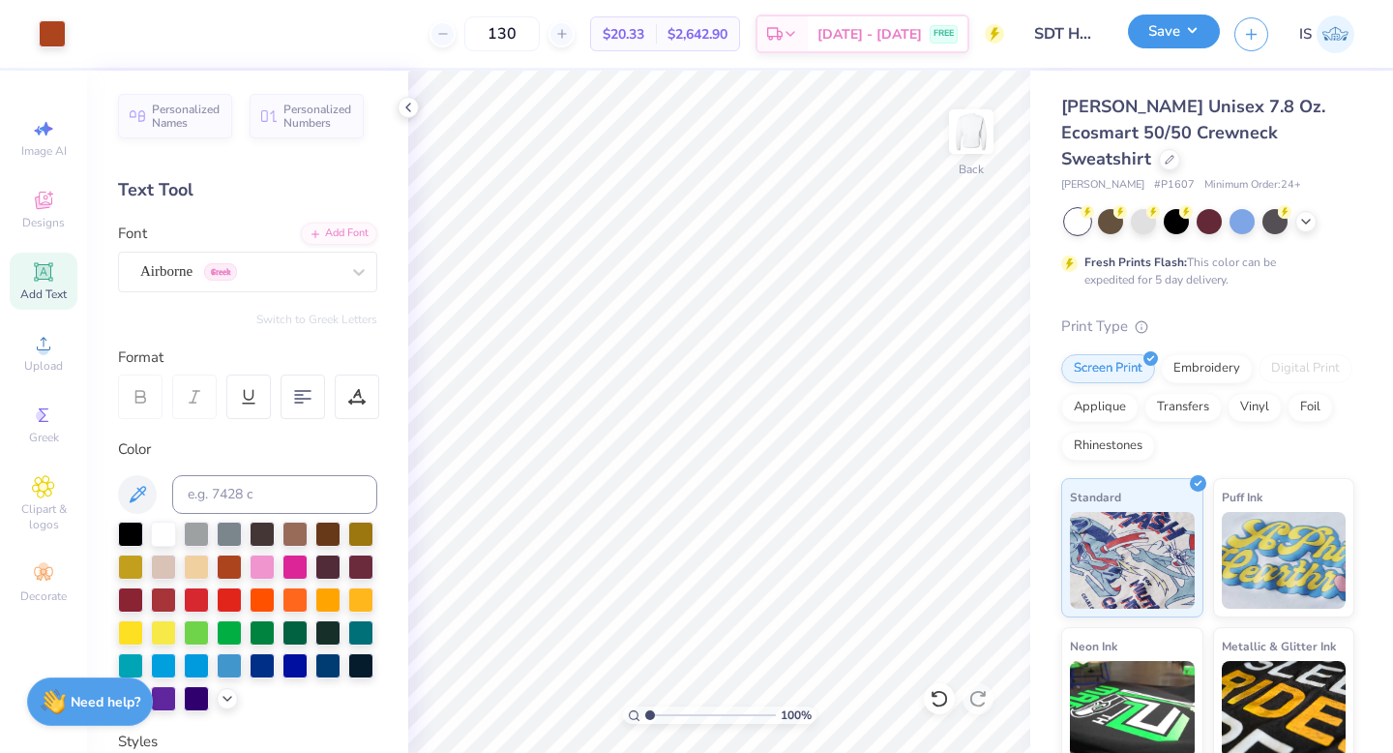
click at [1158, 37] on button "Save" at bounding box center [1174, 32] width 92 height 34
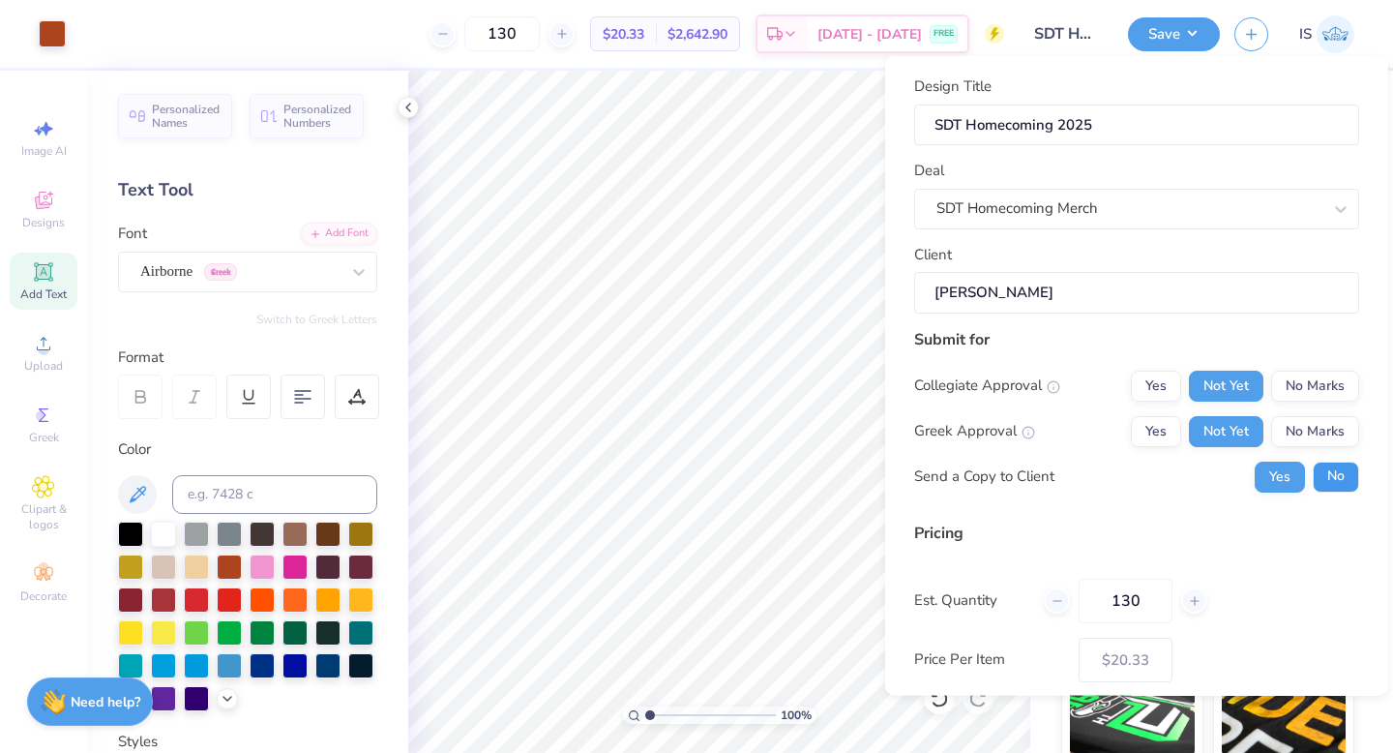
click at [1348, 478] on button "No" at bounding box center [1336, 476] width 46 height 31
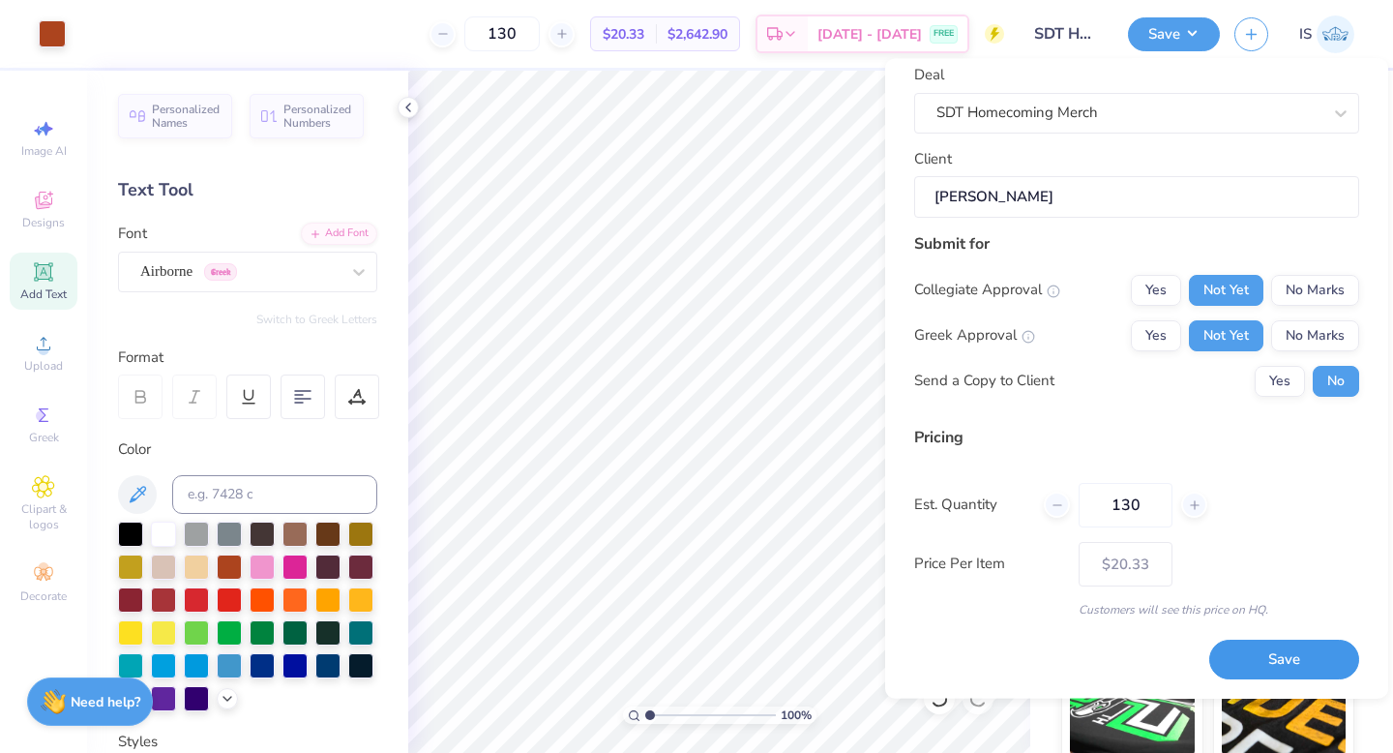
click at [1268, 666] on button "Save" at bounding box center [1284, 660] width 150 height 40
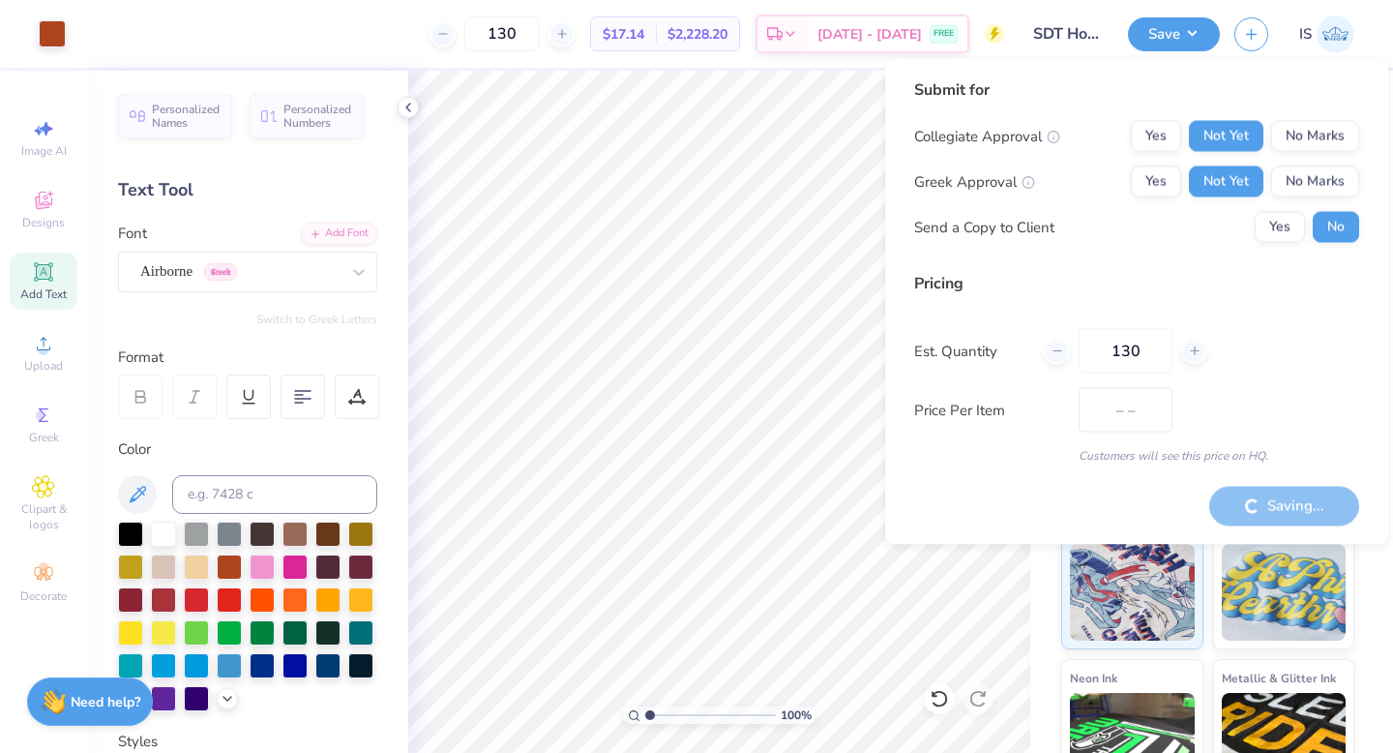
type input "$20.33"
